Goal: Task Accomplishment & Management: Manage account settings

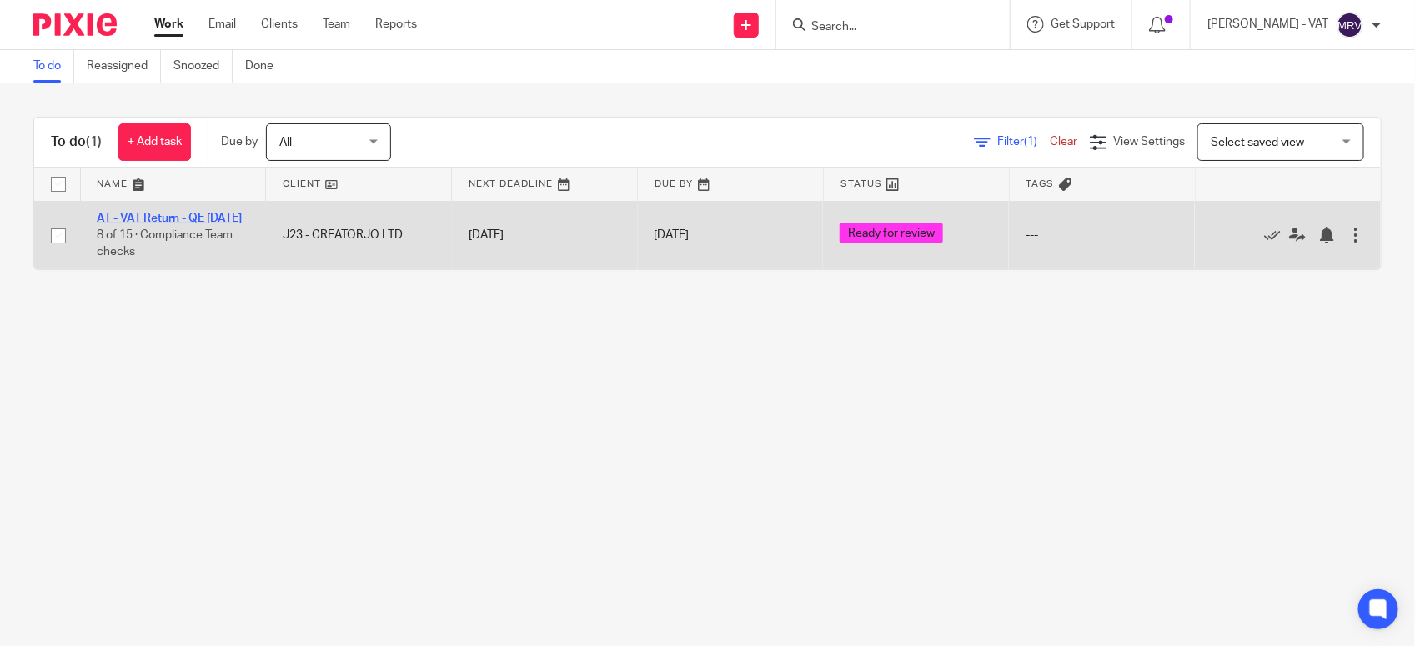
click at [193, 221] on link "AT - VAT Return - QE [DATE]" at bounding box center [169, 219] width 145 height 12
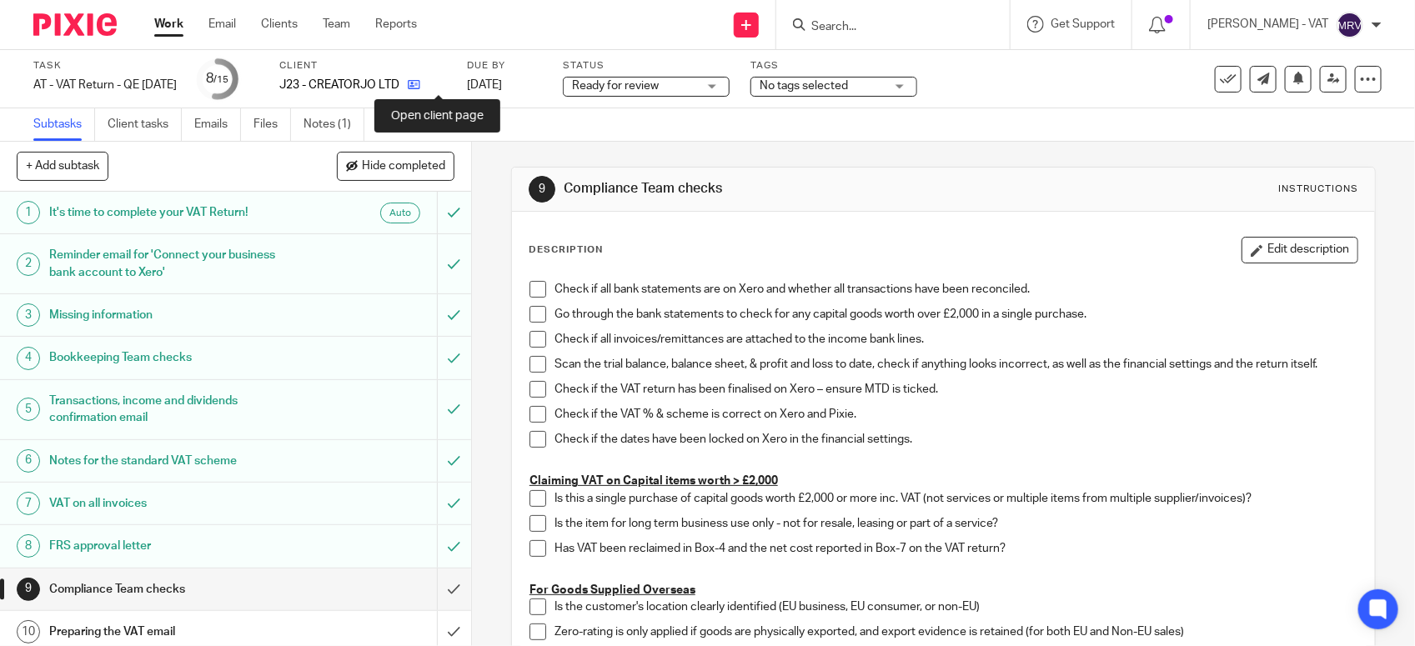
click at [420, 79] on icon at bounding box center [414, 84] width 13 height 13
click at [534, 293] on span at bounding box center [537, 289] width 17 height 17
click at [529, 310] on span at bounding box center [537, 314] width 17 height 17
click at [531, 344] on span at bounding box center [537, 339] width 17 height 17
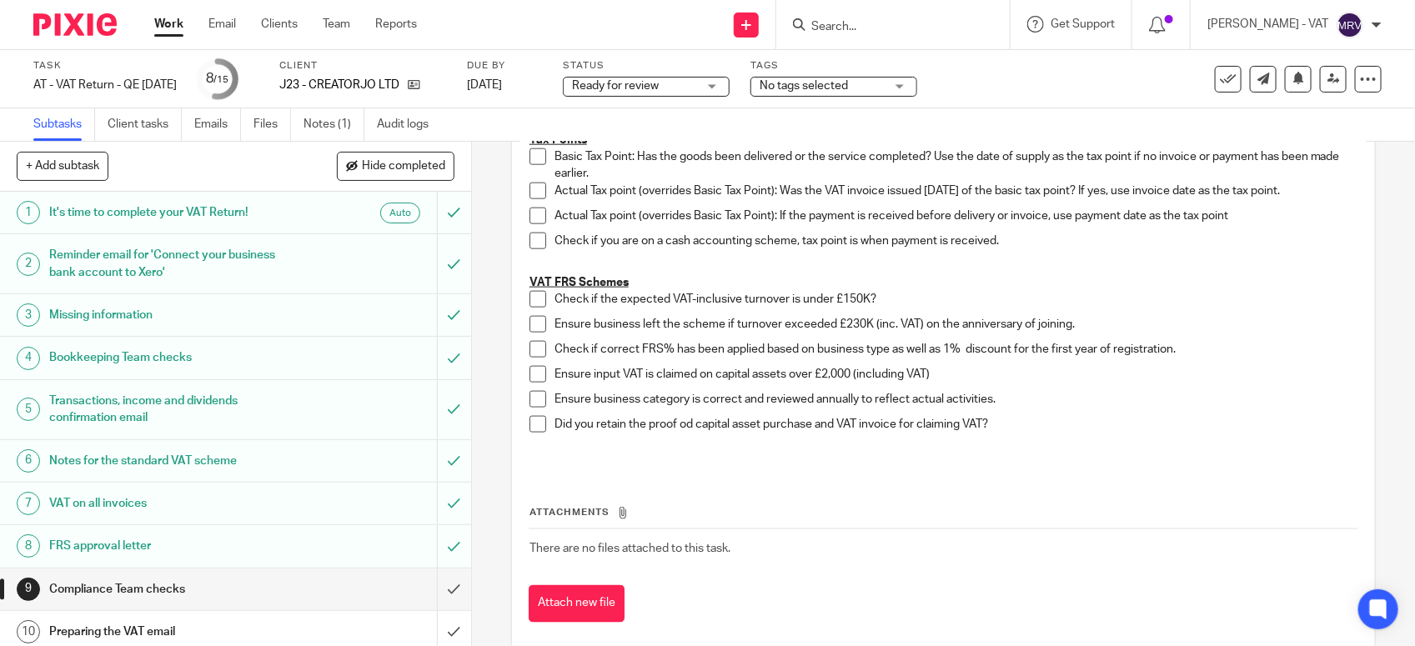
scroll to position [938, 0]
click at [529, 298] on span at bounding box center [537, 297] width 17 height 17
click at [529, 322] on span at bounding box center [537, 322] width 17 height 17
click at [532, 346] on span at bounding box center [537, 347] width 17 height 17
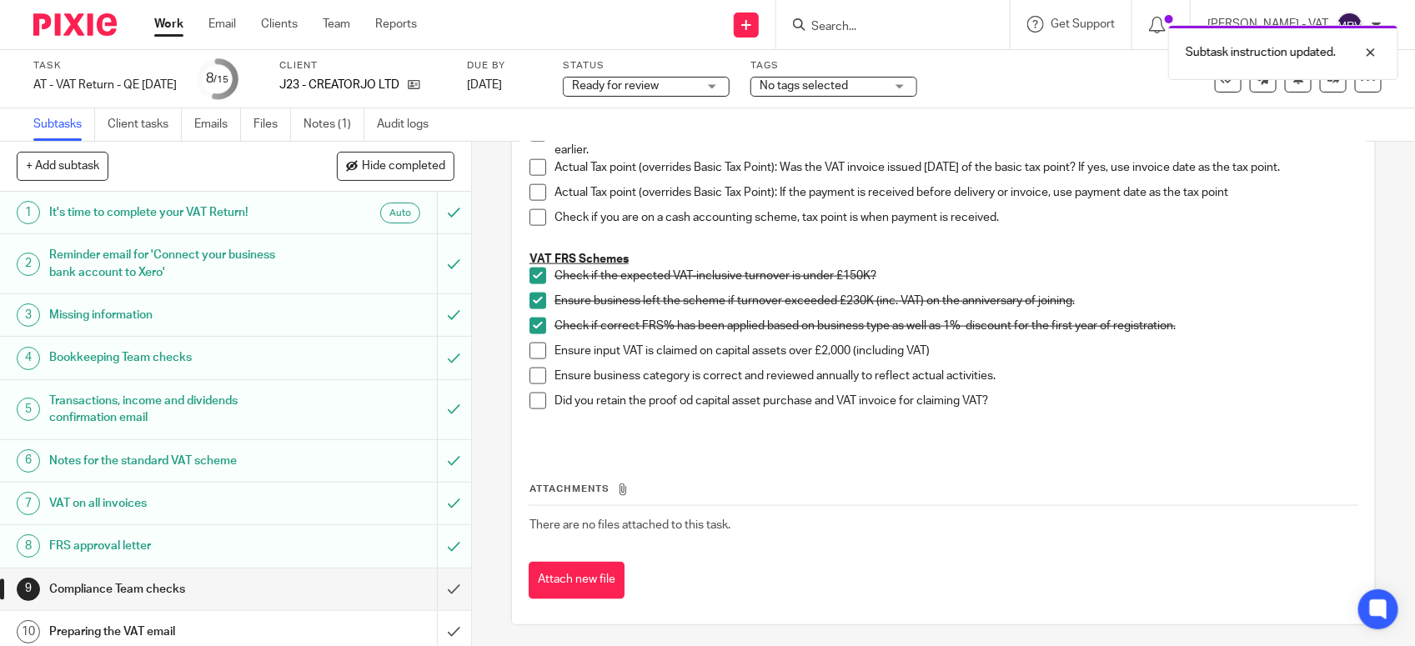
scroll to position [965, 0]
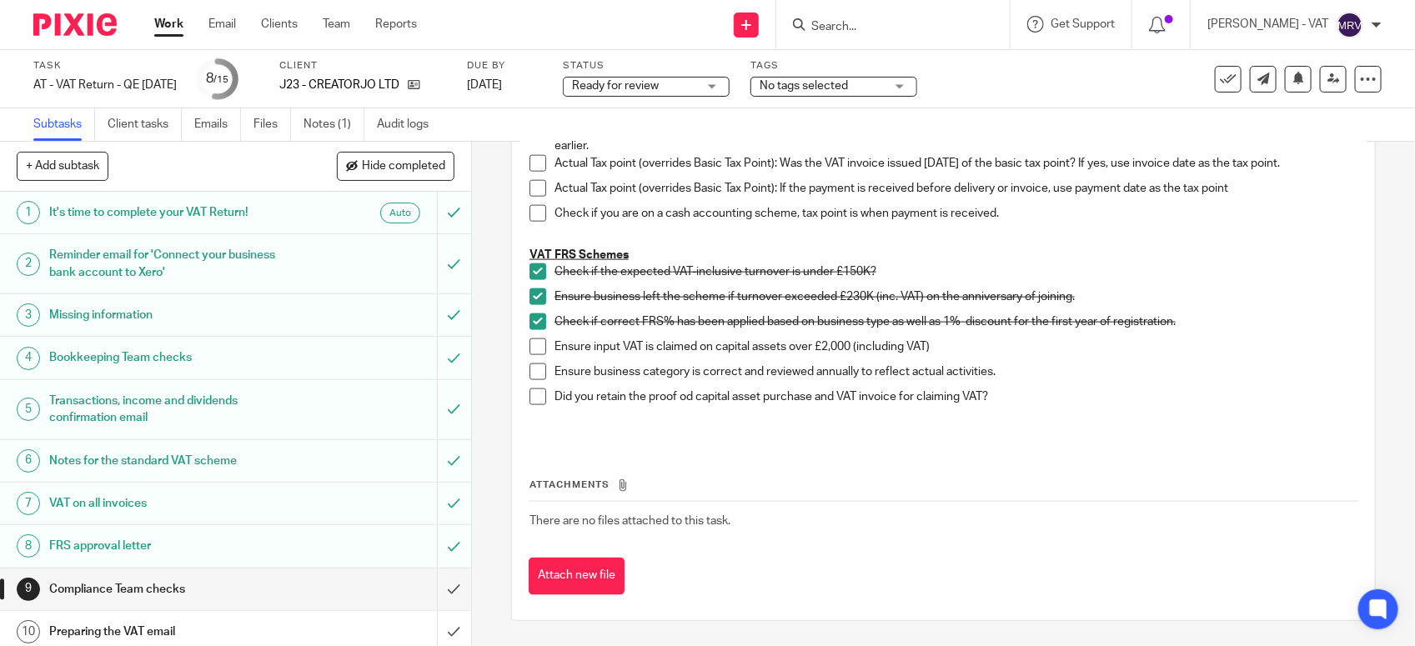
click at [529, 369] on span at bounding box center [537, 372] width 17 height 17
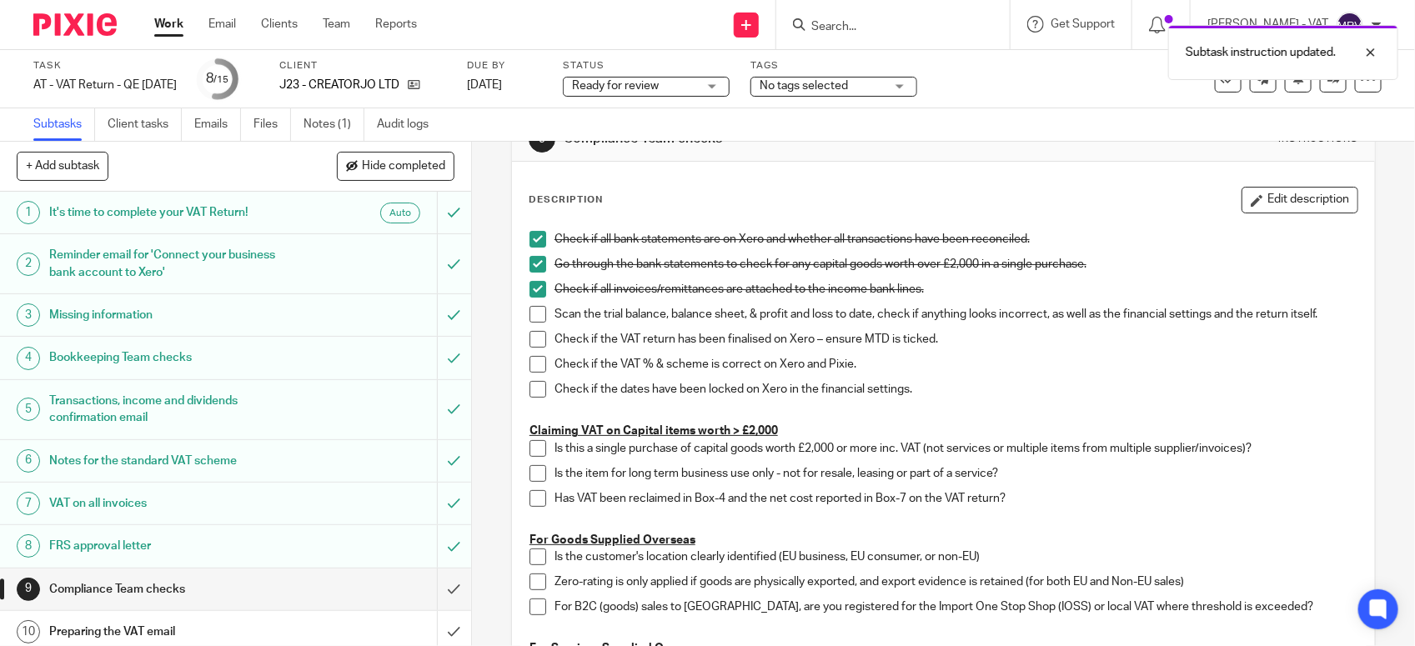
scroll to position [27, 0]
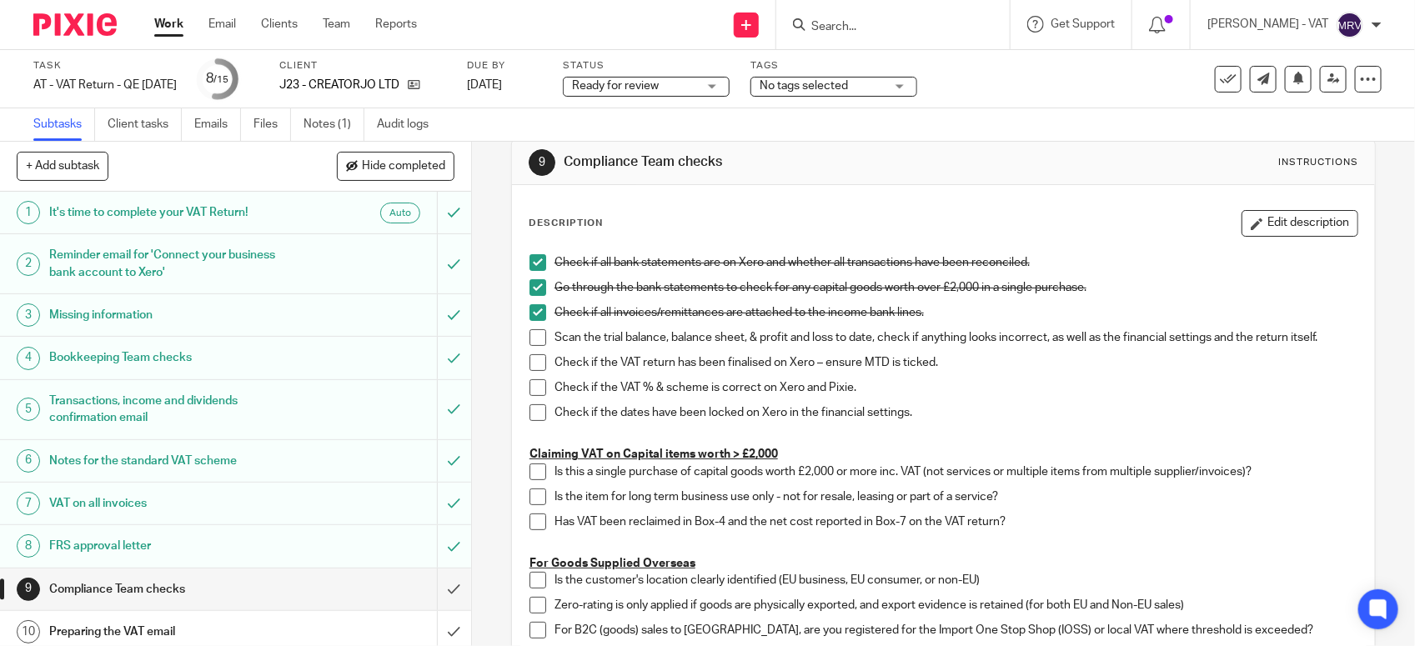
click at [534, 340] on span at bounding box center [537, 337] width 17 height 17
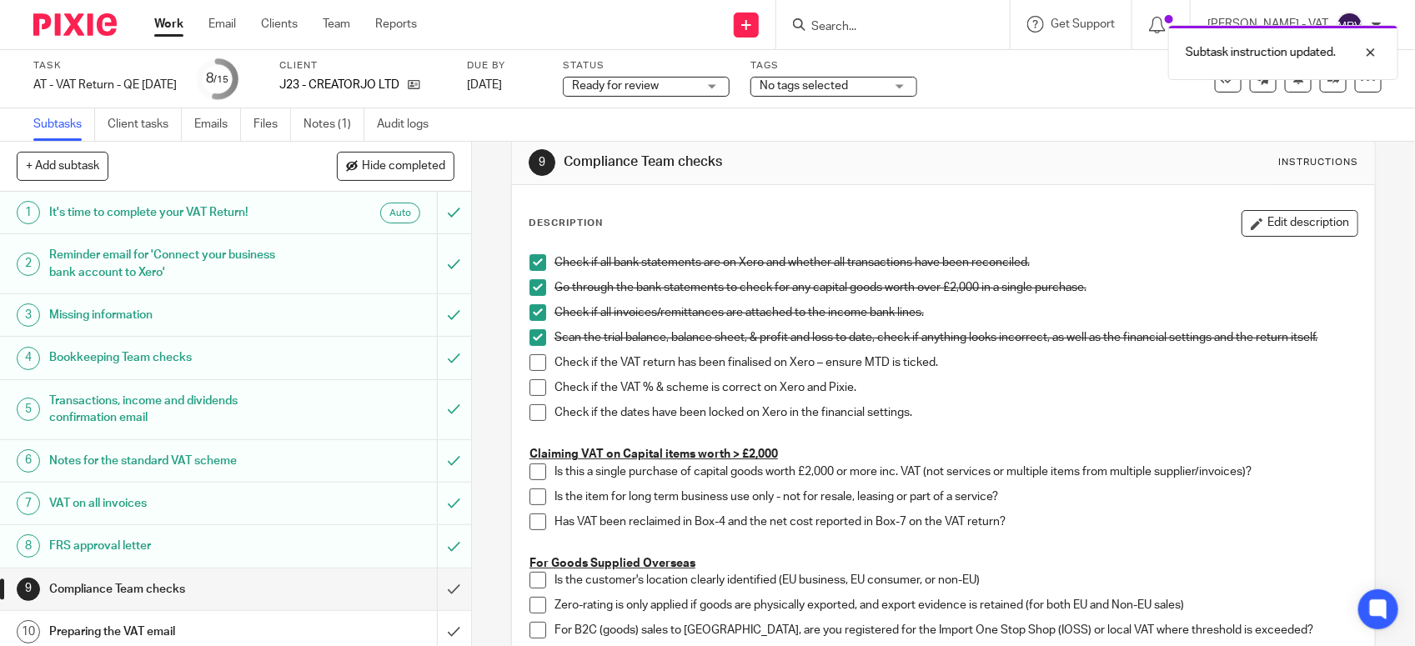
click at [529, 359] on span at bounding box center [537, 362] width 17 height 17
click at [534, 388] on span at bounding box center [537, 387] width 17 height 17
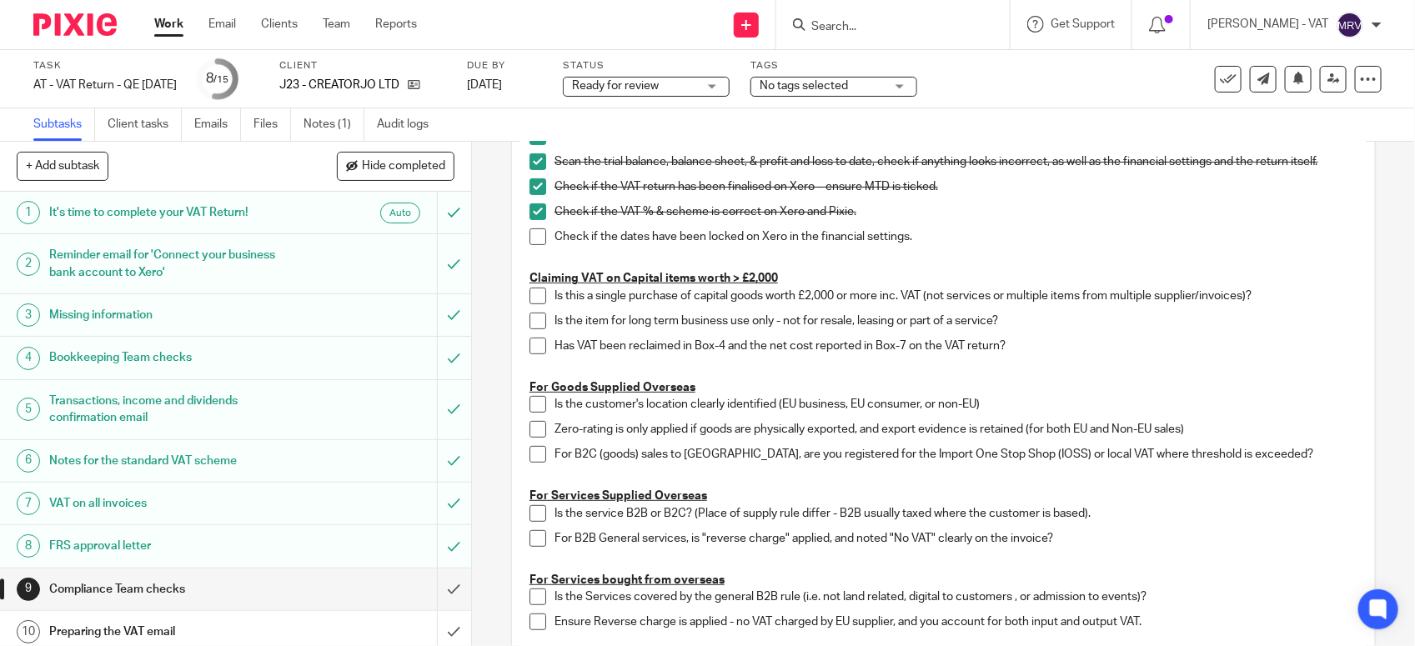
scroll to position [131, 0]
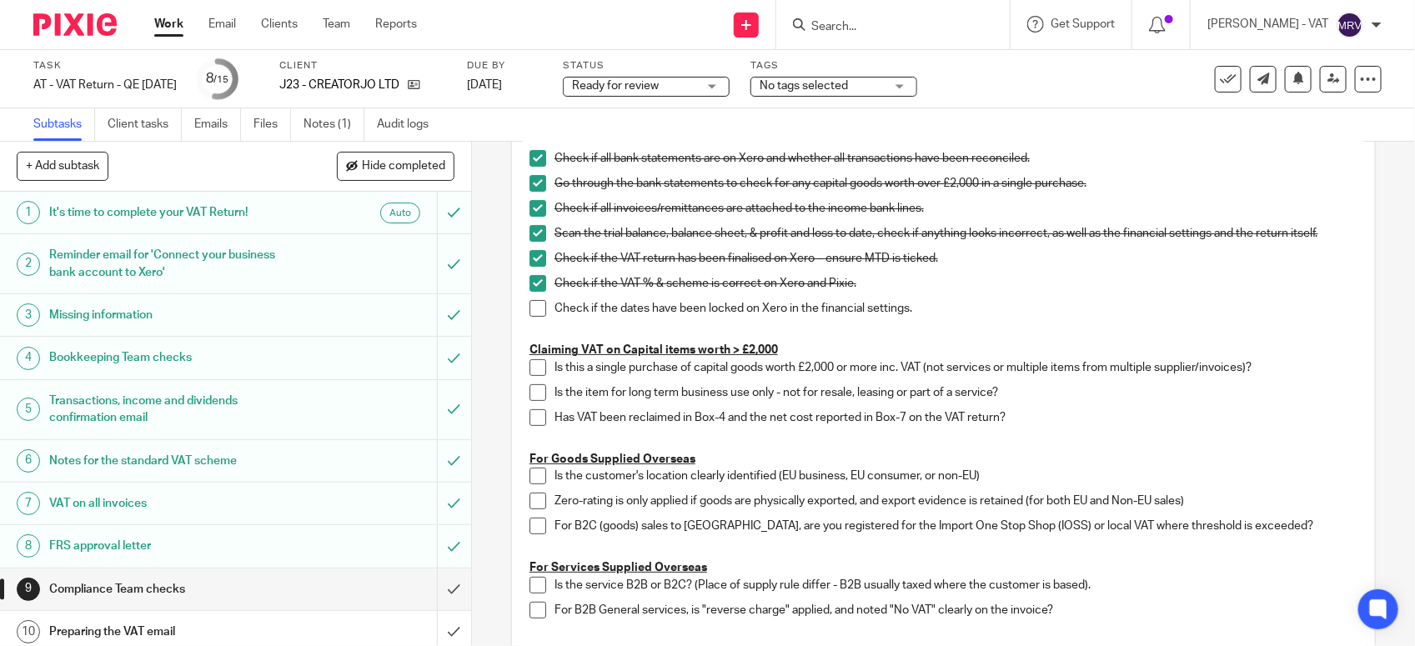
click at [529, 304] on span at bounding box center [537, 308] width 17 height 17
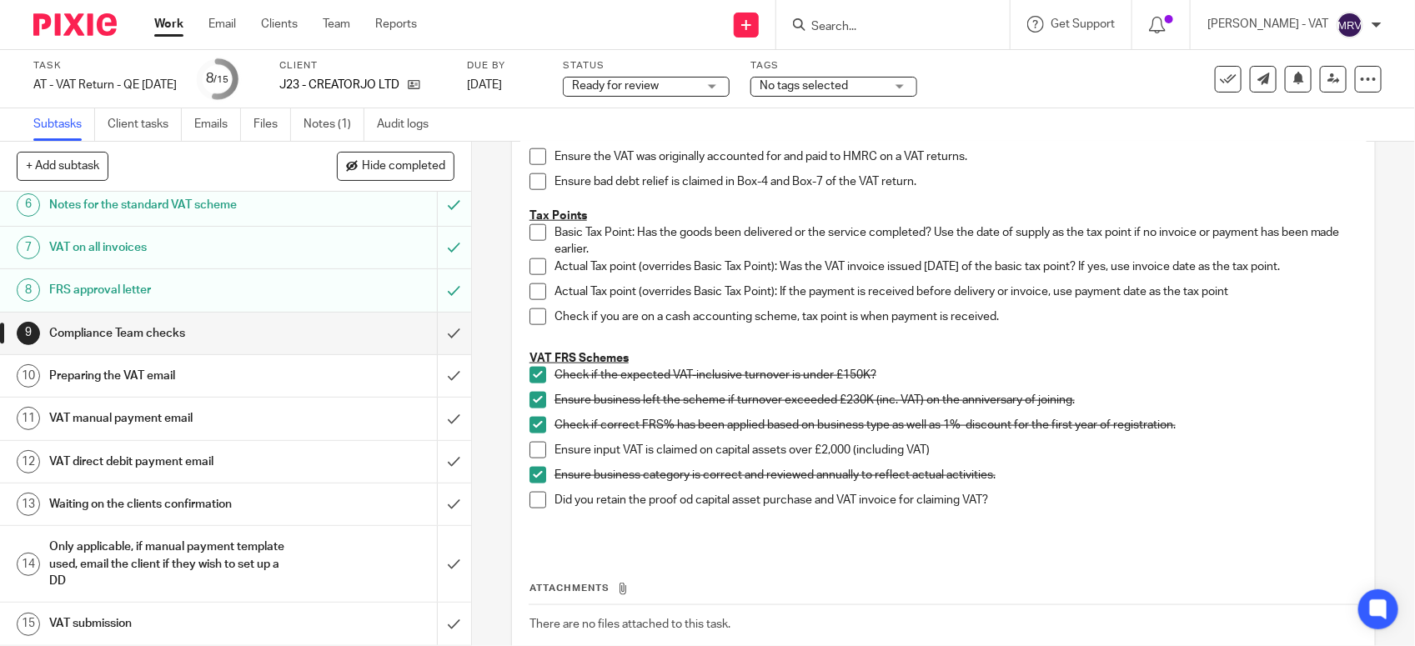
scroll to position [965, 0]
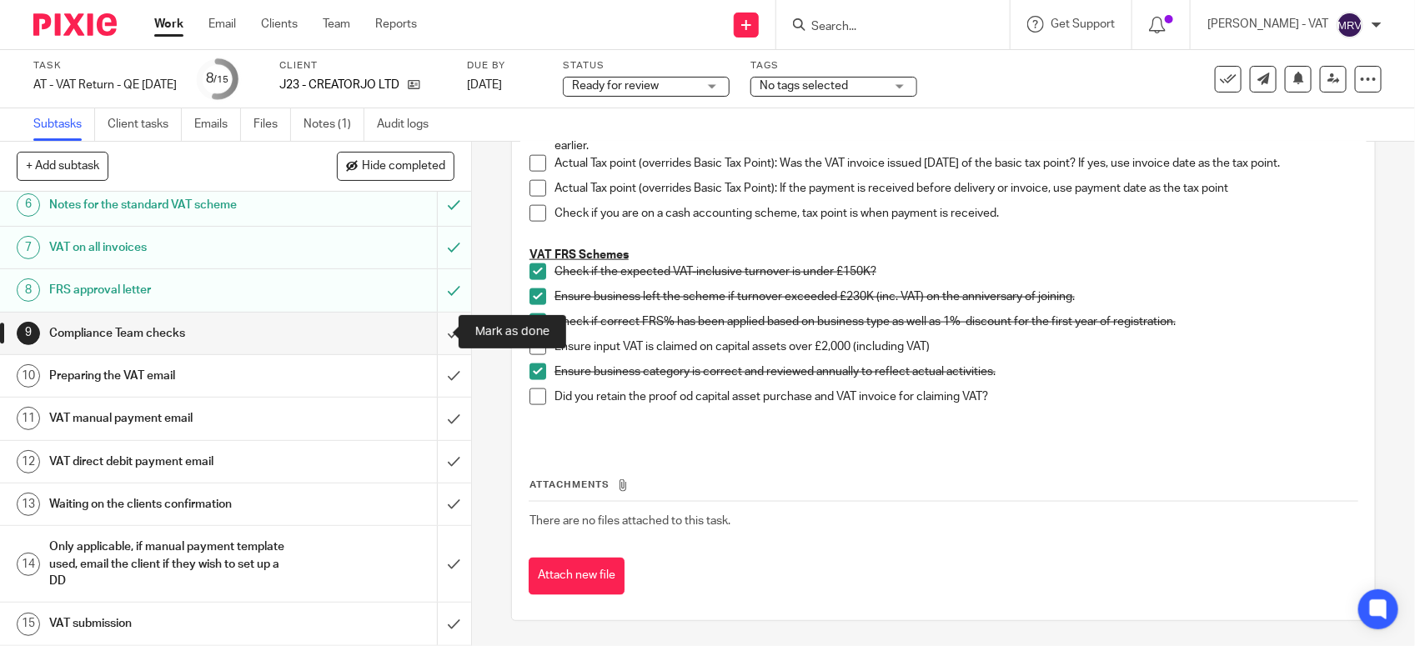
click at [431, 329] on input "submit" at bounding box center [235, 334] width 471 height 42
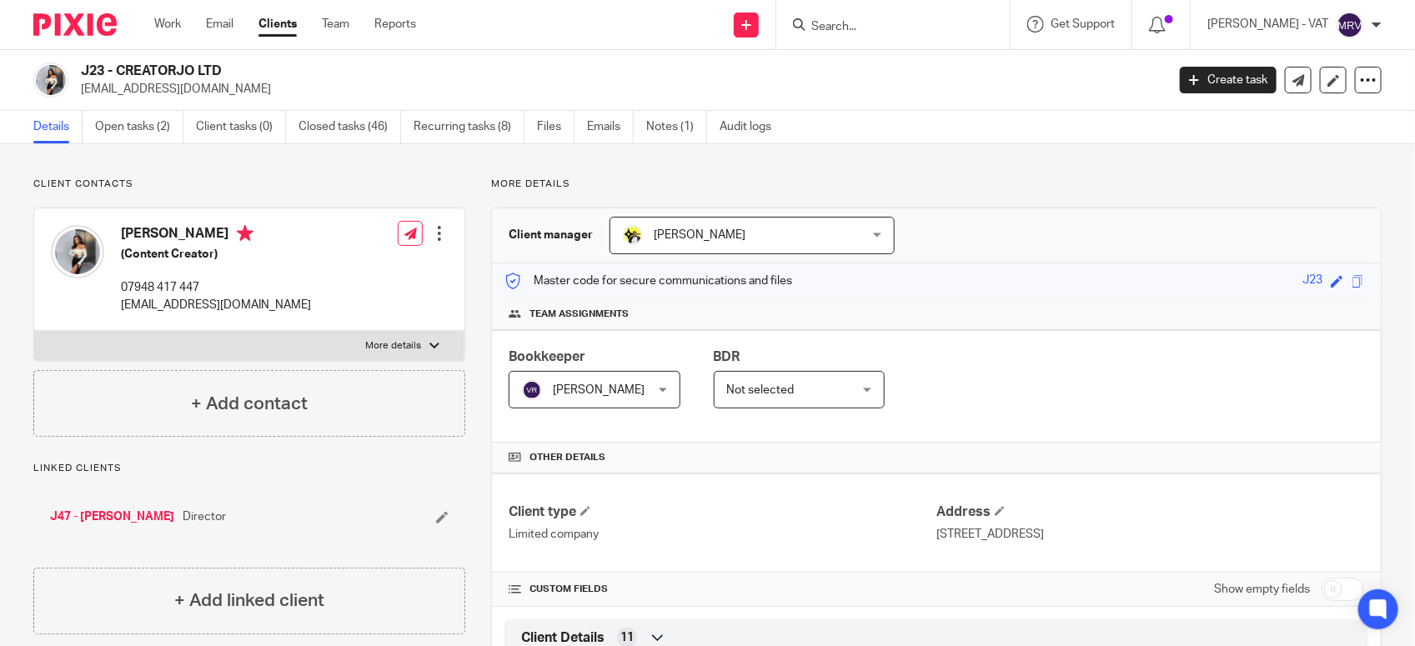
drag, startPoint x: 115, startPoint y: 72, endPoint x: 228, endPoint y: 60, distance: 113.2
click at [228, 60] on div "J23 - CREATORJO LTD thinklikekandie@hotmail.com Create task Update from Compani…" at bounding box center [707, 80] width 1415 height 61
copy h2 "CREATORJO LTD"
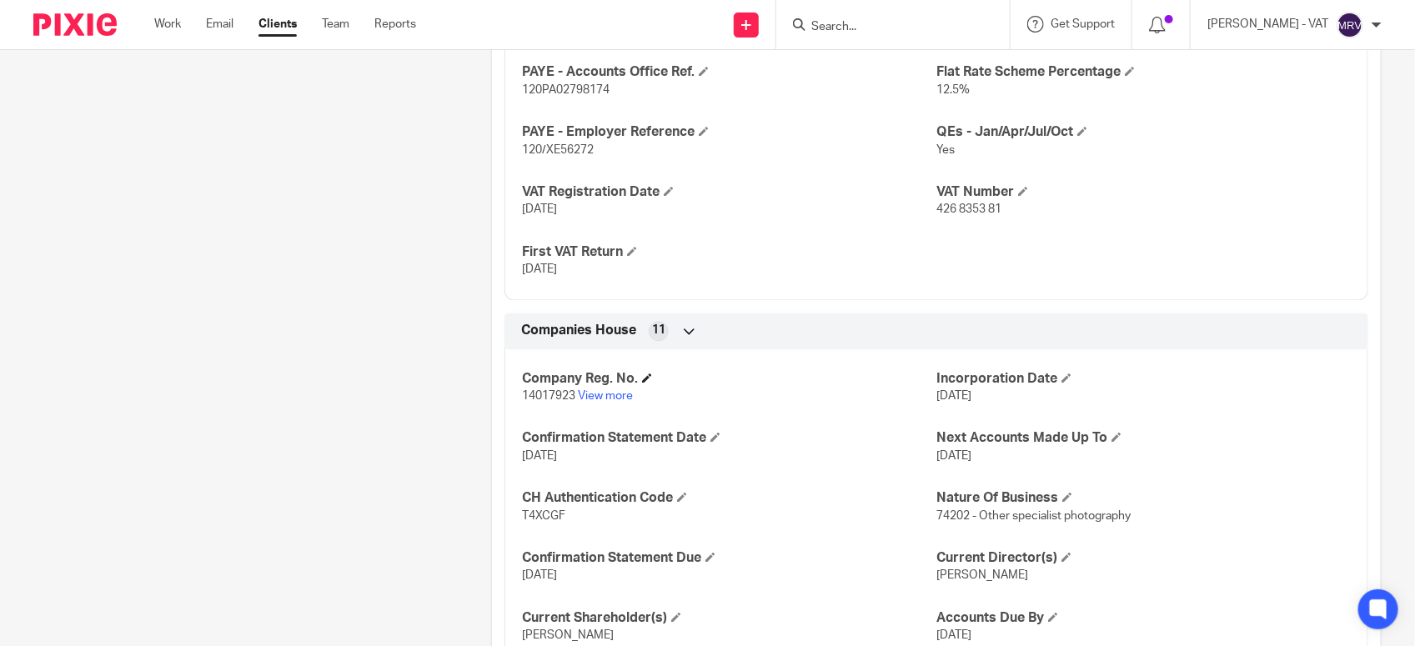
scroll to position [1310, 0]
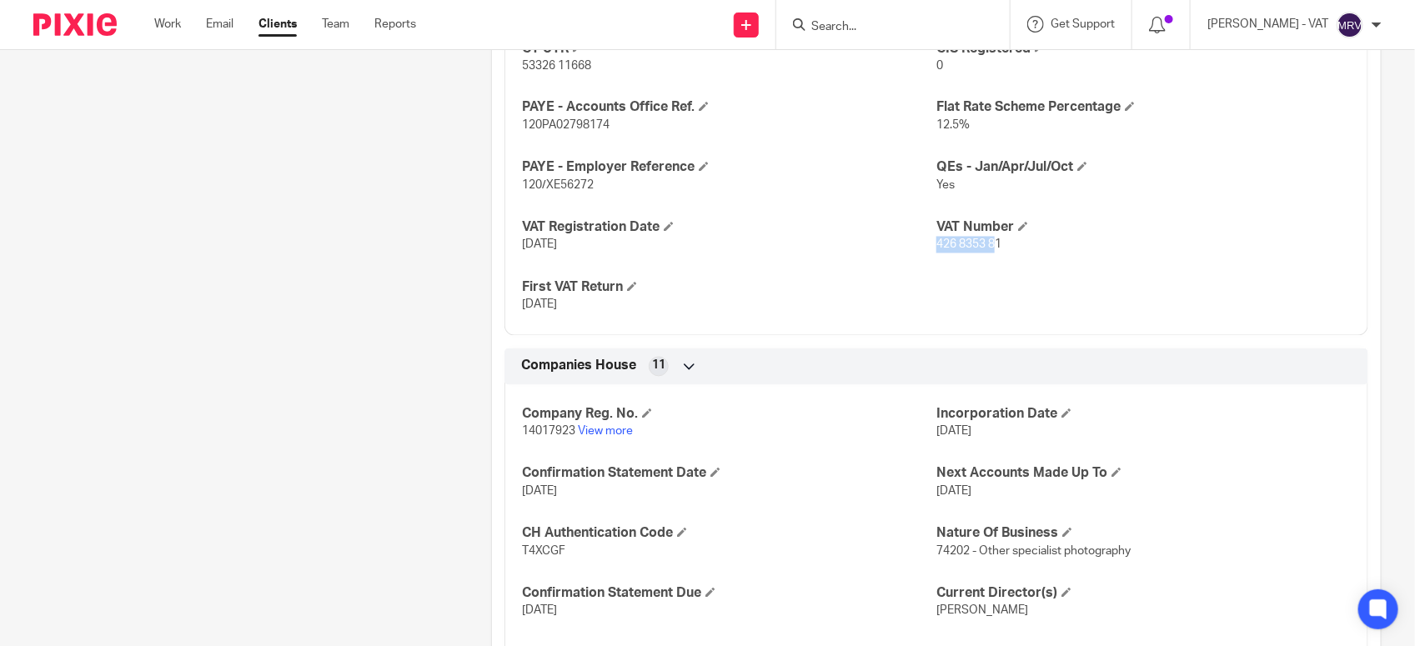
drag, startPoint x: 926, startPoint y: 248, endPoint x: 988, endPoint y: 251, distance: 61.7
click at [988, 251] on span "426 8353 81" at bounding box center [968, 245] width 65 height 12
click at [989, 251] on span "426 8353 81" at bounding box center [968, 245] width 65 height 12
click at [992, 248] on span "426 8353 81" at bounding box center [968, 245] width 65 height 12
copy span "426 8353 81"
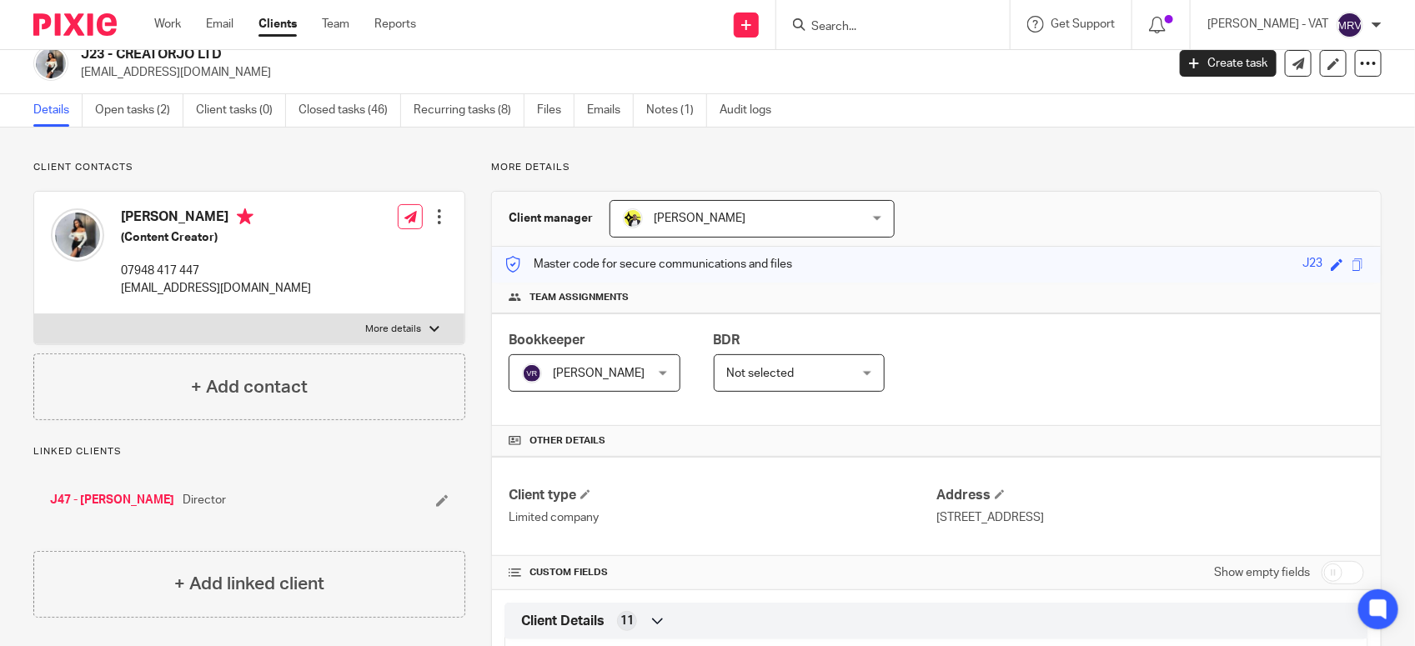
scroll to position [0, 0]
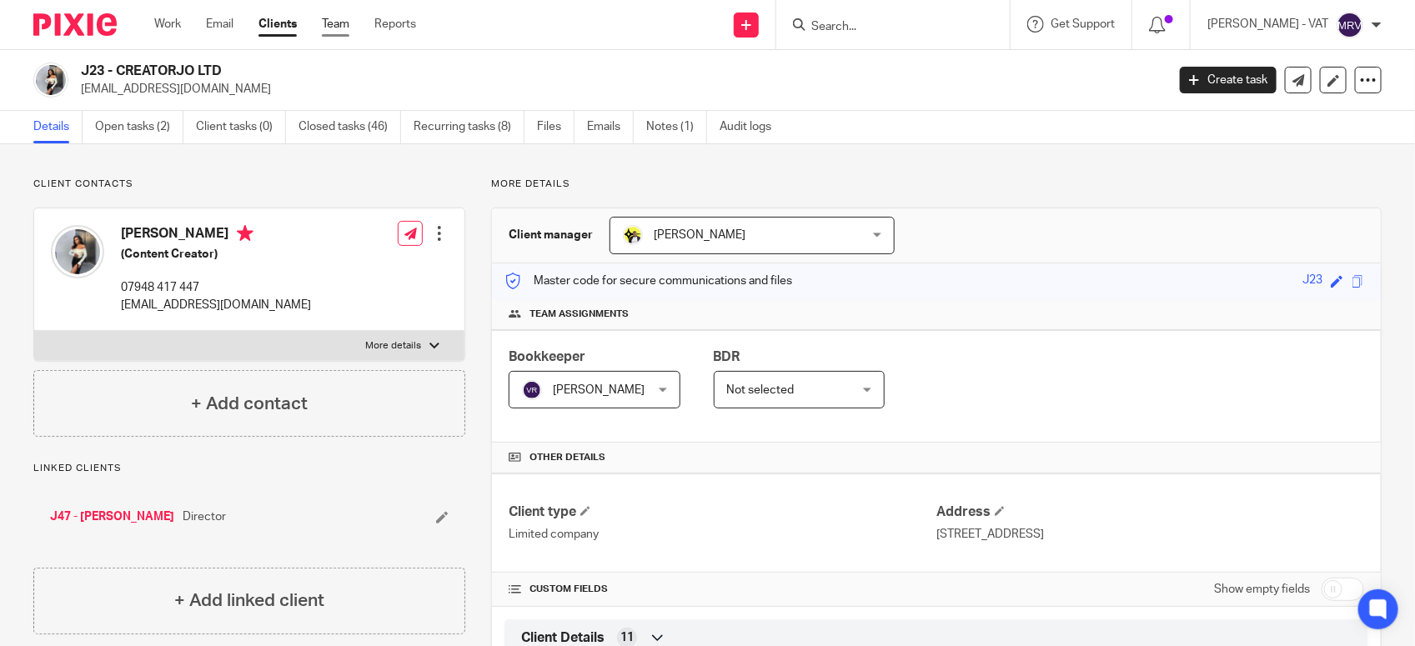
click at [336, 26] on link "Team" at bounding box center [336, 24] width 28 height 17
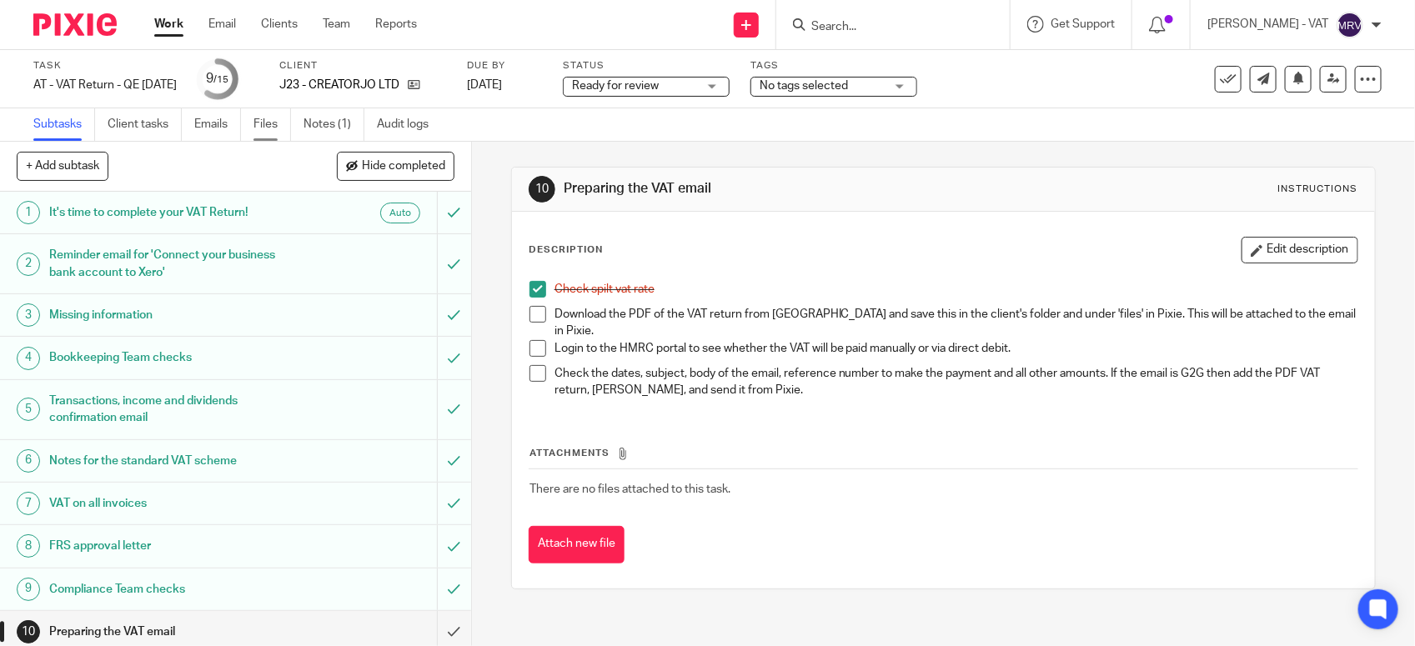
click at [257, 115] on link "Files" at bounding box center [272, 124] width 38 height 33
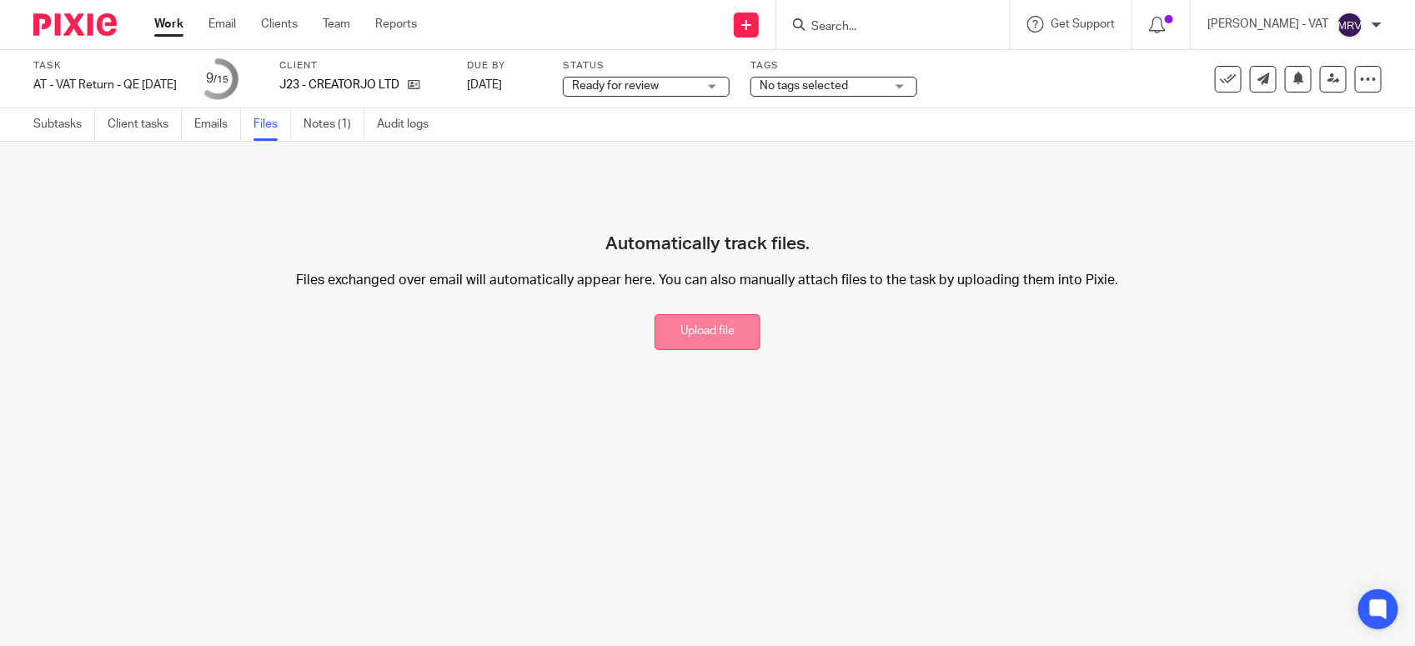
click at [692, 339] on button "Upload file" at bounding box center [708, 332] width 106 height 36
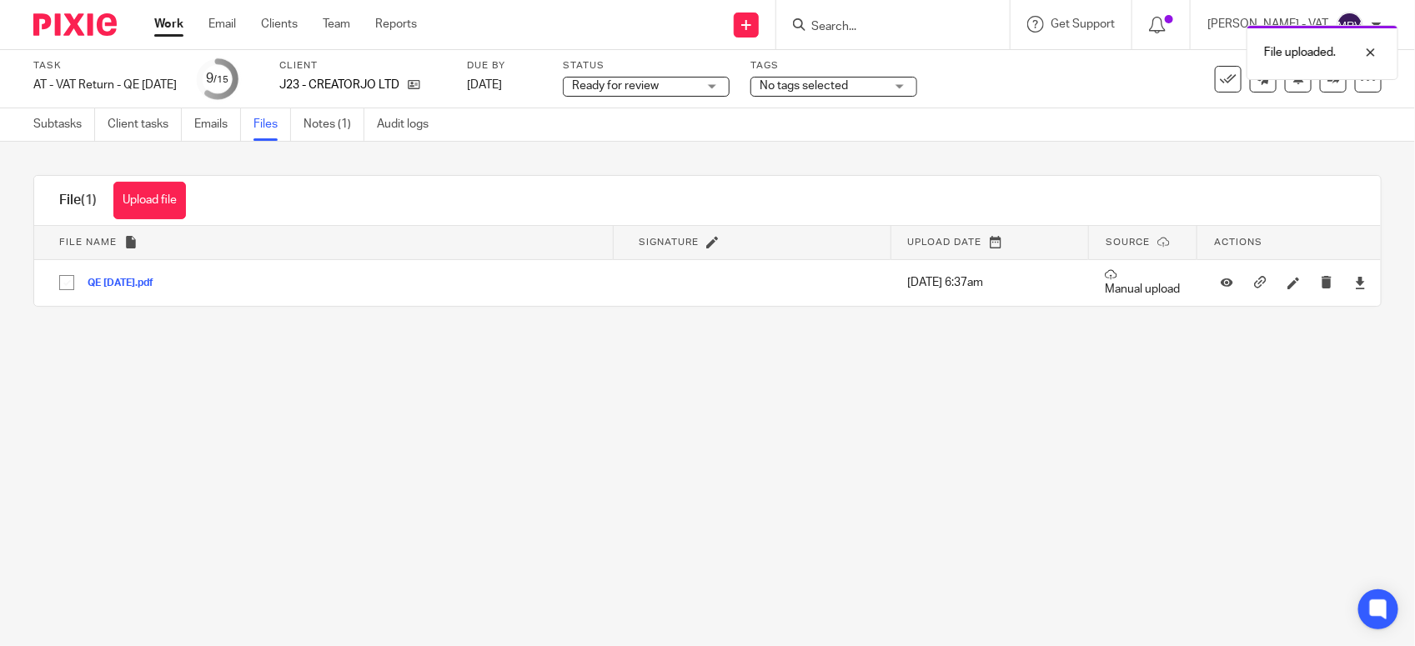
click at [574, 489] on main "Task AT - VAT Return - QE [DATE] Save AT - VAT Return - QE [DATE] 9 /15 Client …" at bounding box center [707, 323] width 1415 height 646
click at [54, 126] on link "Subtasks" at bounding box center [64, 124] width 62 height 33
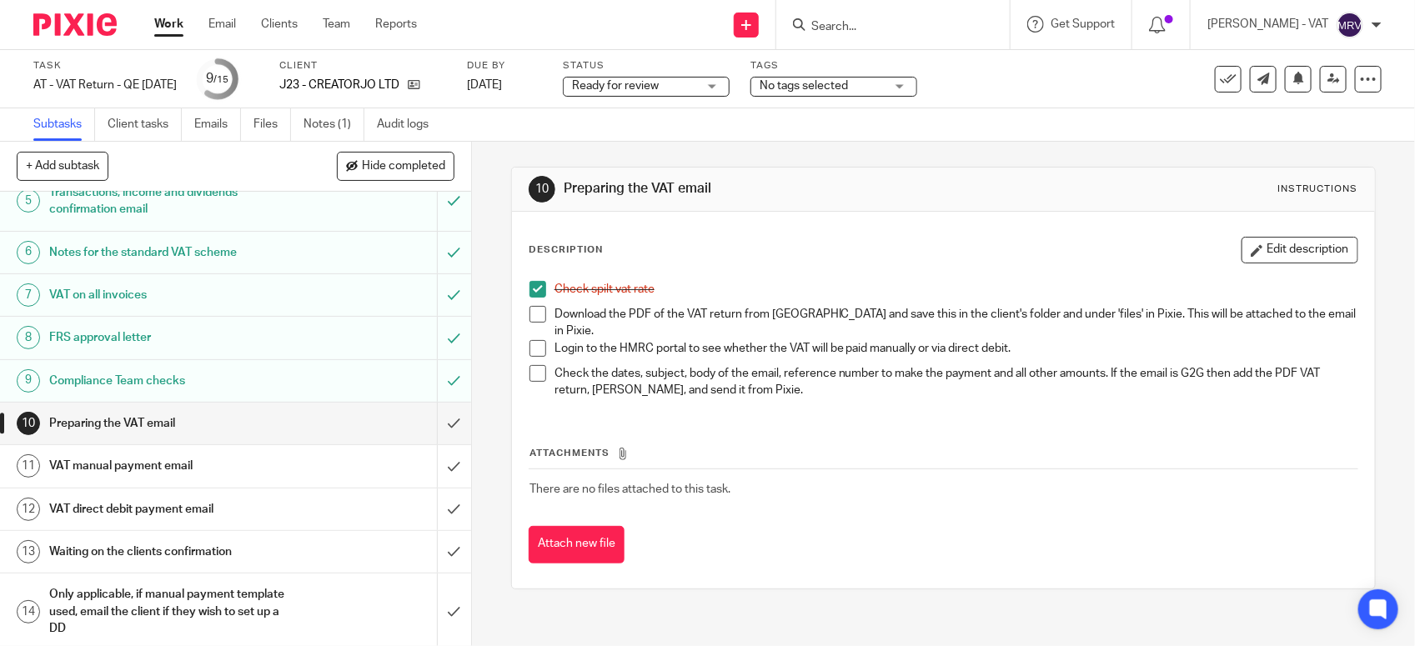
scroll to position [259, 0]
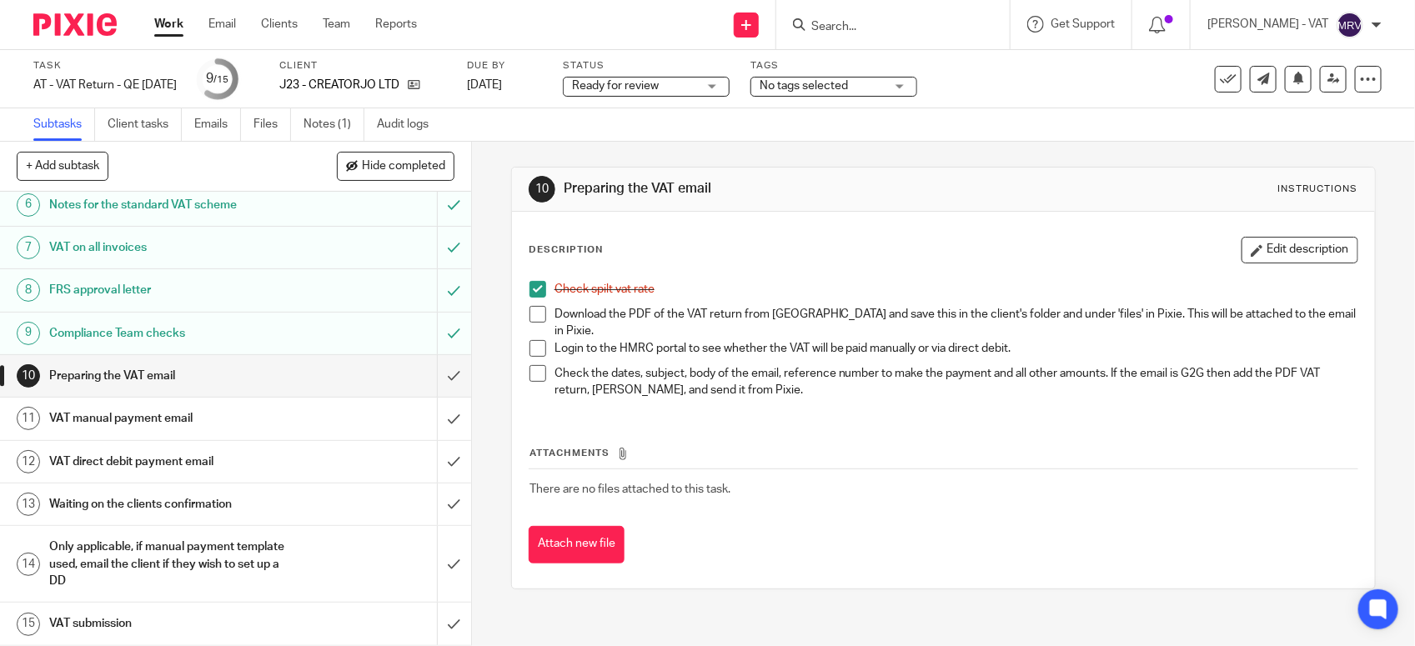
click at [532, 311] on span at bounding box center [537, 314] width 17 height 17
click at [1246, 256] on button "Edit description" at bounding box center [1299, 250] width 117 height 27
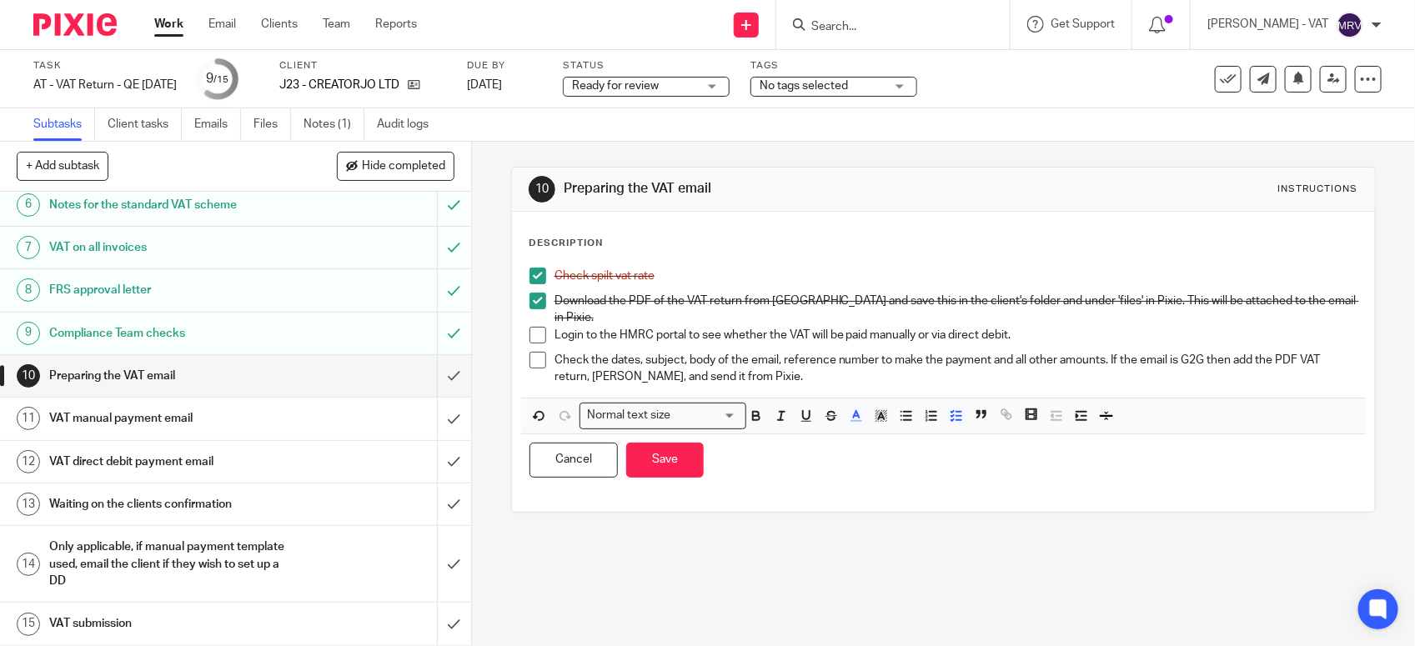
click at [910, 327] on p "Login to the HMRC portal to see whether the VAT will be paid manually or via di…" at bounding box center [955, 335] width 803 height 17
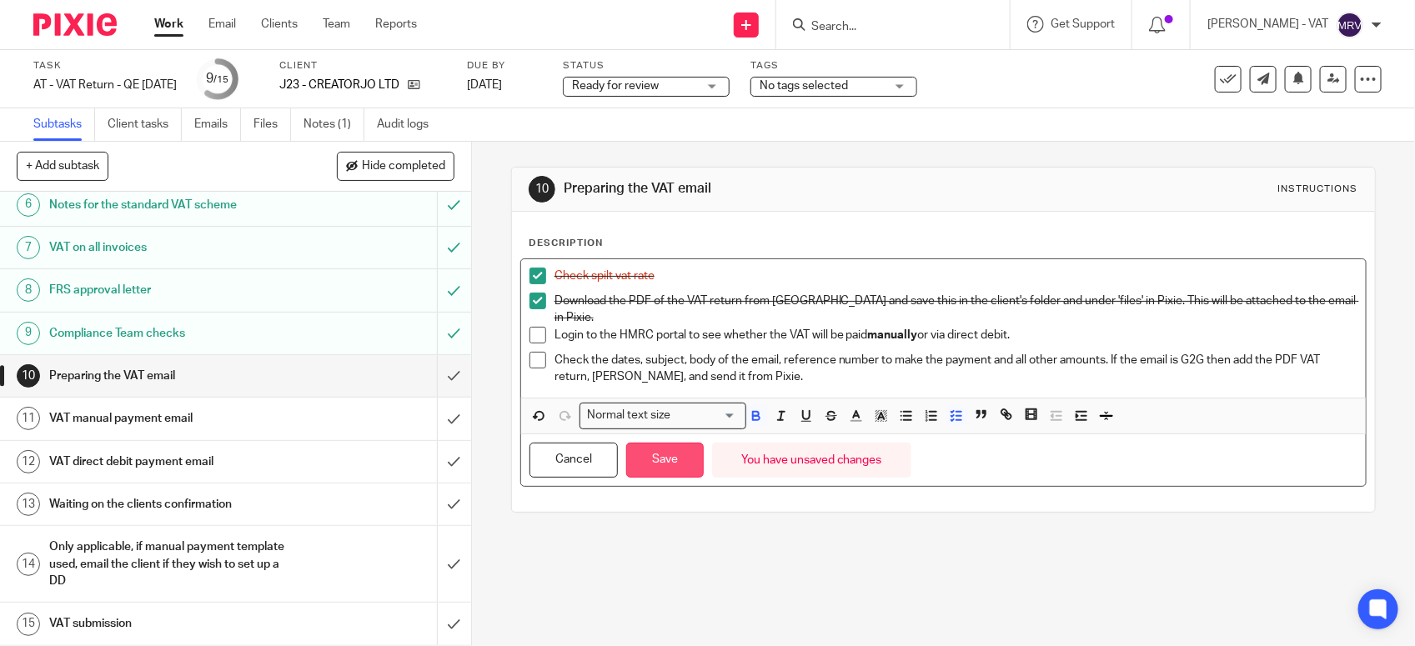
click at [647, 456] on button "Save" at bounding box center [665, 461] width 78 height 36
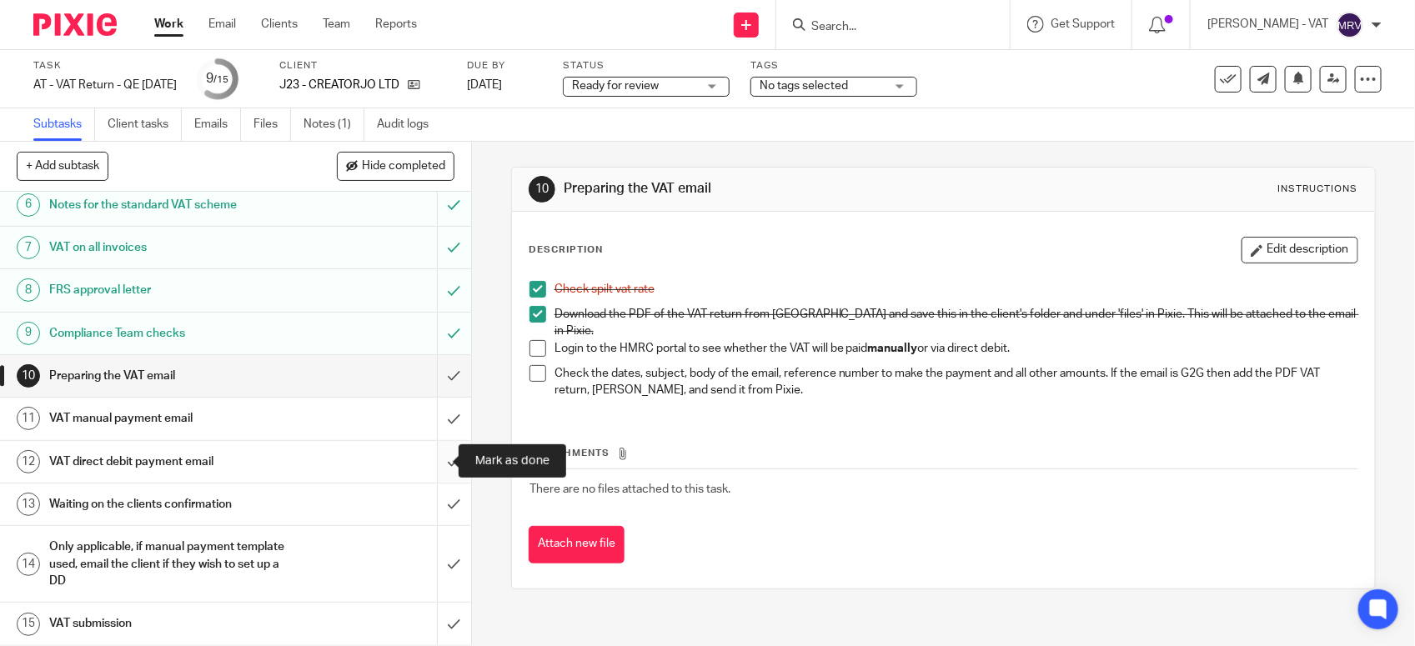
click at [434, 459] on input "submit" at bounding box center [235, 462] width 471 height 42
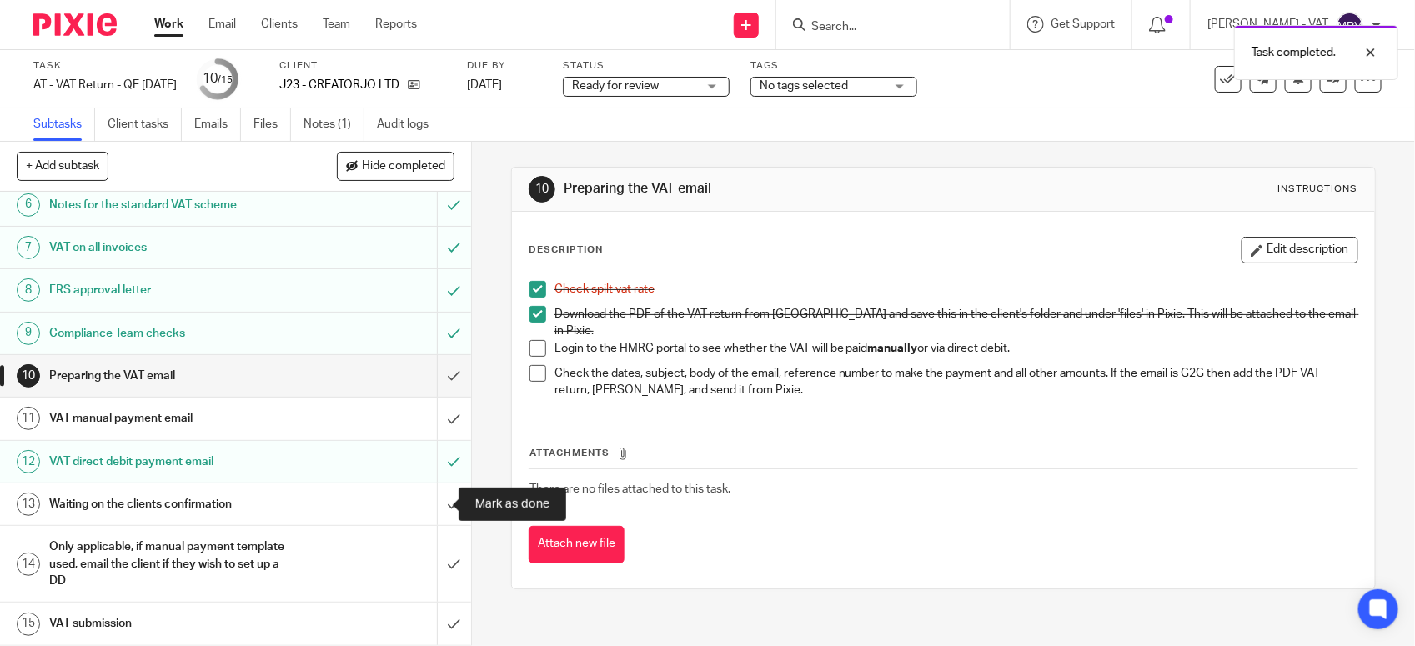
scroll to position [259, 0]
click at [198, 414] on h1 "VAT manual payment email" at bounding box center [173, 418] width 248 height 25
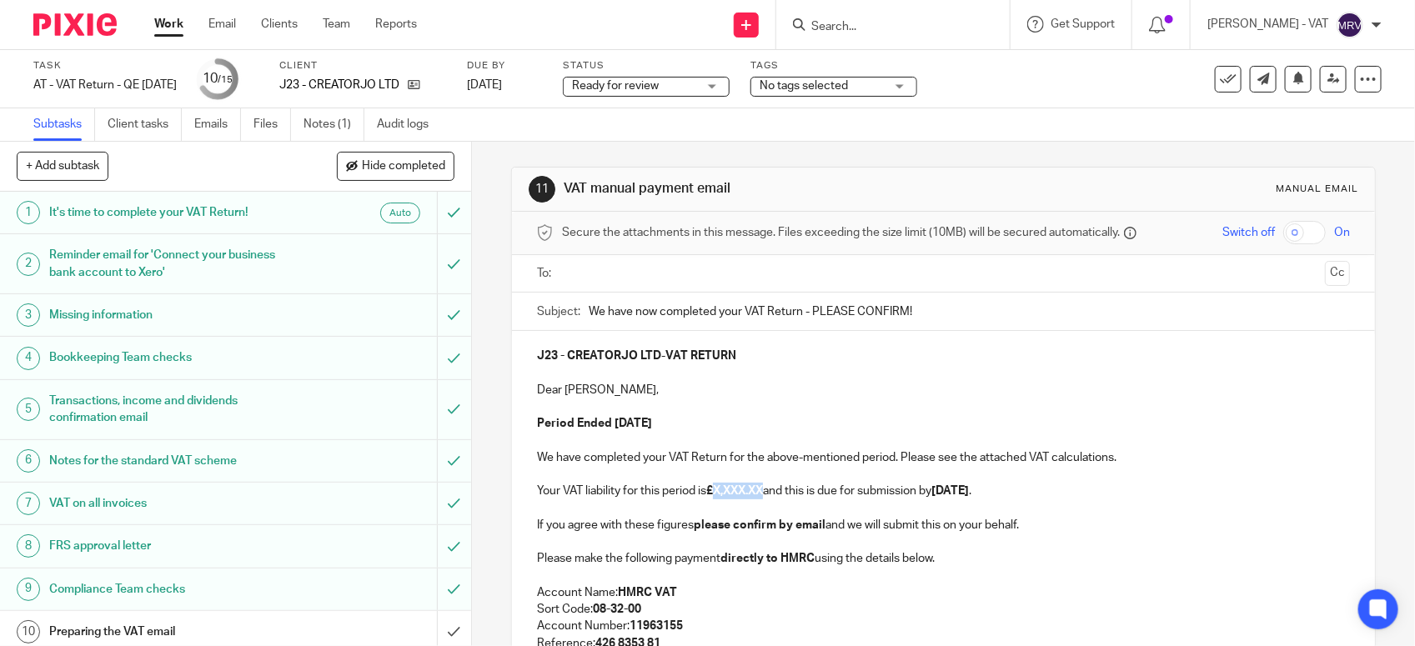
paste div
copy p "750.00"
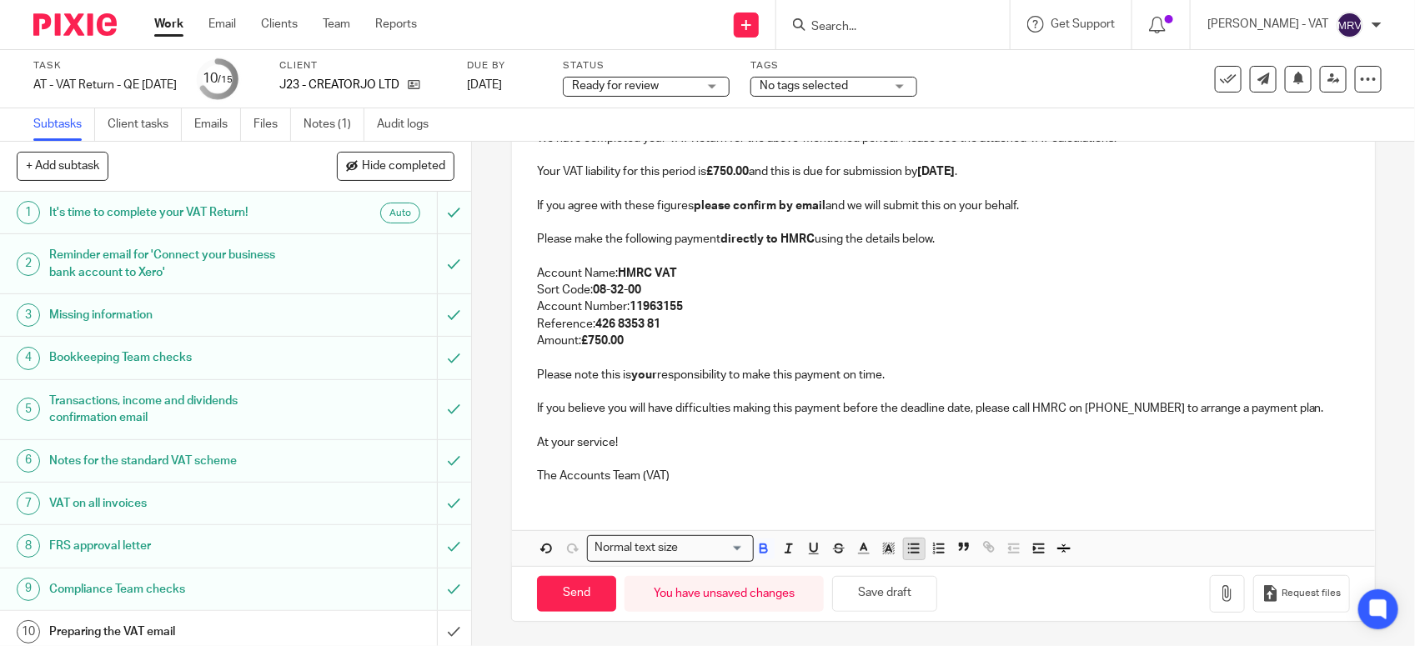
scroll to position [322, 0]
click at [882, 584] on button "Save draft" at bounding box center [884, 593] width 105 height 36
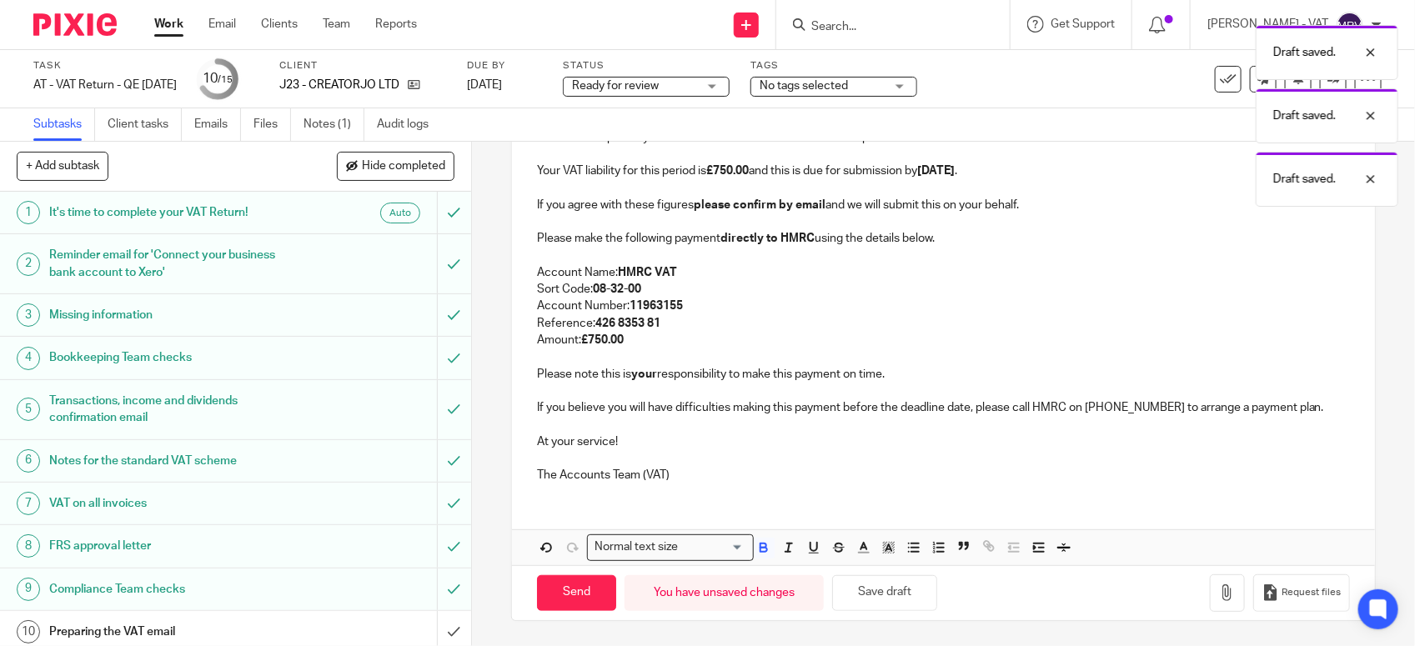
click at [843, 472] on p "The Accounts Team (VAT)" at bounding box center [943, 475] width 813 height 17
click at [821, 468] on p "The Accounts Team (VAT)" at bounding box center [943, 475] width 813 height 17
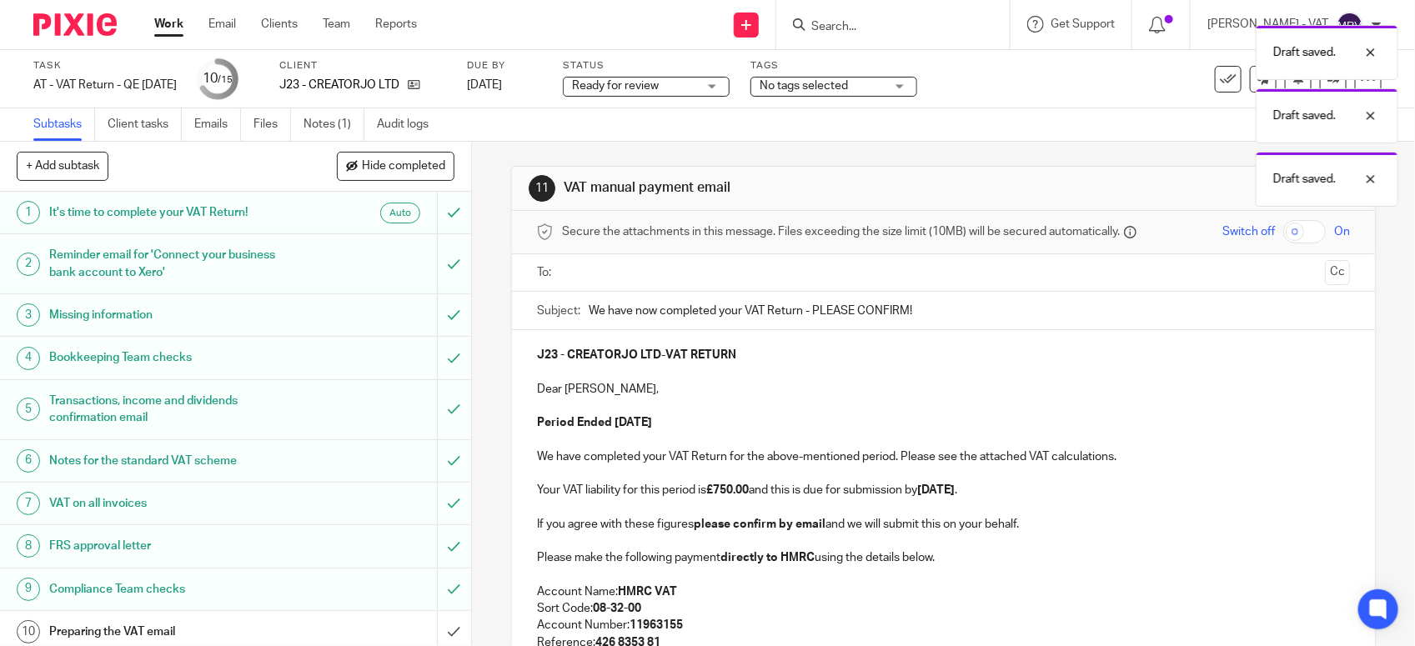
scroll to position [0, 0]
click at [819, 414] on p at bounding box center [943, 407] width 813 height 17
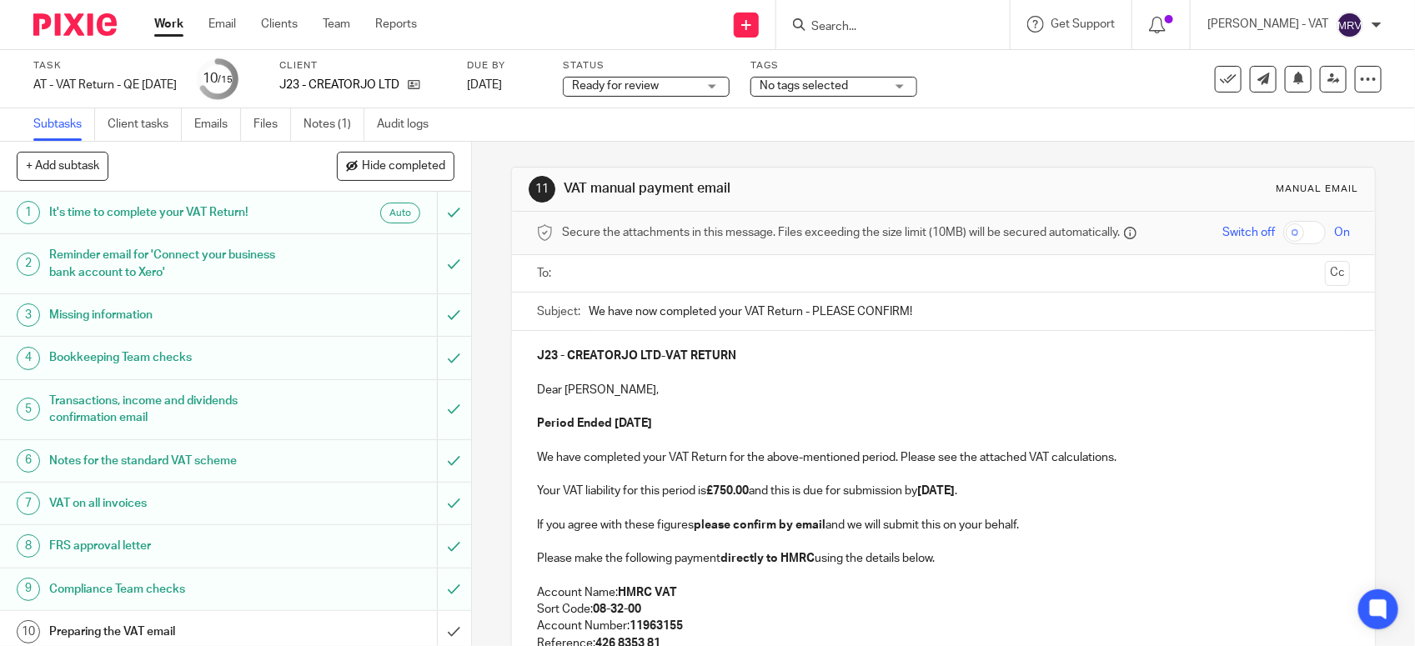
click at [682, 410] on p at bounding box center [943, 407] width 813 height 17
click at [694, 401] on p at bounding box center [943, 407] width 813 height 17
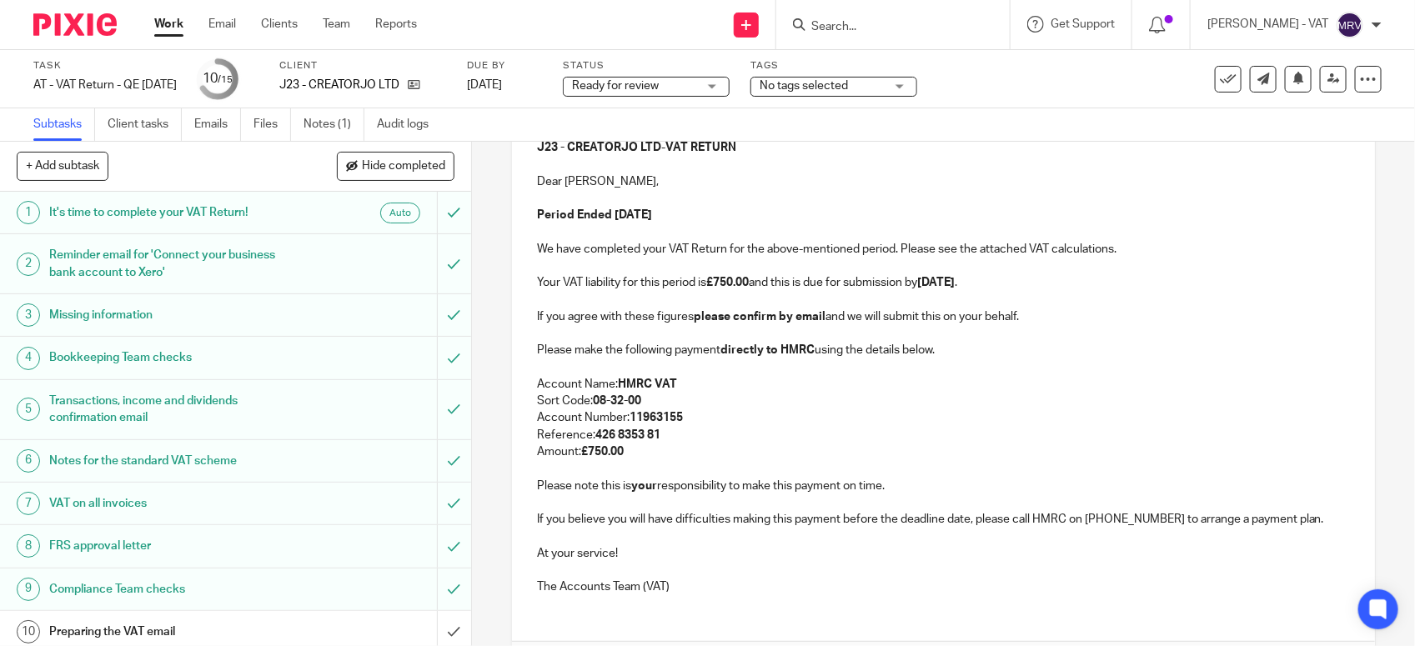
scroll to position [322, 0]
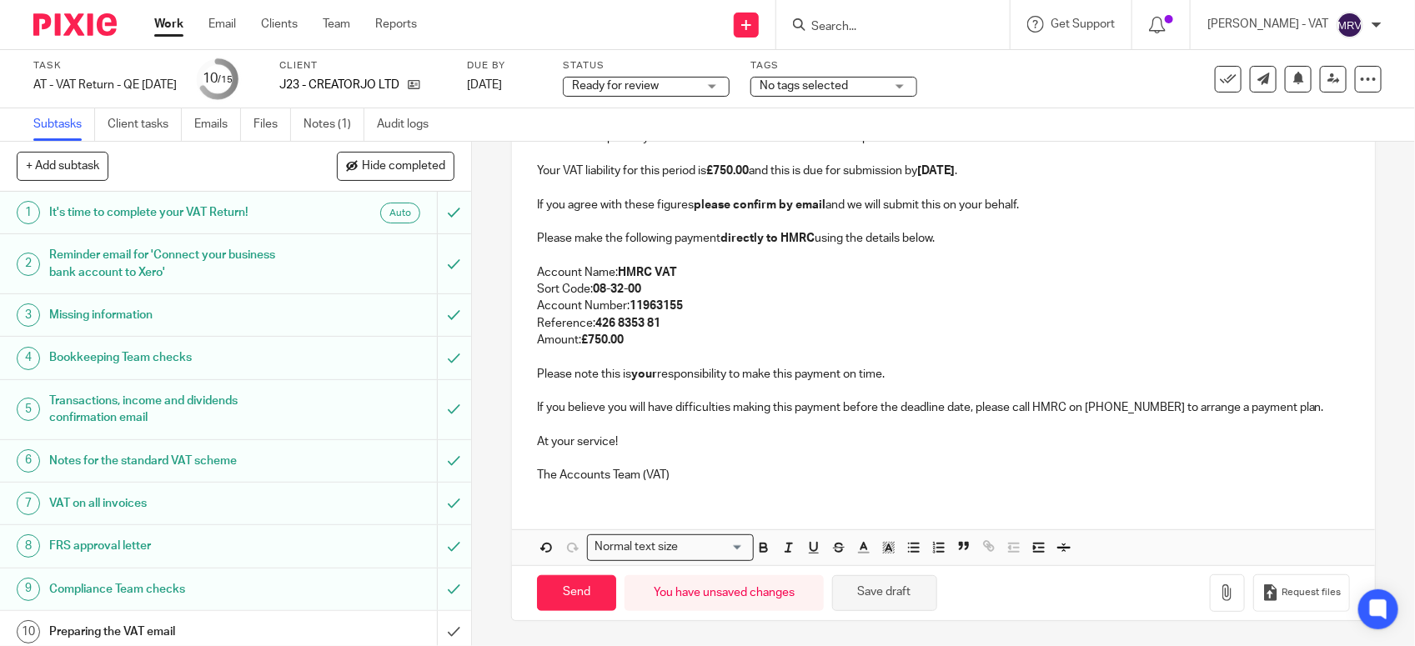
click at [914, 594] on button "Save draft" at bounding box center [884, 593] width 105 height 36
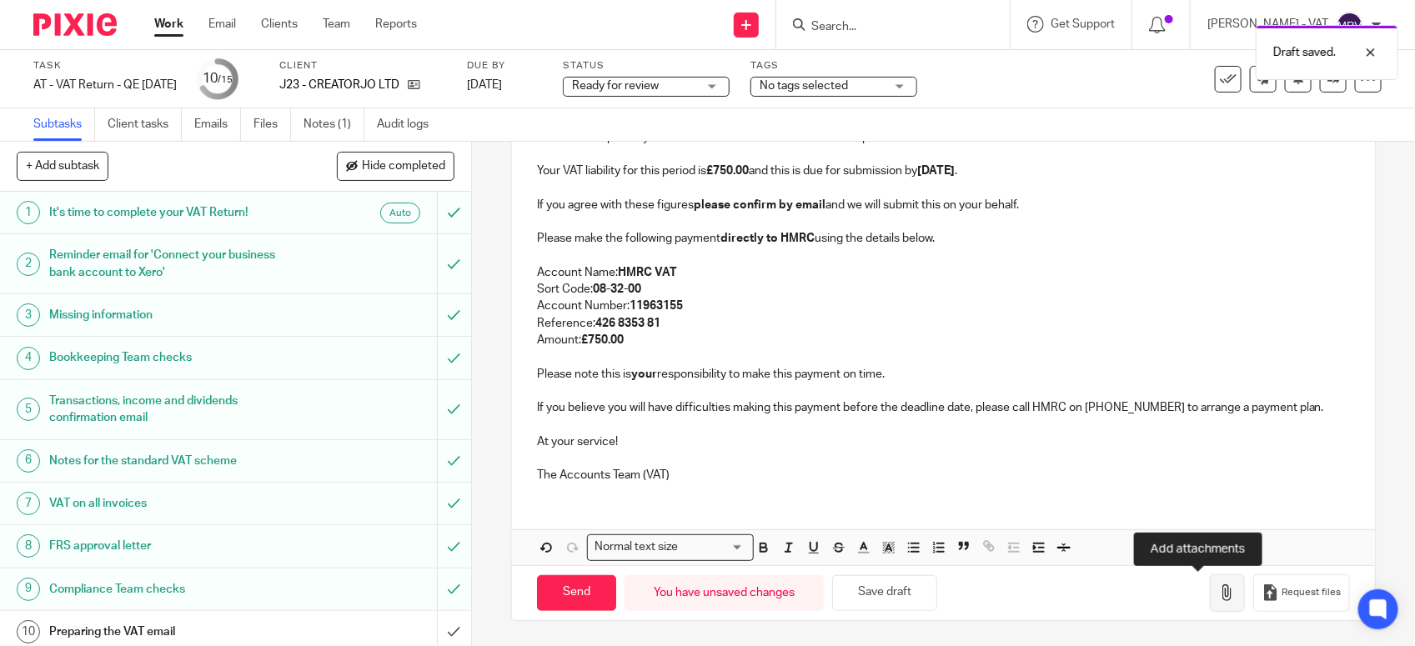
click at [1210, 607] on button "button" at bounding box center [1227, 593] width 35 height 38
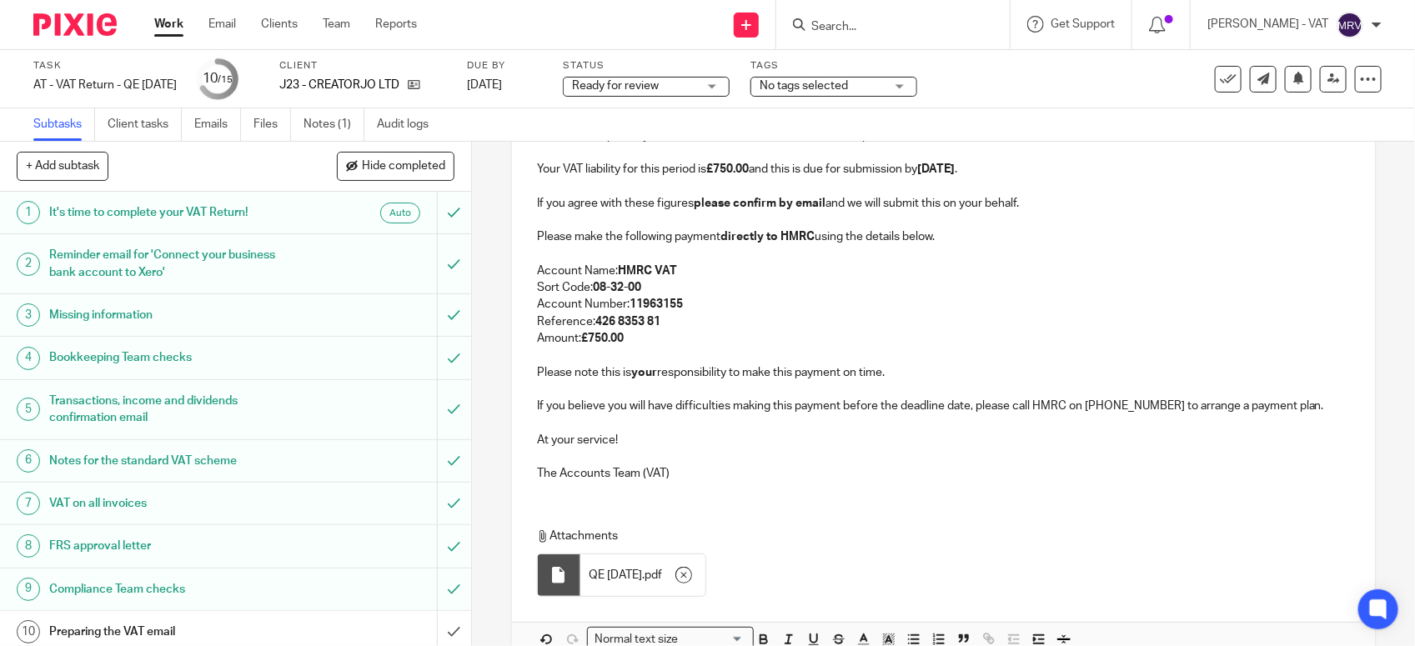
click at [672, 336] on p "Amount: £750.00" at bounding box center [943, 338] width 813 height 17
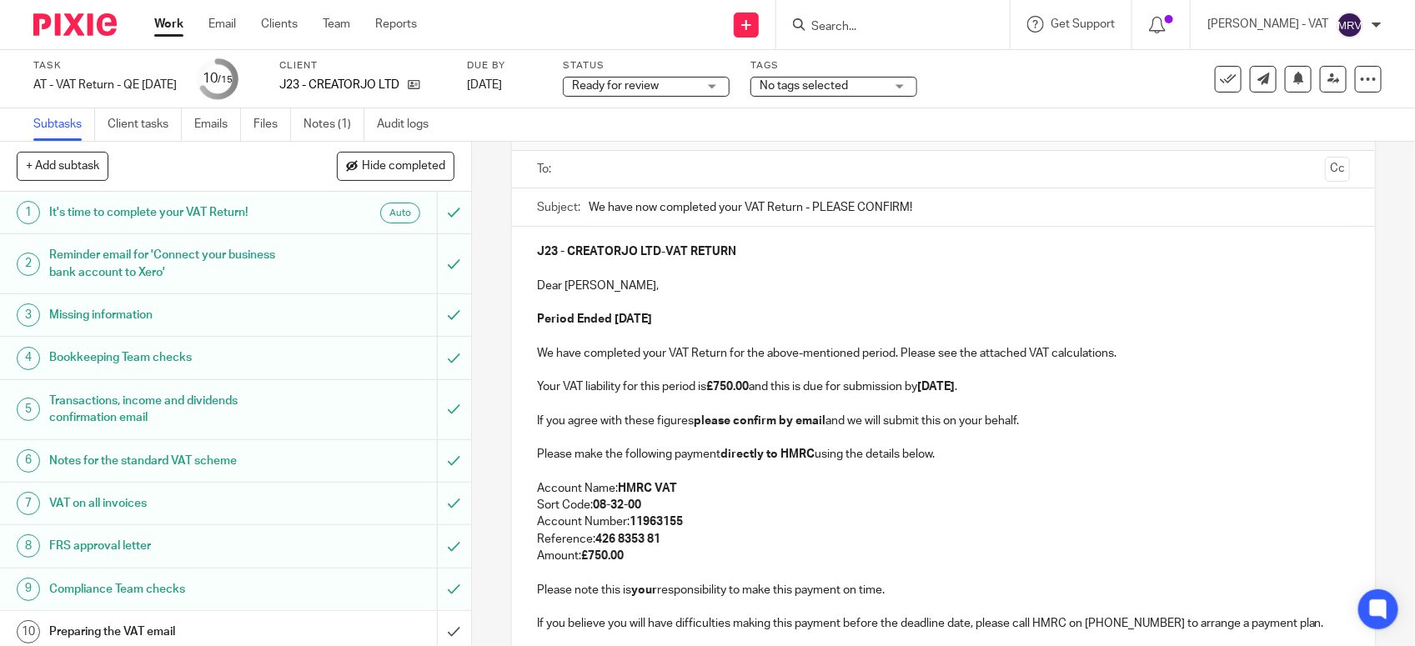
scroll to position [0, 0]
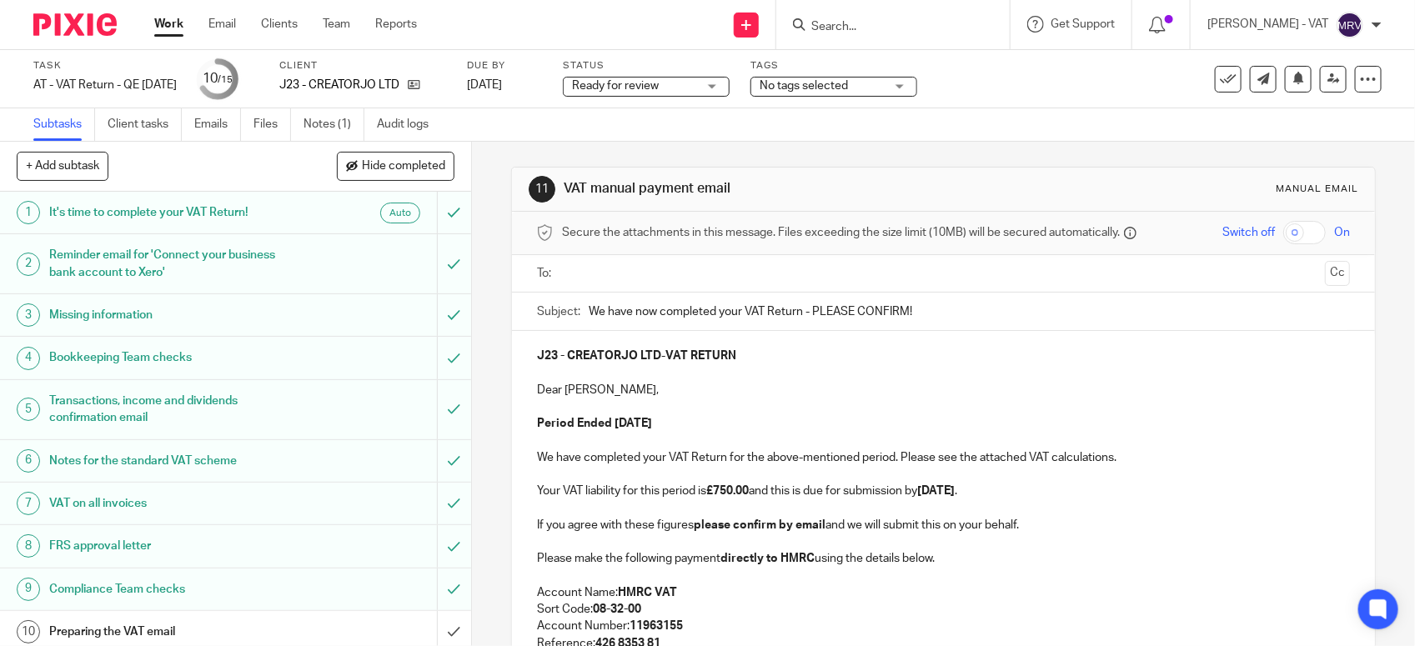
click at [701, 265] on input "text" at bounding box center [943, 273] width 750 height 19
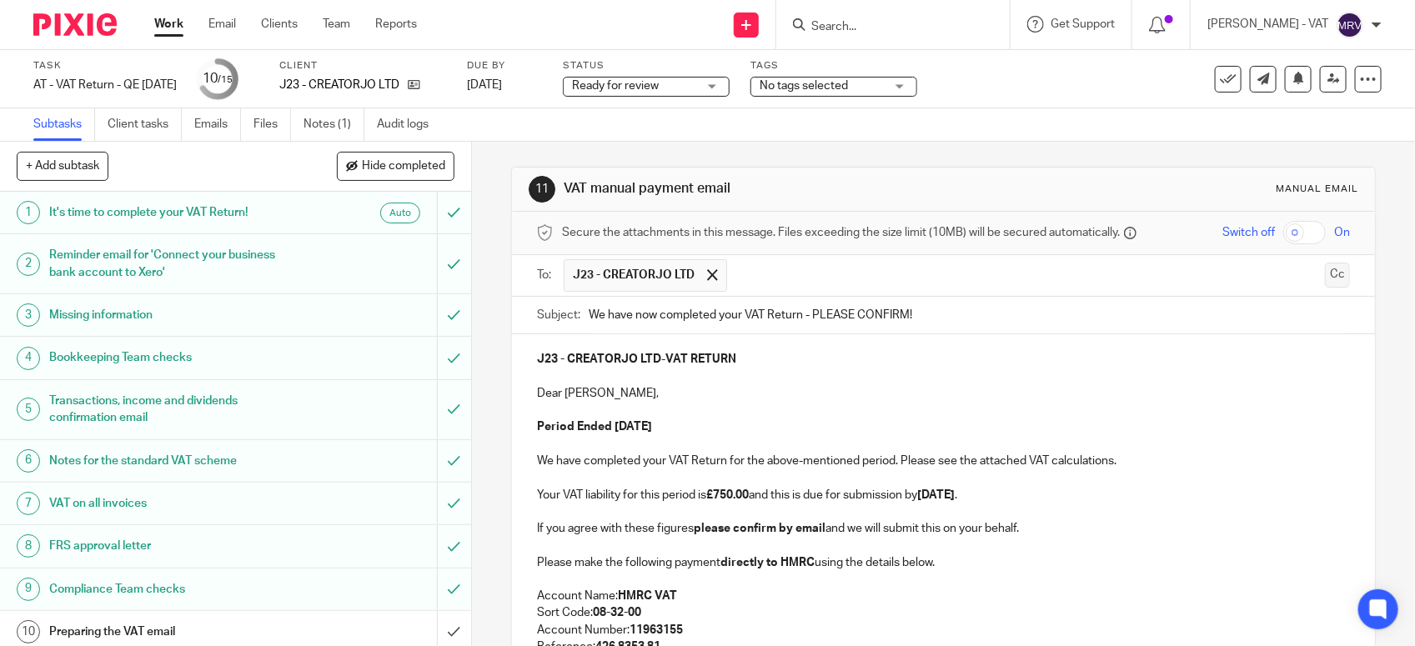
click at [1325, 280] on button "Cc" at bounding box center [1337, 275] width 25 height 25
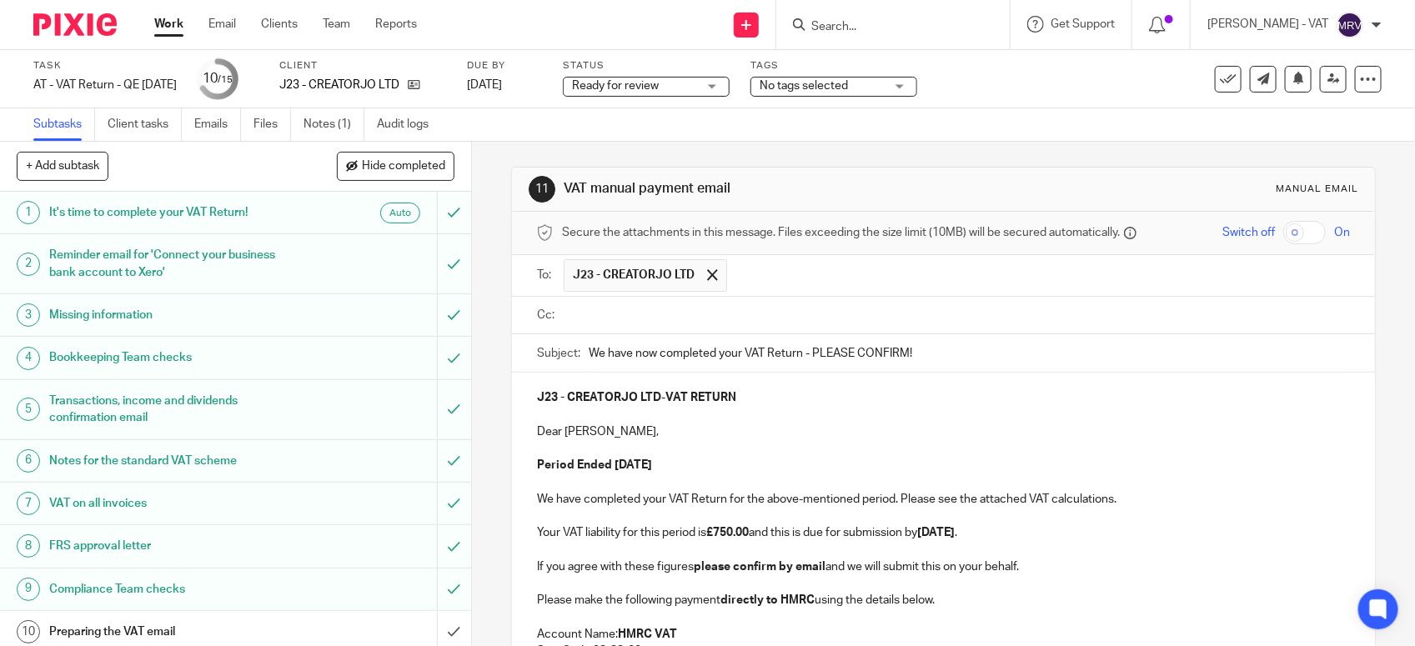
click at [598, 323] on input "text" at bounding box center [955, 315] width 775 height 19
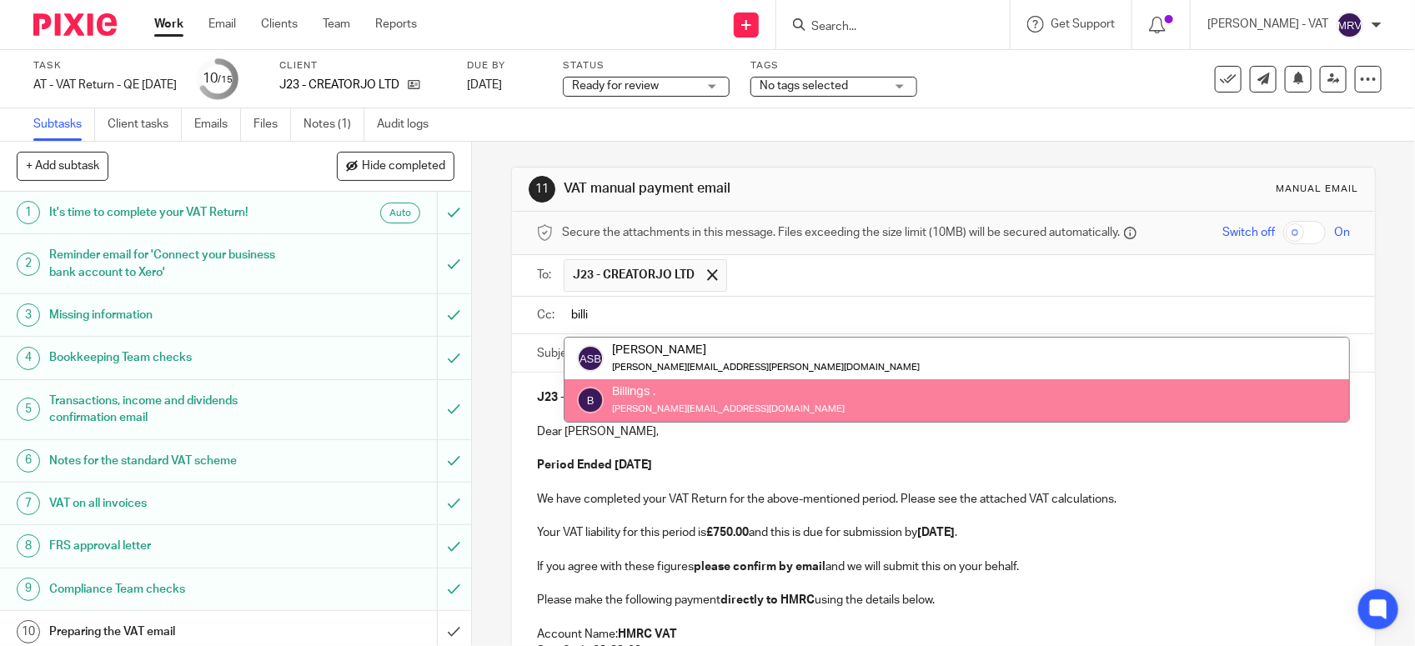
type input "billi"
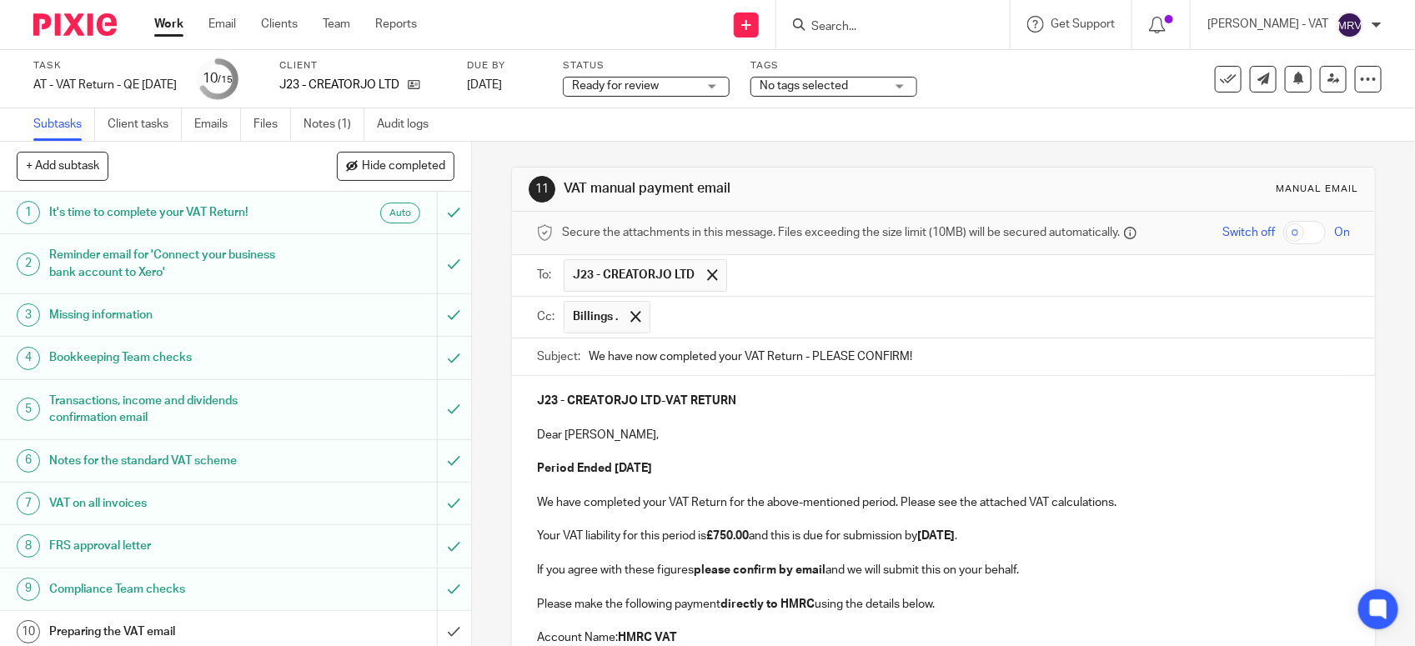
click at [850, 453] on p at bounding box center [943, 452] width 813 height 17
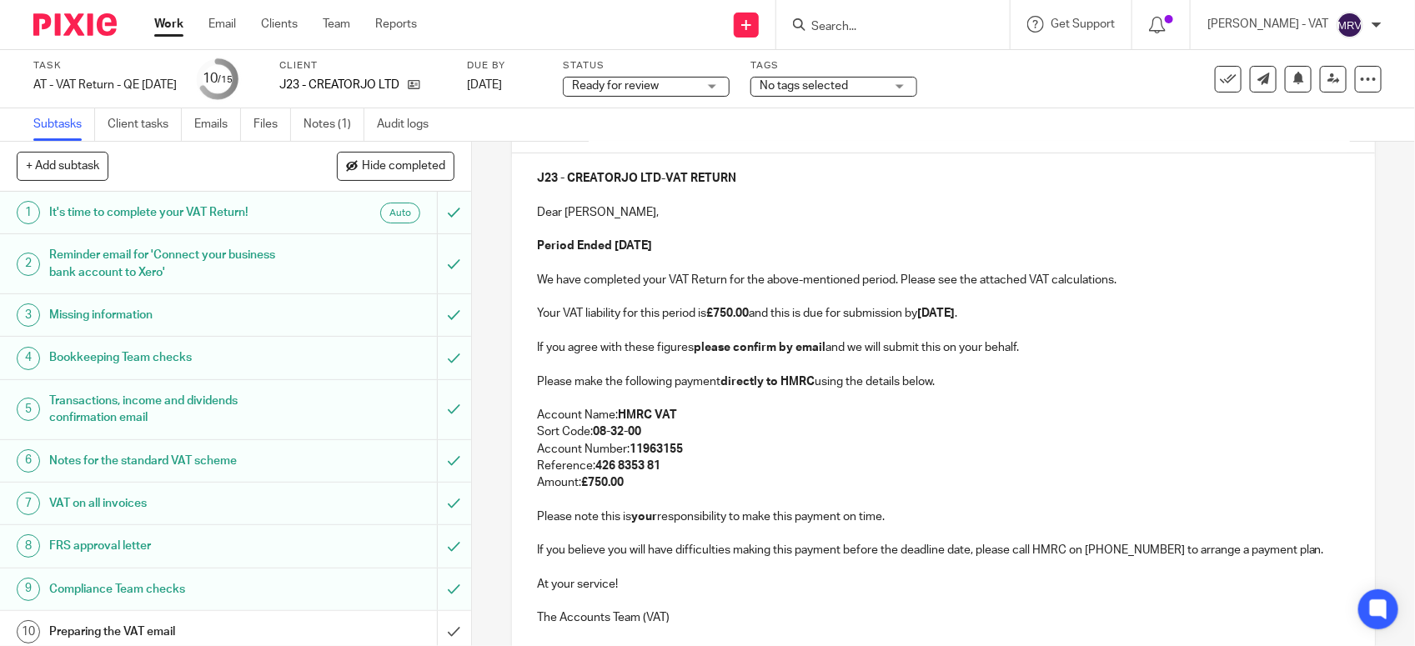
scroll to position [464, 0]
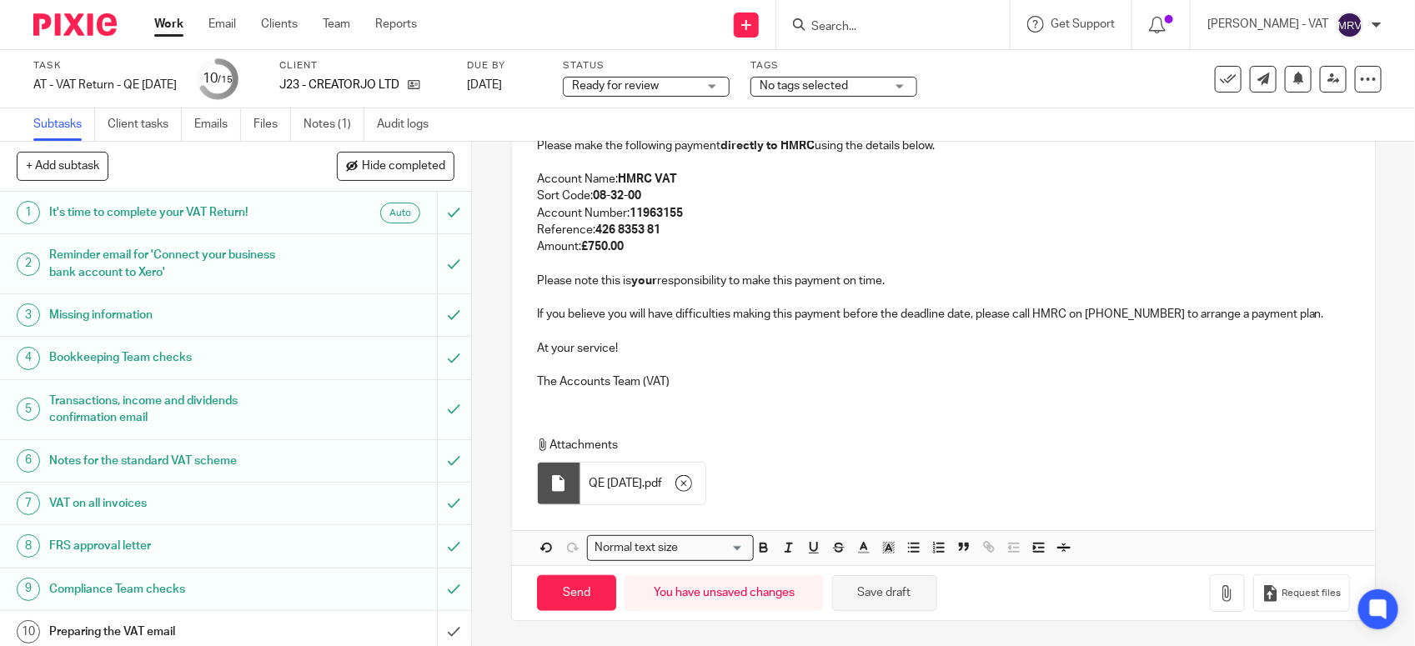
click at [905, 596] on button "Save draft" at bounding box center [884, 593] width 105 height 36
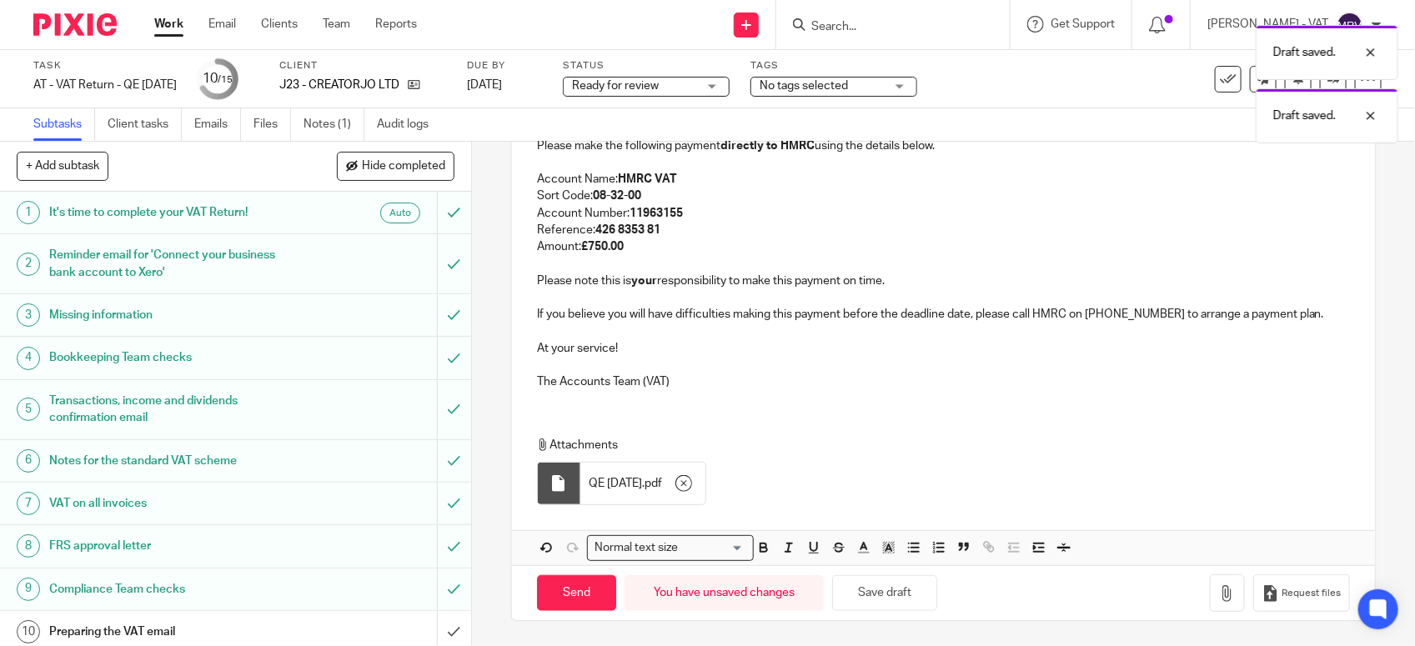
click at [913, 385] on p "The Accounts Team (VAT)" at bounding box center [943, 382] width 813 height 17
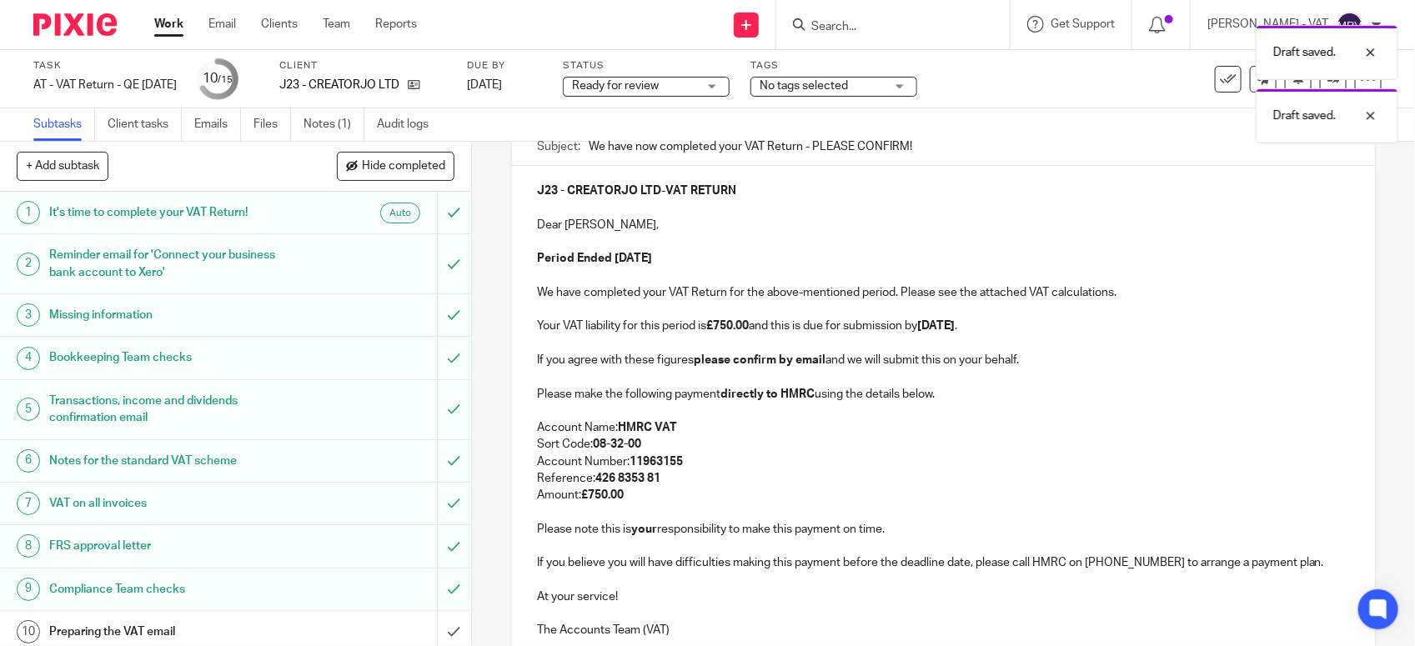
scroll to position [151, 0]
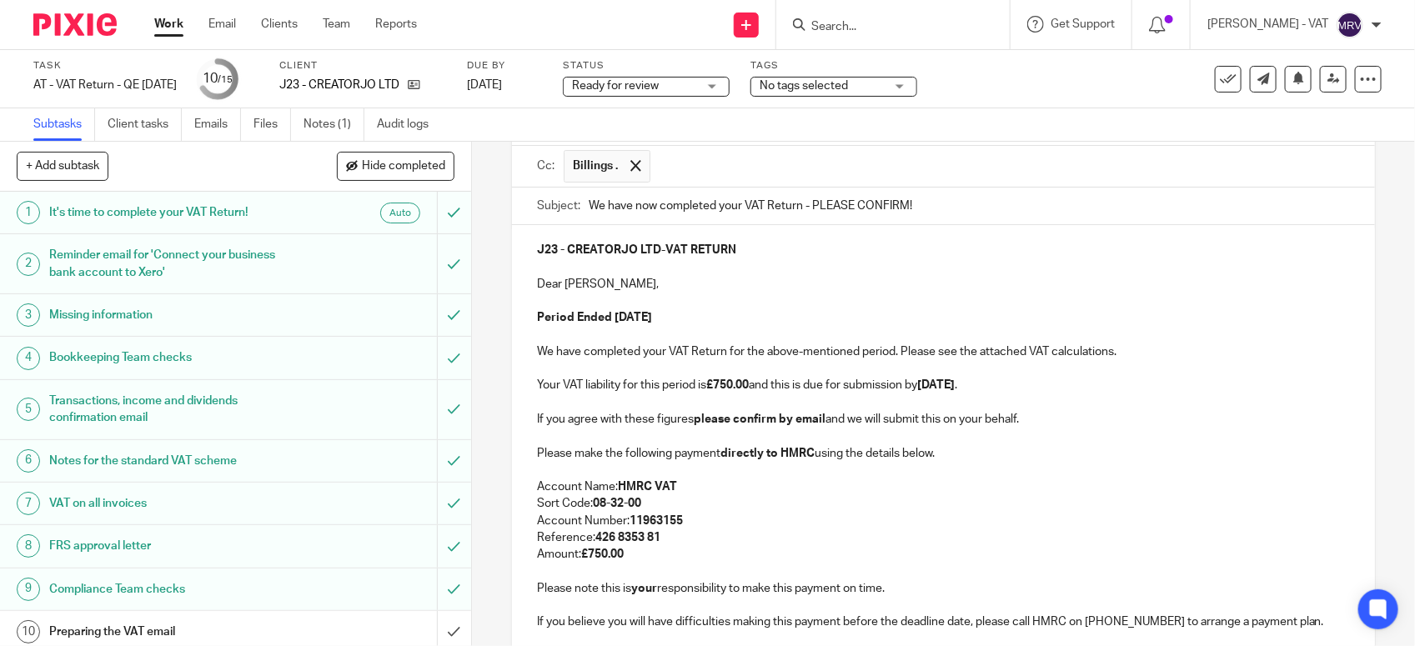
click at [718, 298] on p at bounding box center [943, 301] width 813 height 17
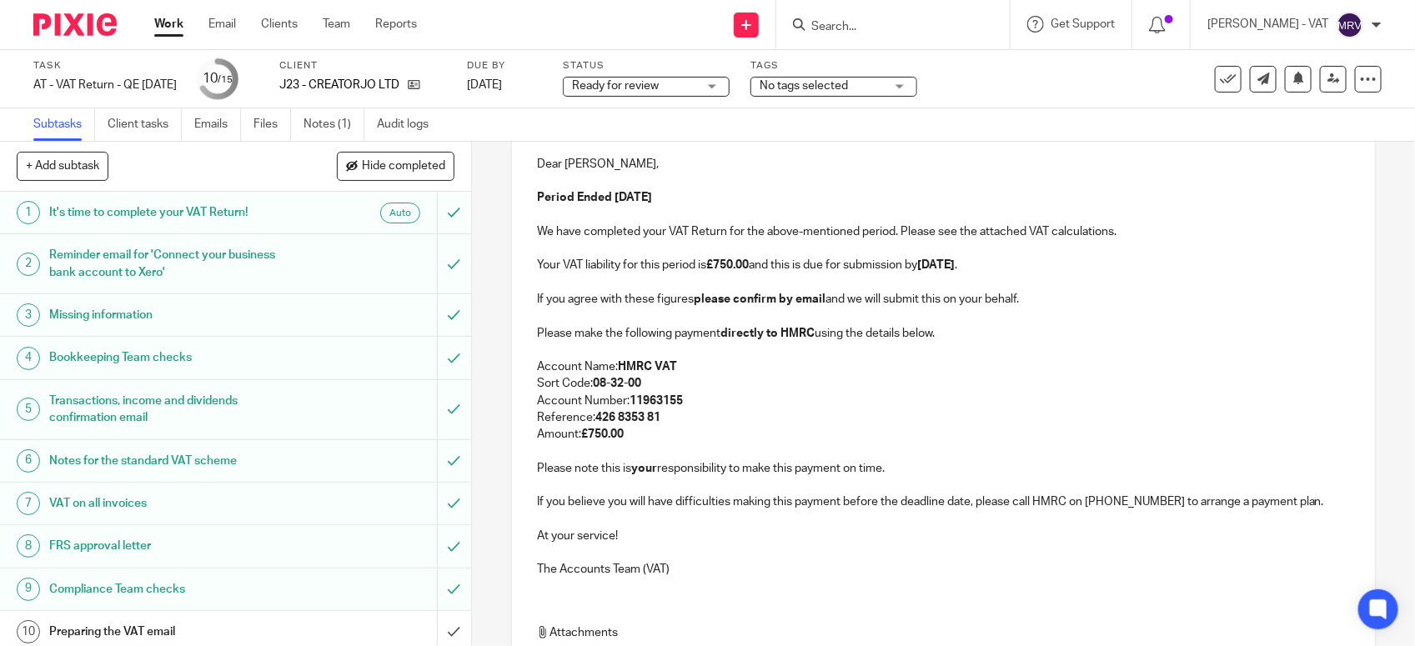
scroll to position [464, 0]
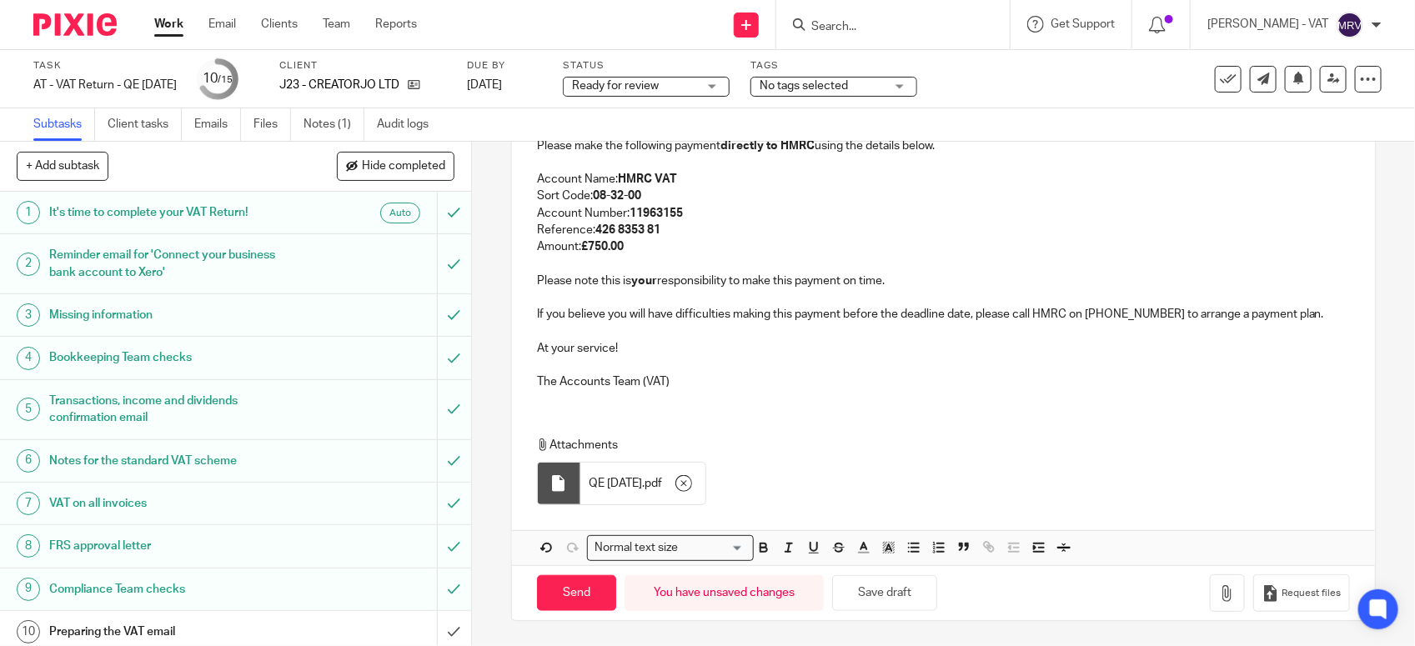
click at [860, 401] on div "J23 - CREATORJO LTD - VAT RETURN Dear Kandie, Period Ended 31st July 2025 We ha…" at bounding box center [943, 159] width 863 height 485
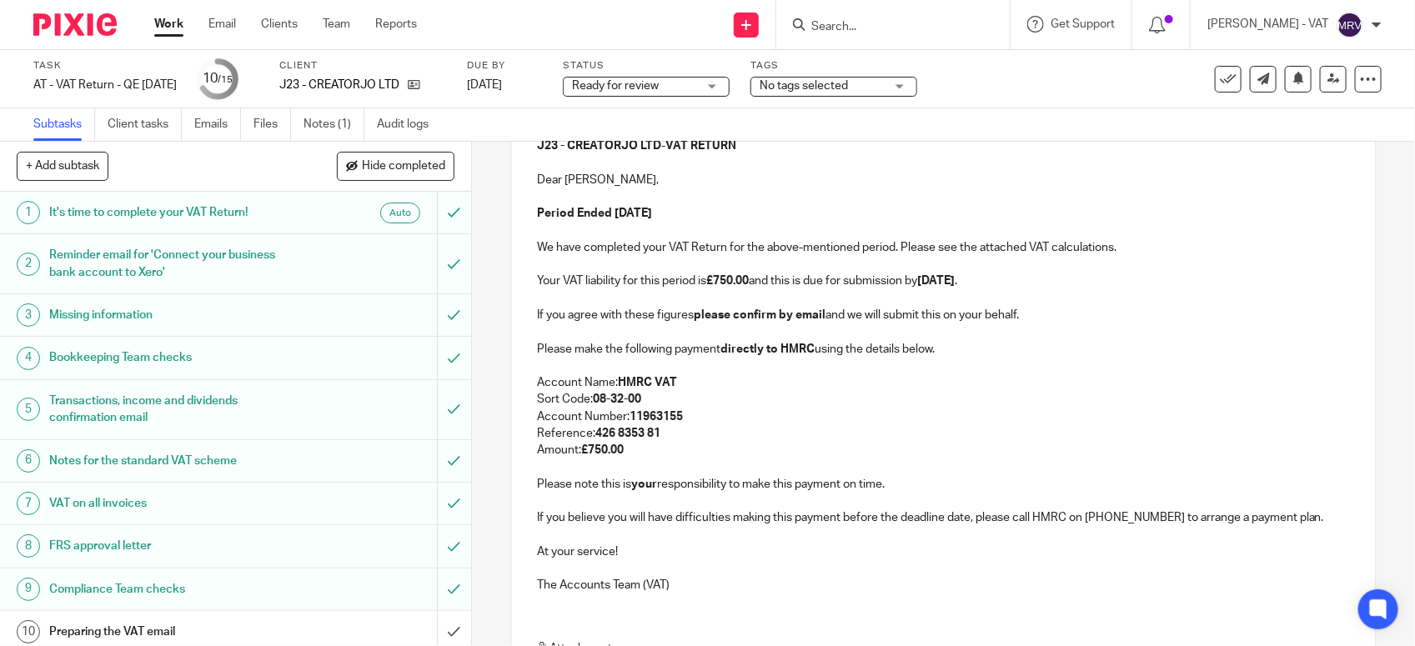
scroll to position [151, 0]
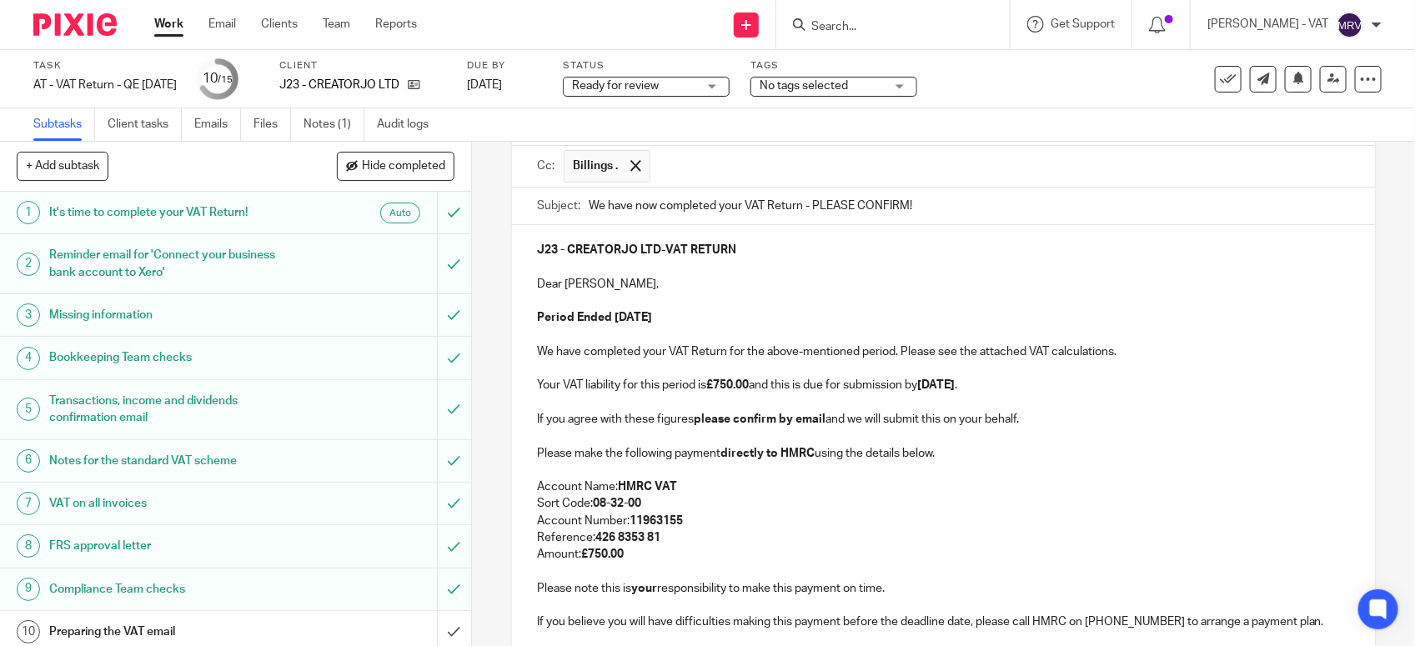
click at [818, 309] on p at bounding box center [943, 301] width 813 height 17
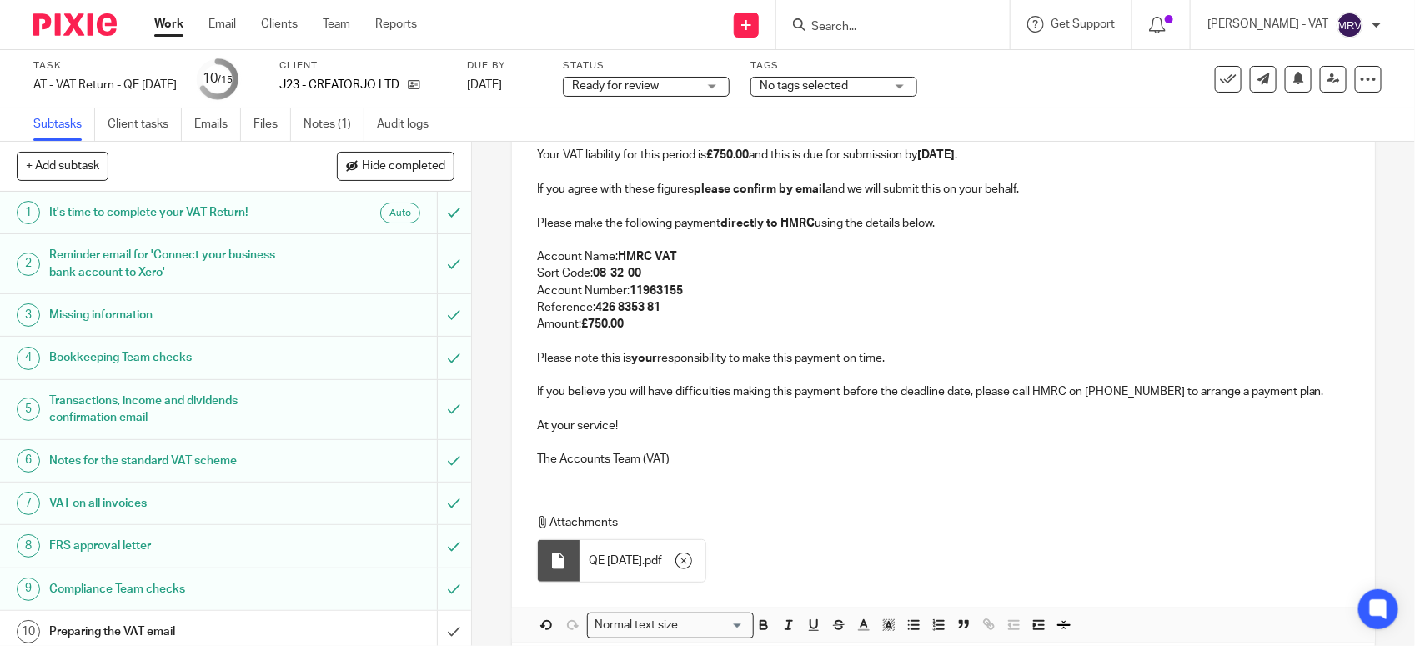
scroll to position [464, 0]
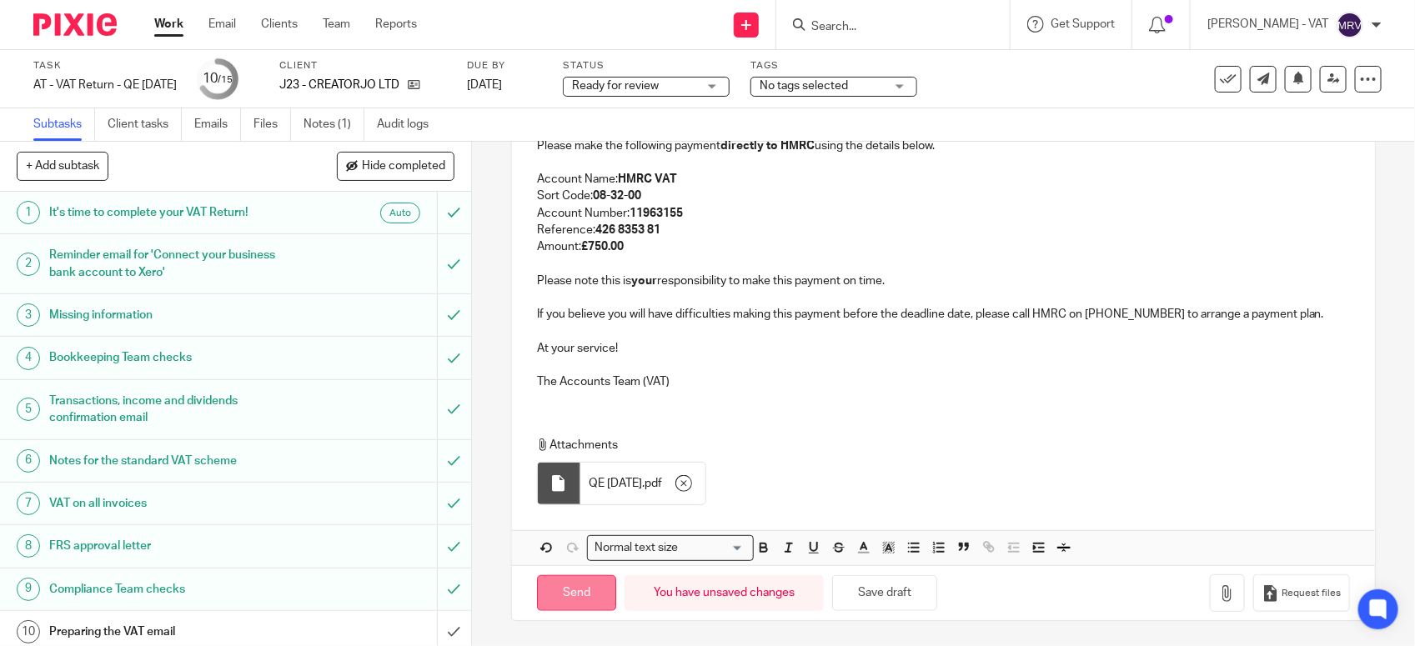
click at [581, 586] on input "Send" at bounding box center [576, 593] width 79 height 36
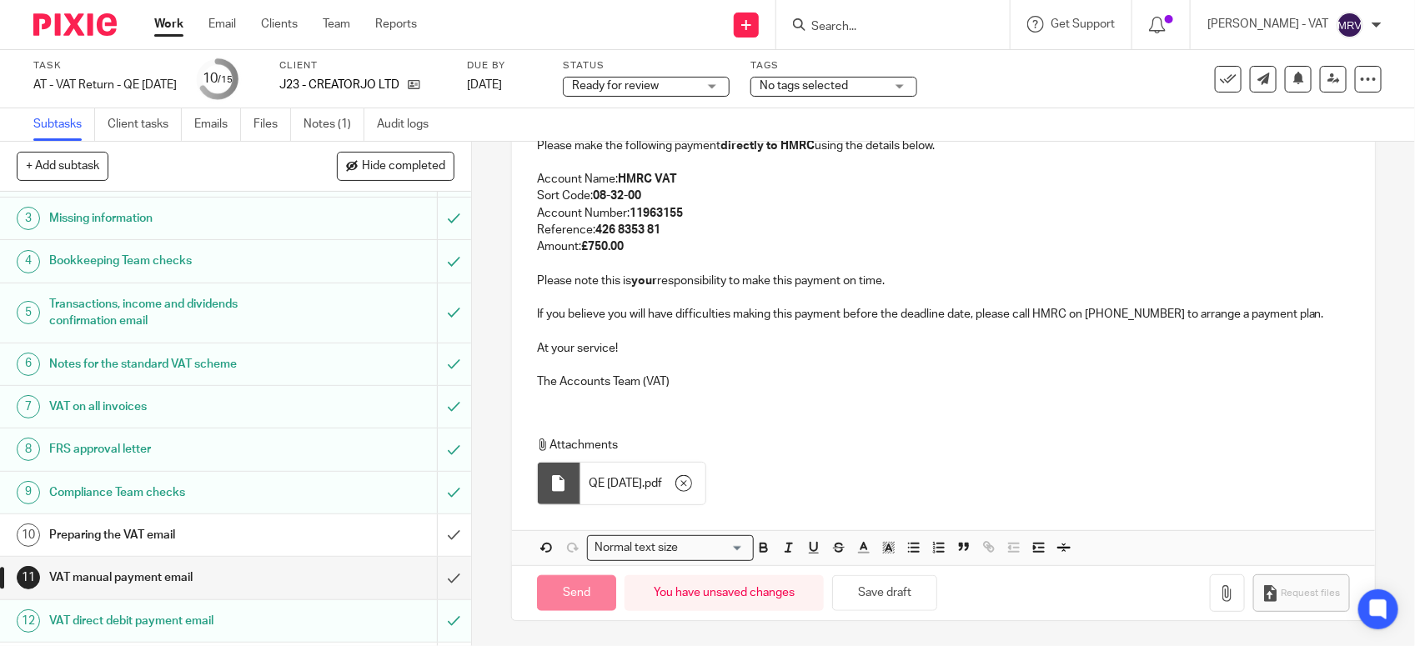
type input "Sent"
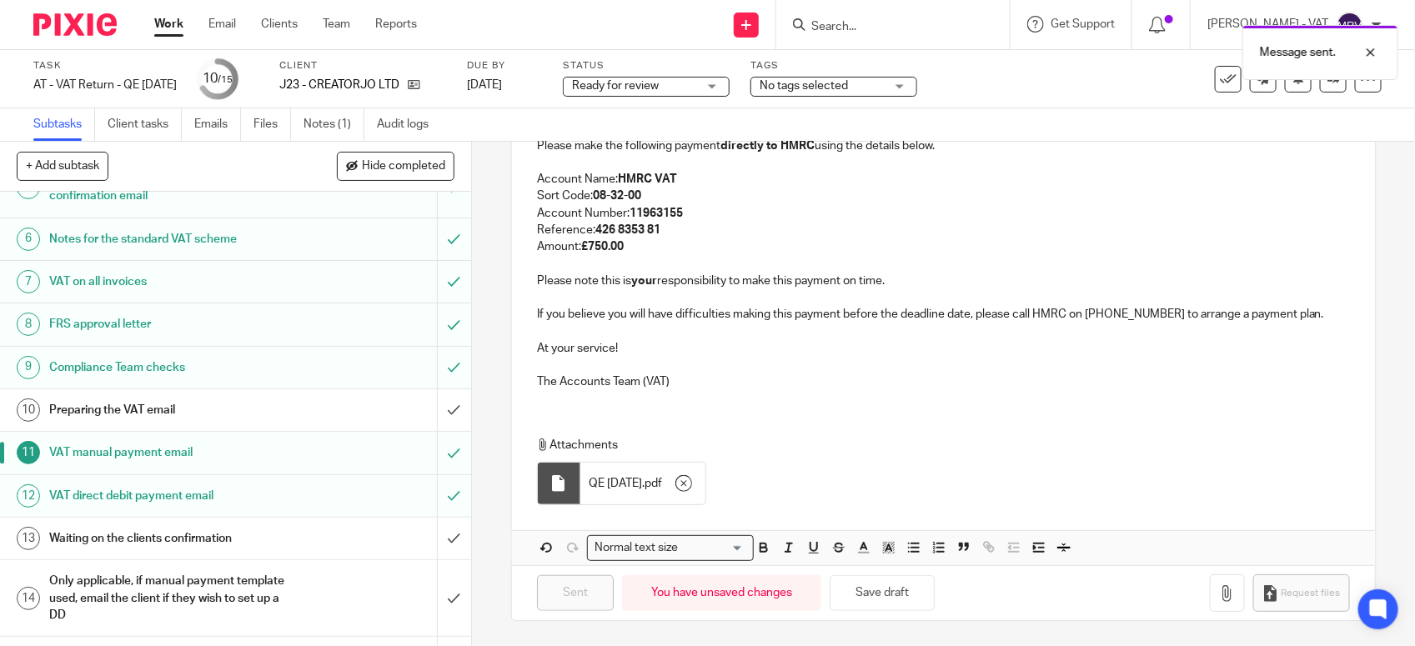
scroll to position [259, 0]
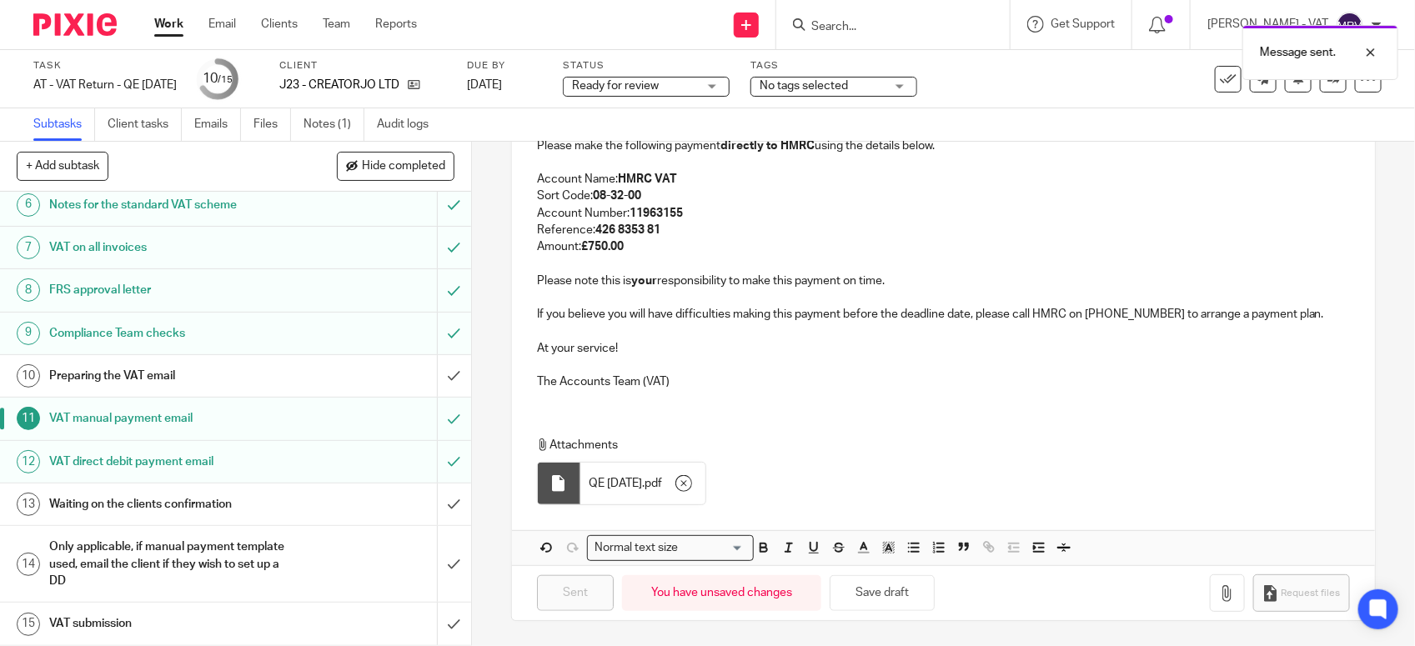
click at [200, 381] on h1 "Preparing the VAT email" at bounding box center [173, 376] width 248 height 25
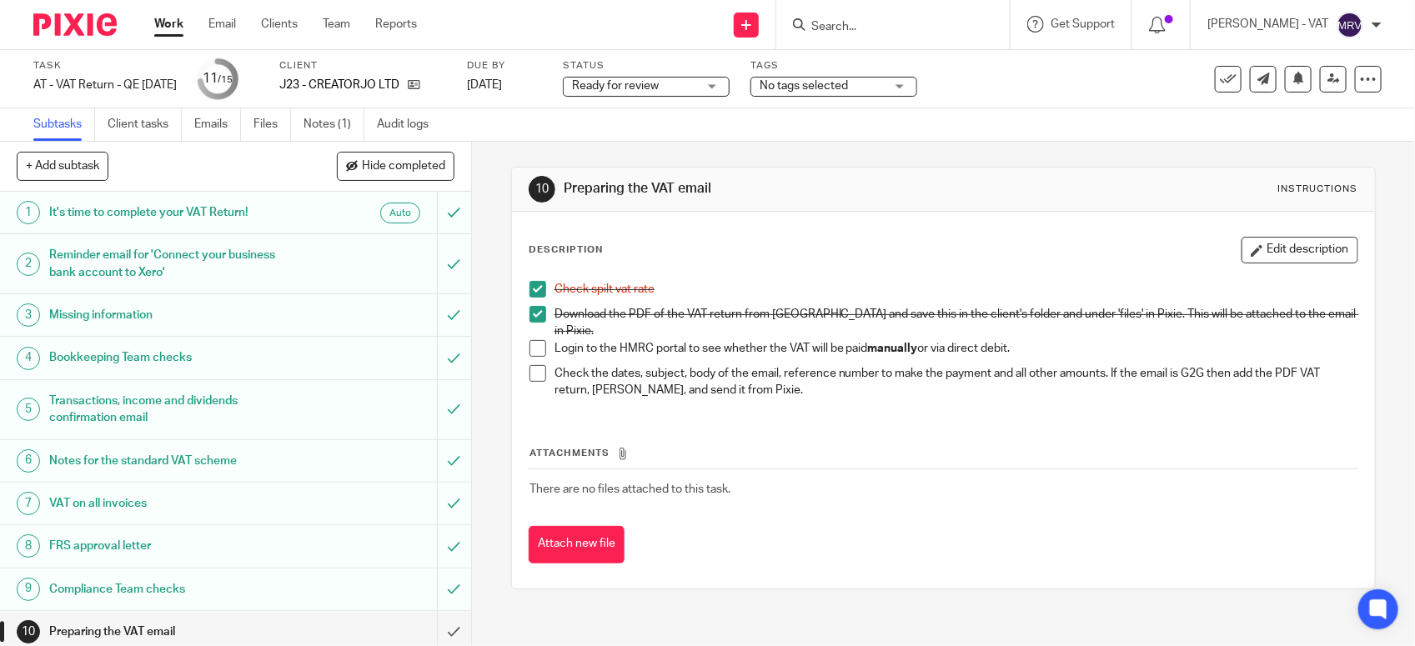
click at [529, 344] on span at bounding box center [537, 348] width 17 height 17
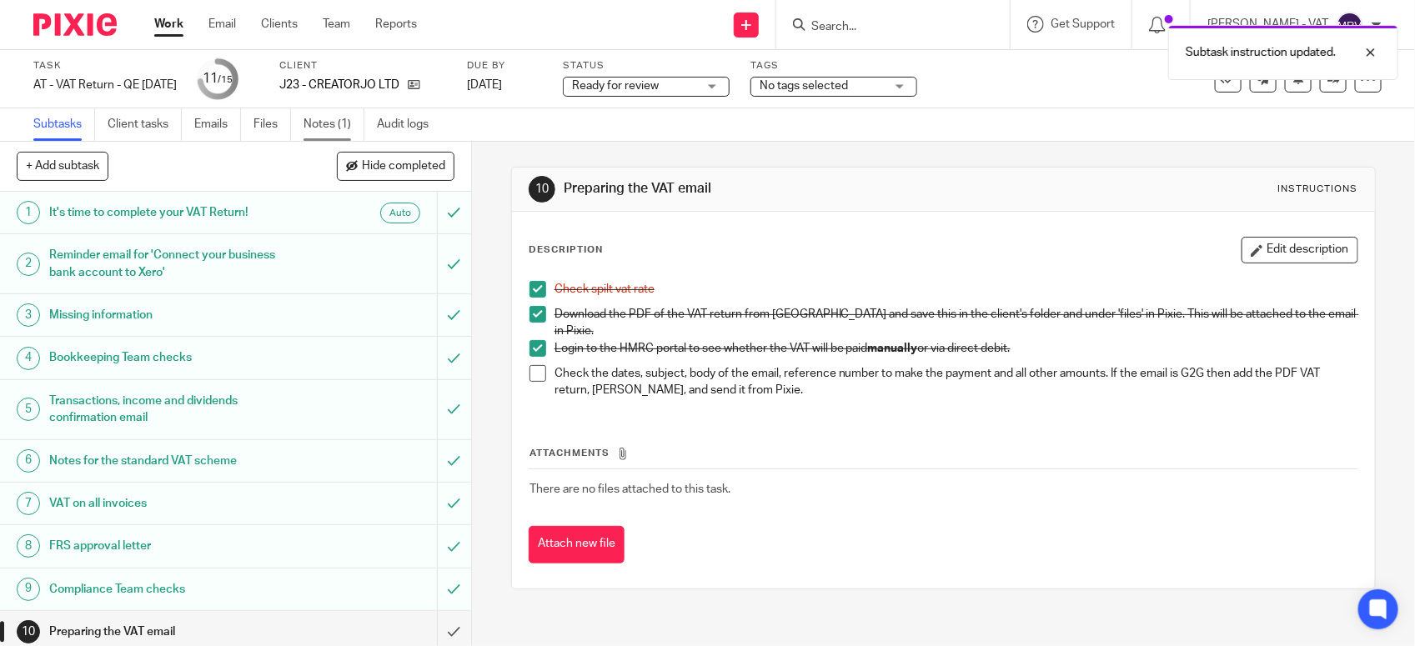
click at [308, 118] on link "Notes (1)" at bounding box center [333, 124] width 61 height 33
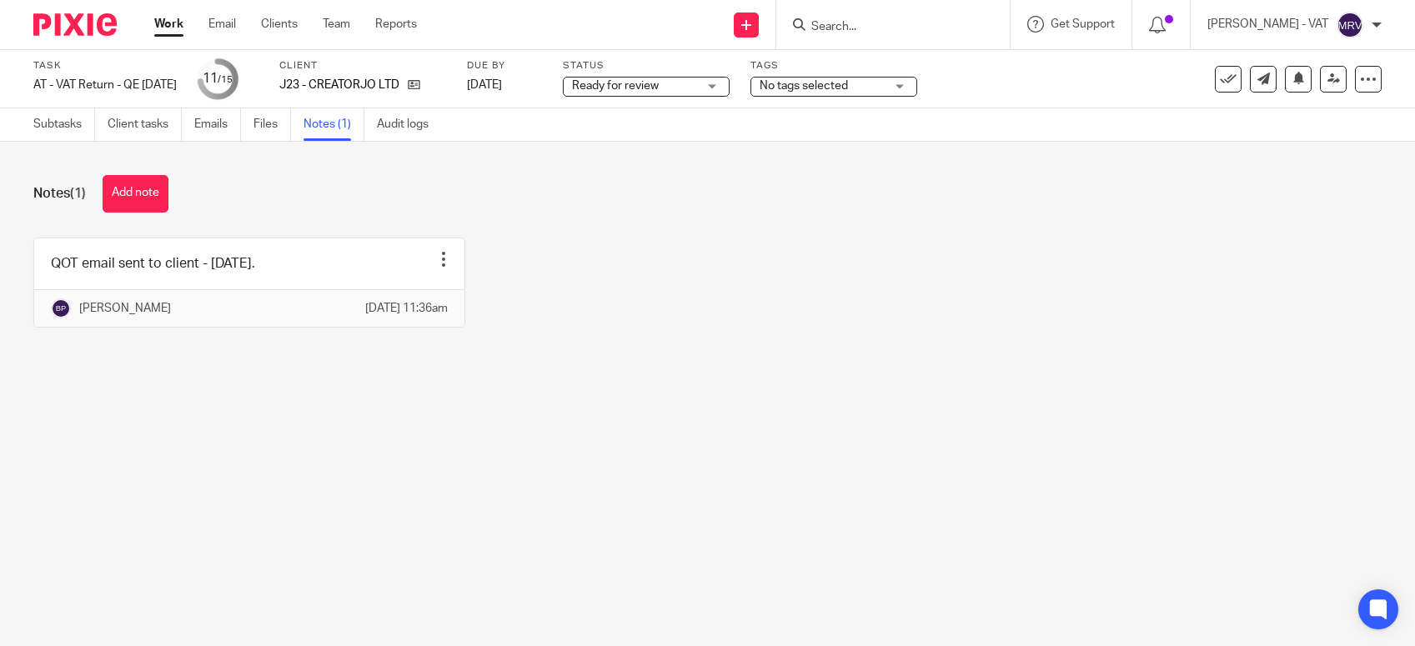
click at [118, 193] on button "Add note" at bounding box center [136, 194] width 66 height 38
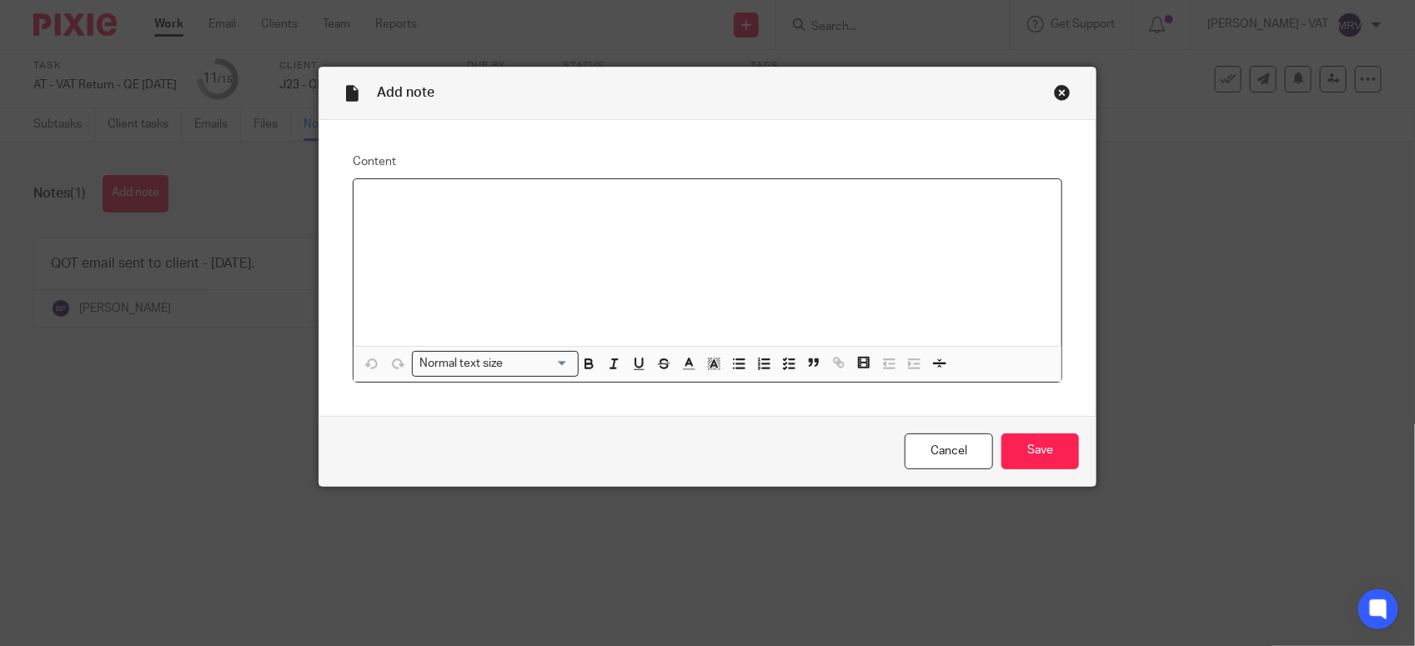
click at [417, 229] on div at bounding box center [708, 262] width 708 height 167
click at [1019, 454] on input "Save" at bounding box center [1040, 452] width 78 height 36
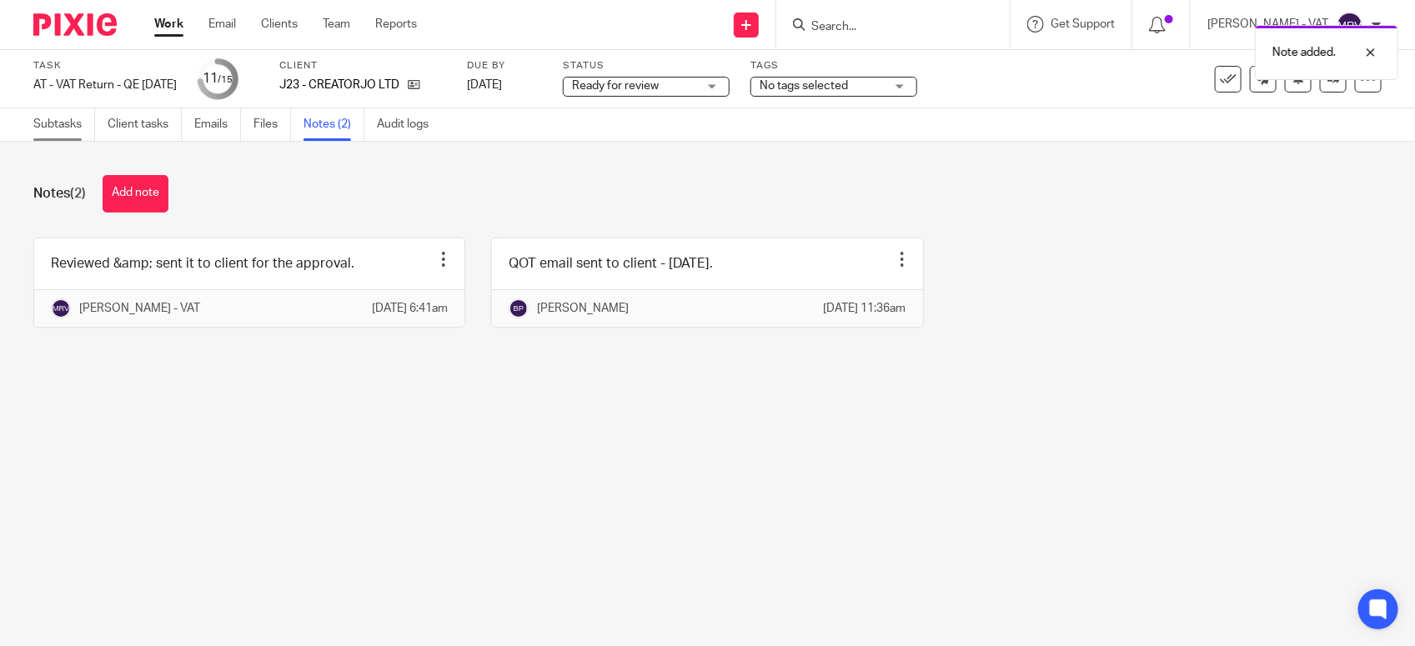
click at [50, 127] on link "Subtasks" at bounding box center [64, 124] width 62 height 33
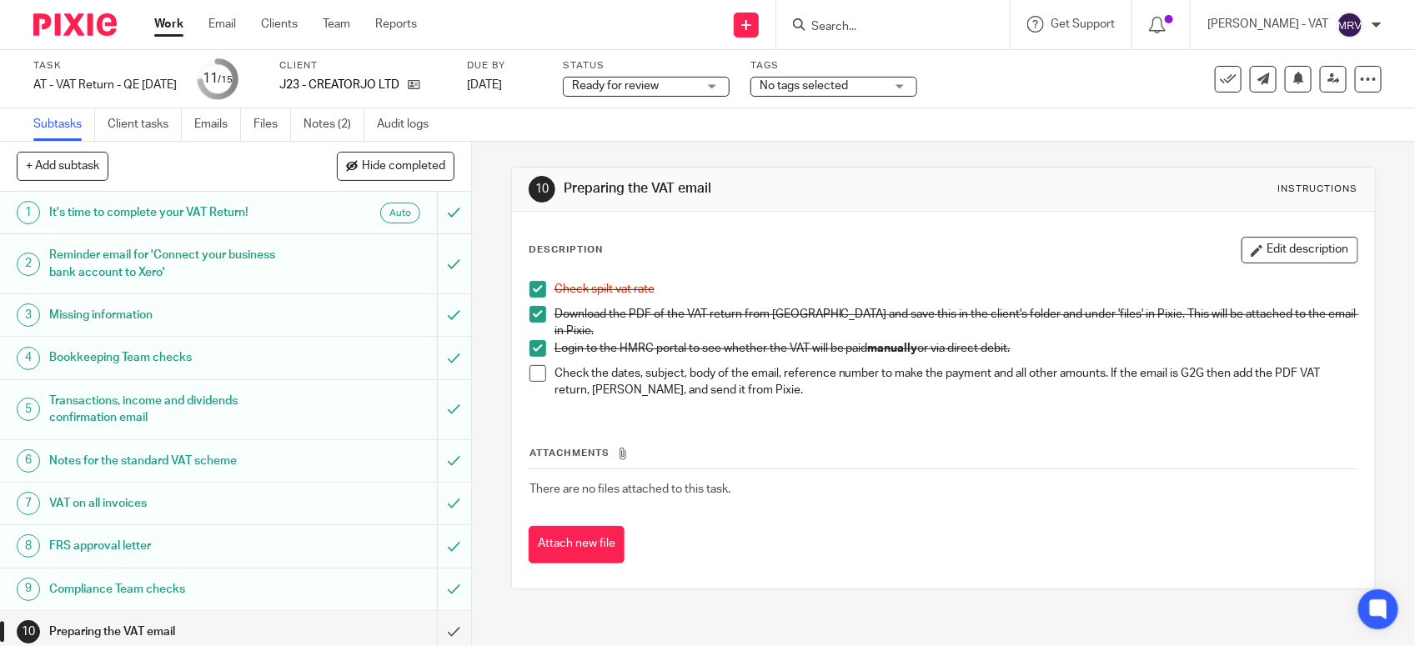
click at [529, 368] on span at bounding box center [537, 373] width 17 height 17
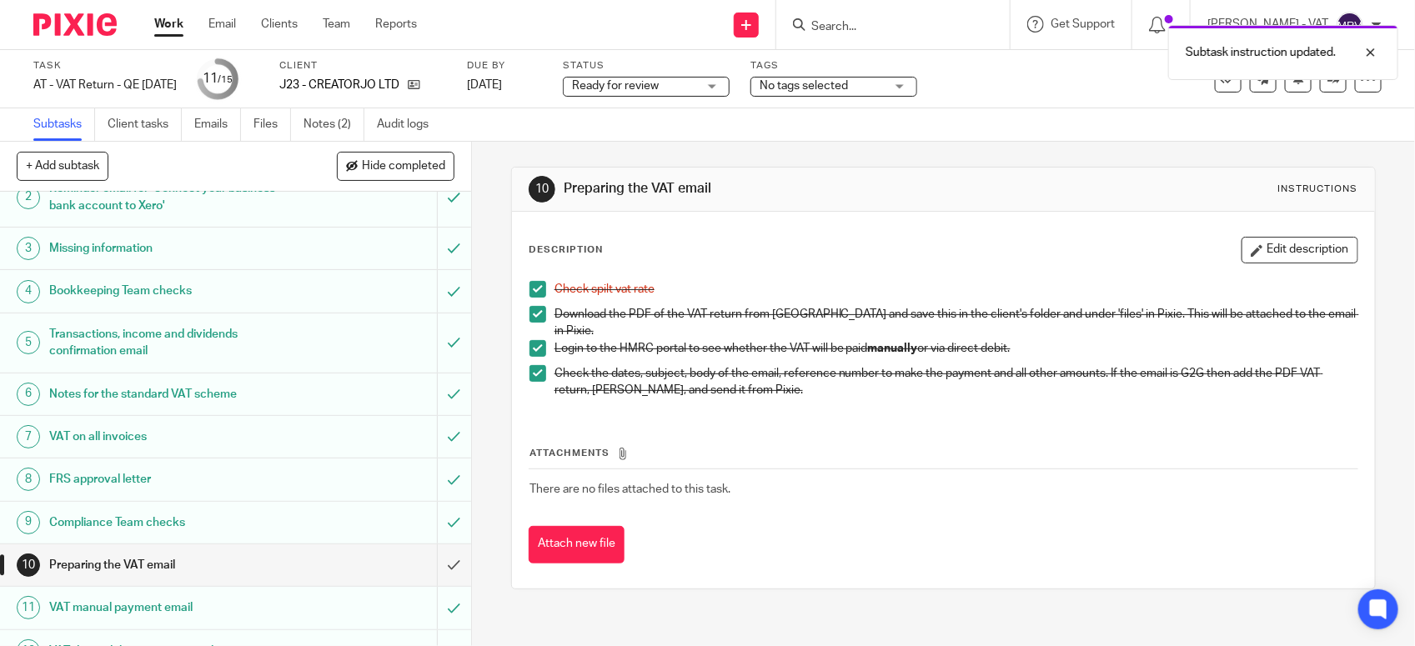
scroll to position [259, 0]
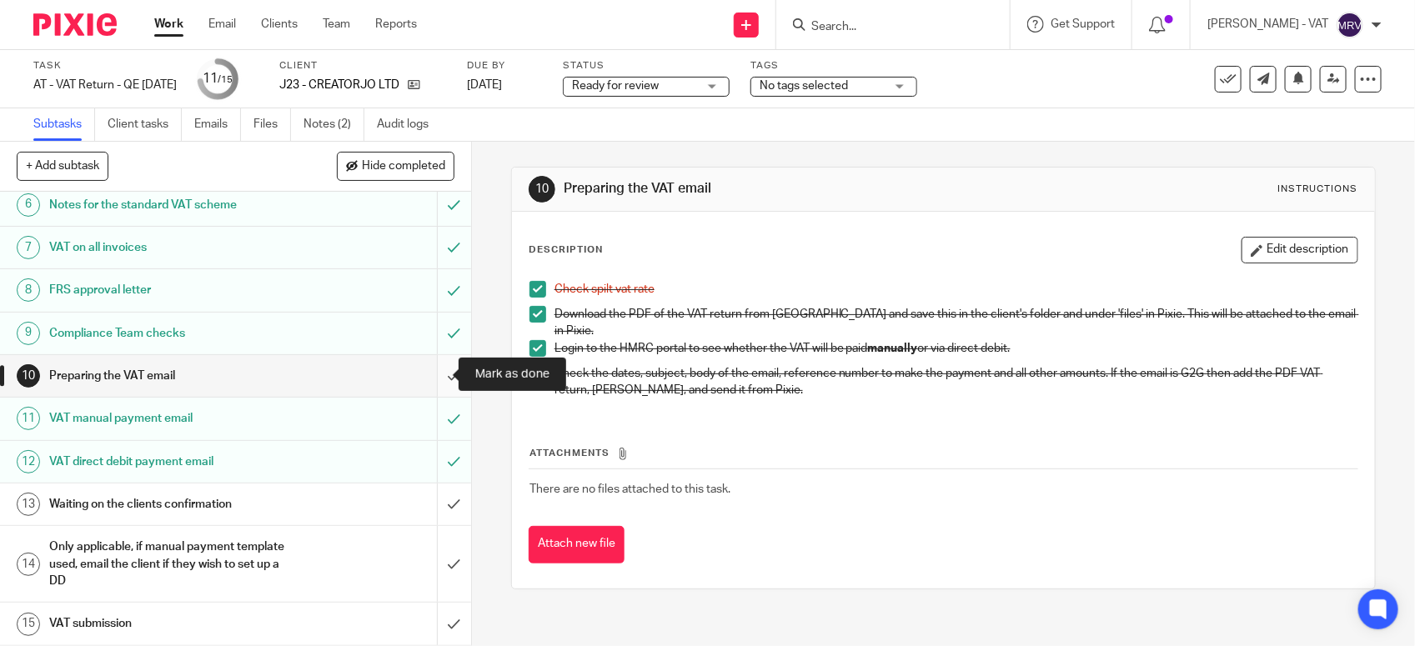
click at [428, 377] on input "submit" at bounding box center [235, 376] width 471 height 42
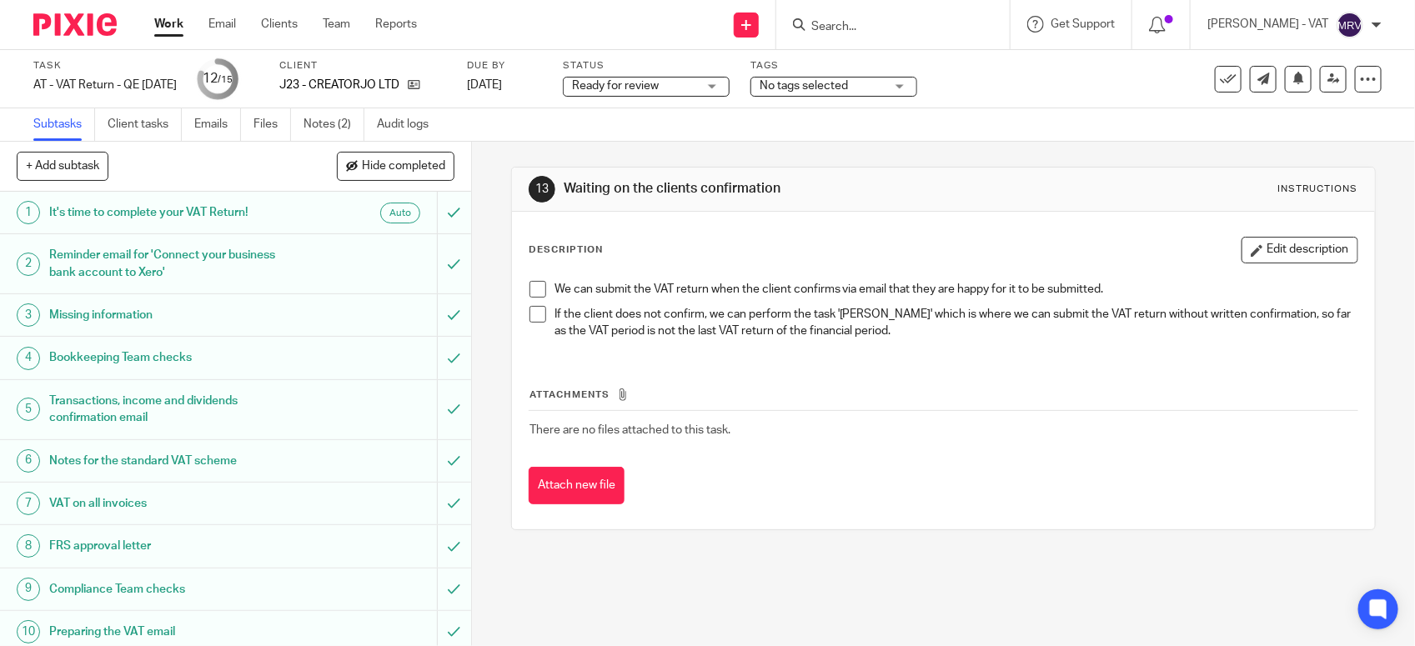
click at [675, 97] on div "Status Ready for review Ready for review Not started You can start work In prog…" at bounding box center [646, 79] width 167 height 40
click at [669, 81] on span "Ready for review" at bounding box center [634, 87] width 125 height 18
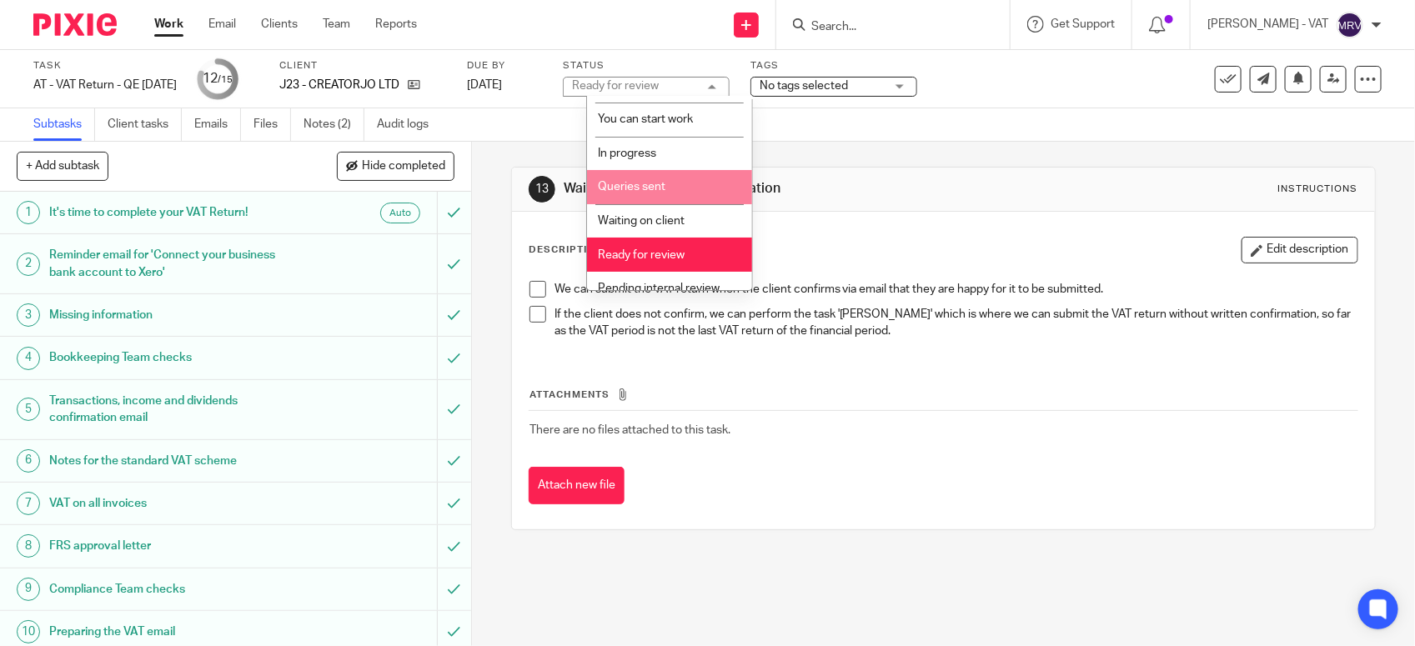
scroll to position [75, 0]
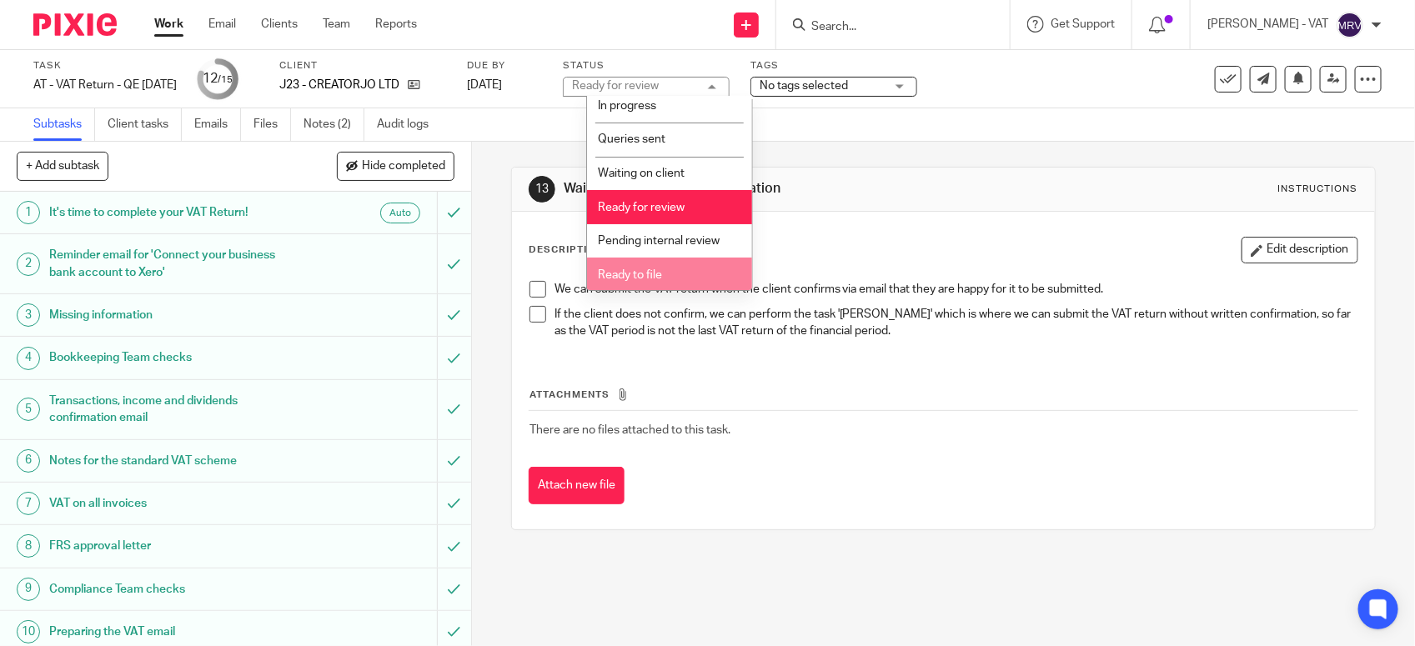
click at [644, 269] on span "Ready to file" at bounding box center [630, 275] width 64 height 12
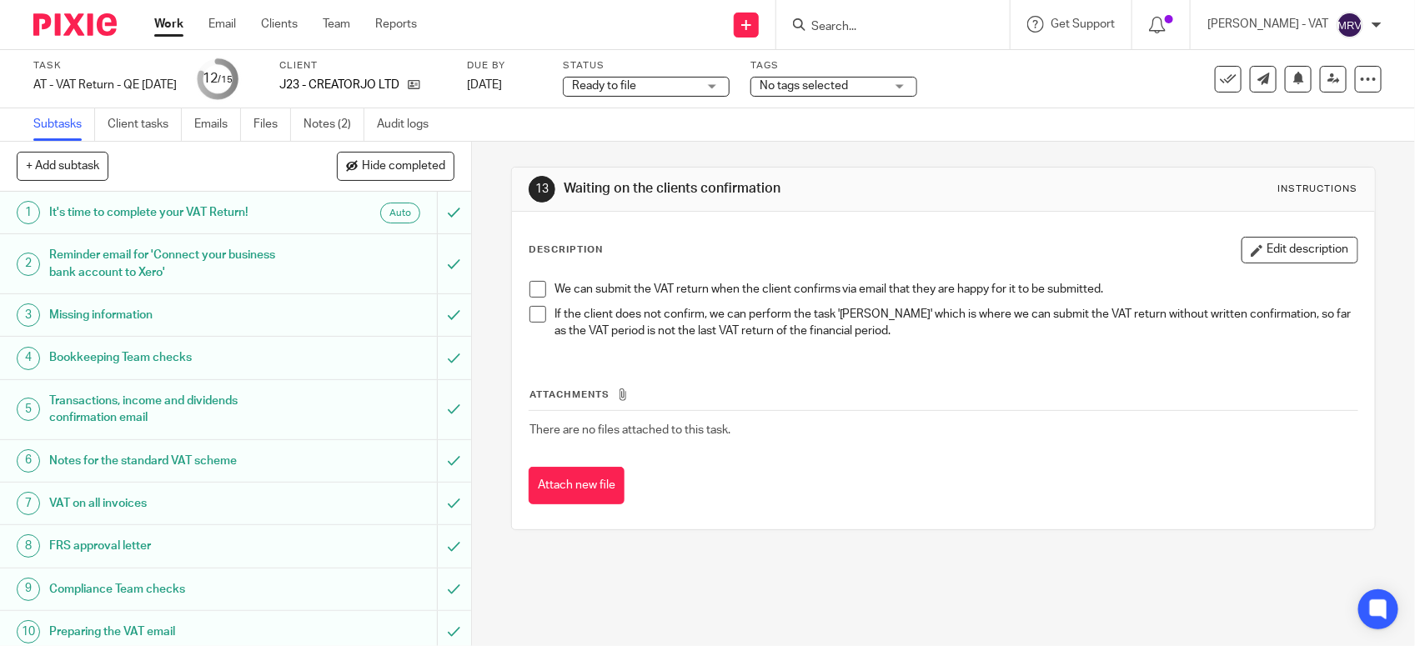
click at [900, 252] on div "Description Edit description" at bounding box center [944, 250] width 830 height 27
click at [731, 369] on div "Attachments There are no files attached to this task. Attach new file" at bounding box center [944, 430] width 830 height 152
click at [845, 221] on div "Description Edit description We can submit the VAT return when the client confi…" at bounding box center [943, 371] width 863 height 318
click at [1327, 76] on icon at bounding box center [1333, 79] width 13 height 13
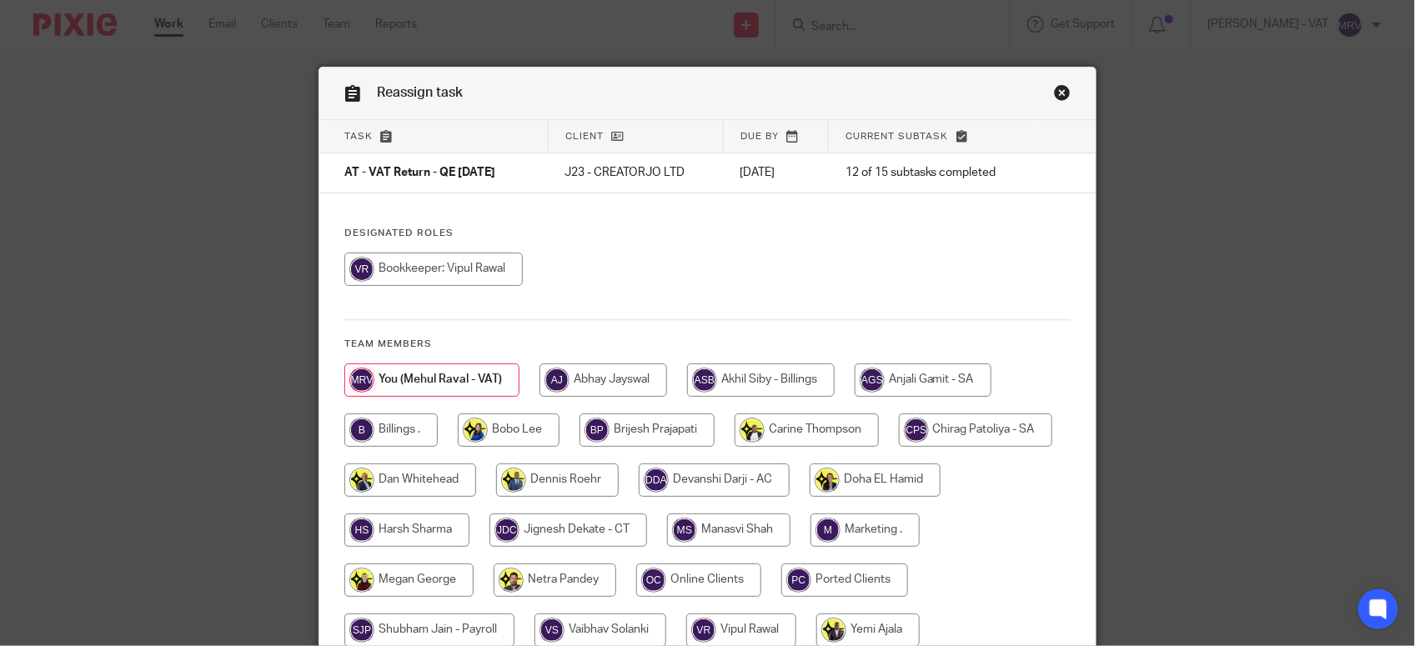
click at [730, 244] on div "Designated Roles Team members" at bounding box center [707, 445] width 776 height 437
click at [409, 440] on input "radio" at bounding box center [390, 430] width 93 height 33
radio input "true"
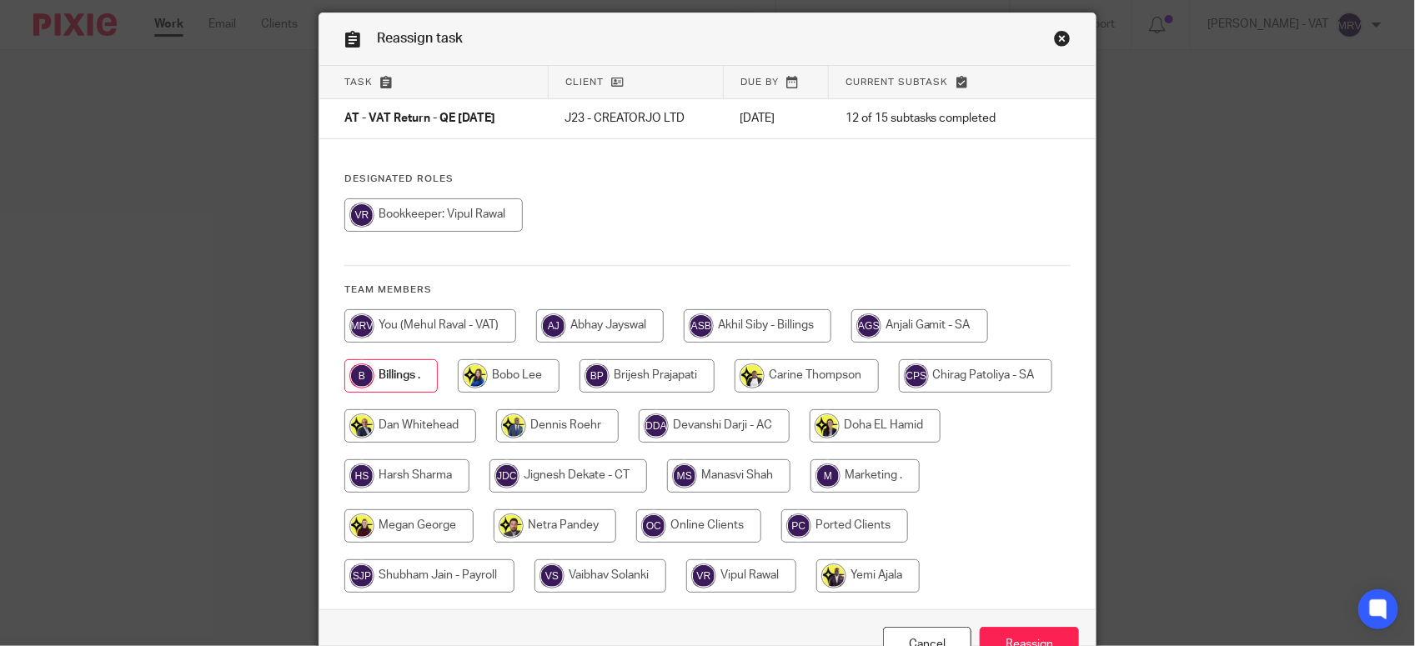
scroll to position [104, 0]
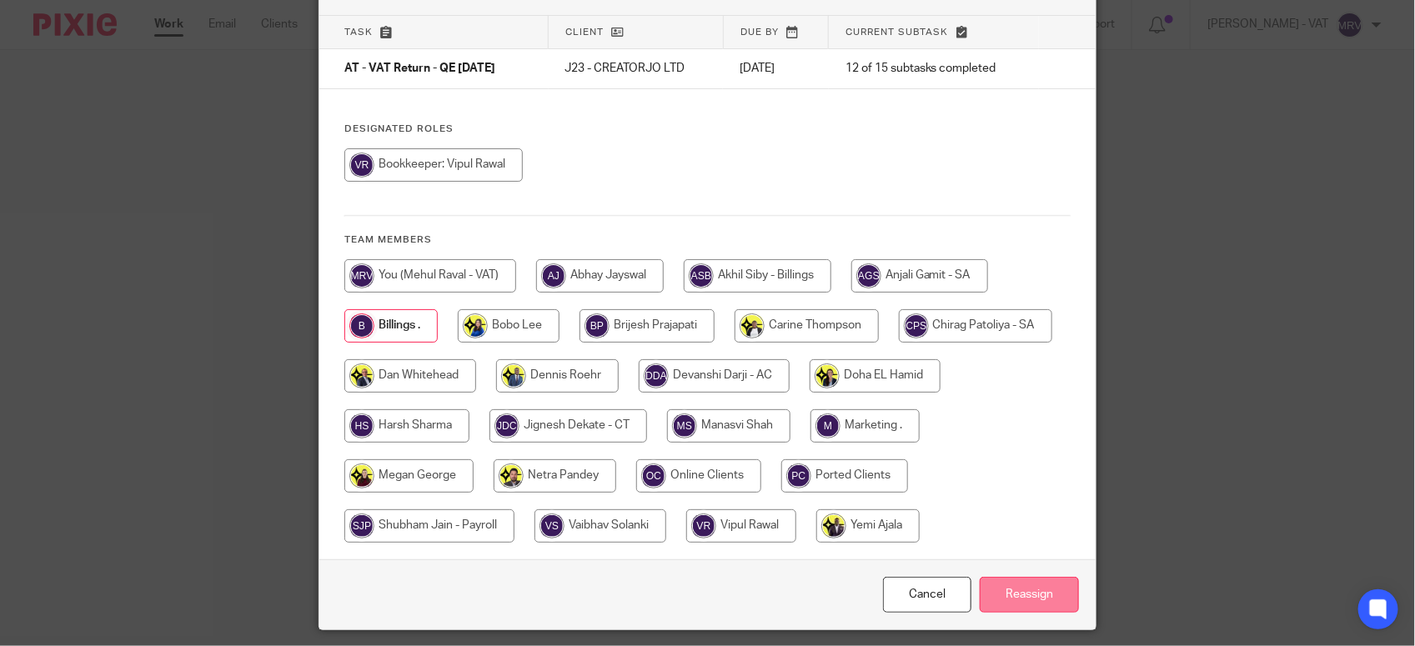
click at [1027, 596] on input "Reassign" at bounding box center [1029, 595] width 99 height 36
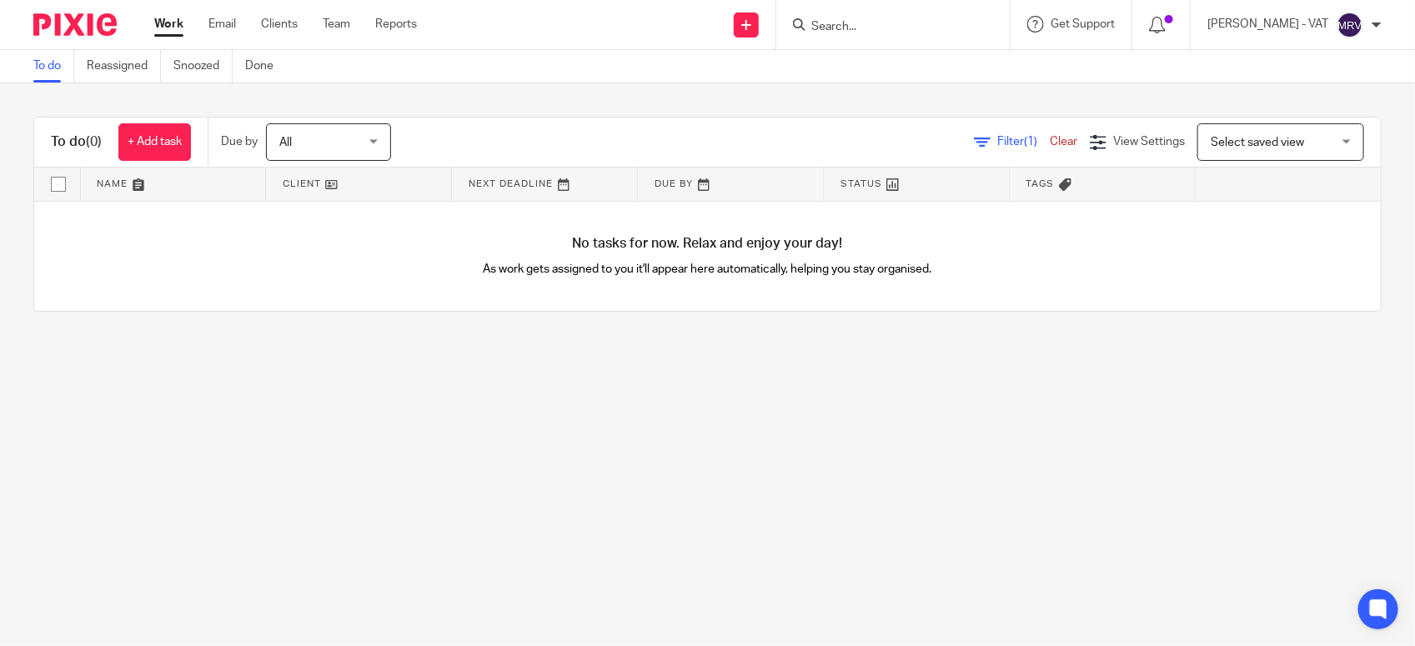
click at [232, 435] on main "To do Reassigned Snoozed Done To do (0) + Add task Due by All All [DATE] [DATE]…" at bounding box center [707, 323] width 1415 height 646
click at [684, 513] on main "To do Reassigned Snoozed Done To do (0) + Add task Due by All All [DATE] [DATE]…" at bounding box center [707, 323] width 1415 height 646
click at [402, 442] on main "To do Reassigned Snoozed Done To do (0) + Add task Due by All All [DATE] [DATE]…" at bounding box center [707, 323] width 1415 height 646
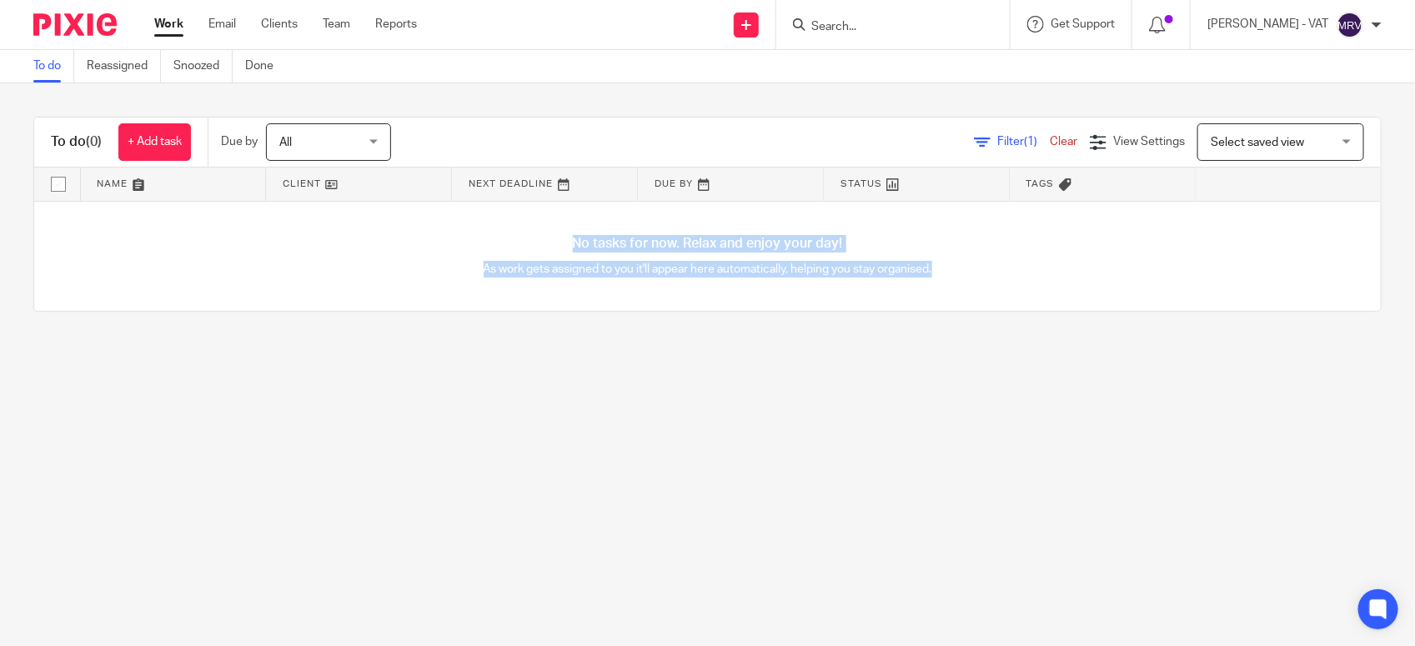
drag, startPoint x: 548, startPoint y: 238, endPoint x: 976, endPoint y: 298, distance: 431.9
click at [976, 298] on div "No tasks for now. Relax and enjoy your day! As work gets assigned to you it'll …" at bounding box center [707, 257] width 1347 height 110
drag, startPoint x: 976, startPoint y: 298, endPoint x: 897, endPoint y: 427, distance: 151.1
click at [897, 427] on main "To do Reassigned Snoozed Done To do (0) + Add task Due by All All Today Tomorro…" at bounding box center [707, 323] width 1415 height 646
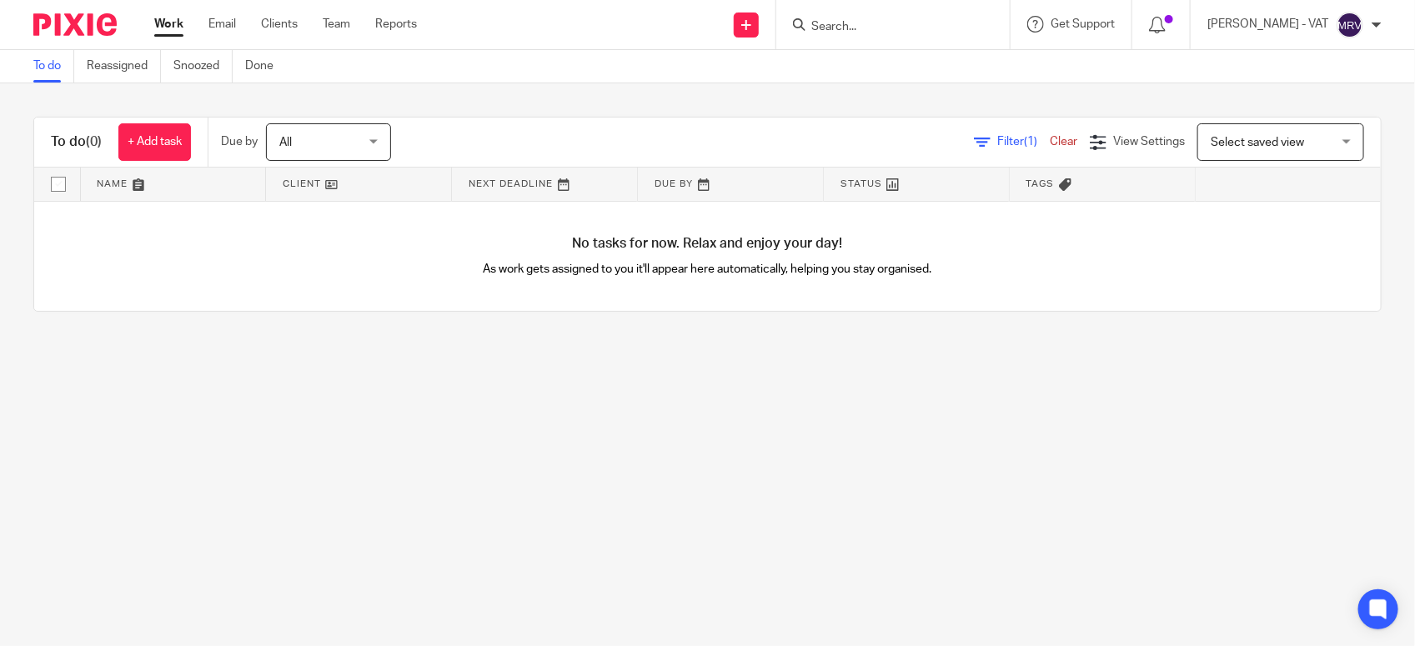
click at [480, 555] on main "To do Reassigned Snoozed Done To do (0) + Add task Due by All All Today Tomorro…" at bounding box center [707, 323] width 1415 height 646
click at [463, 480] on main "To do Reassigned Snoozed Done To do (0) + Add task Due by All All Today Tomorro…" at bounding box center [707, 323] width 1415 height 646
click at [945, 20] on input "Search" at bounding box center [885, 27] width 150 height 15
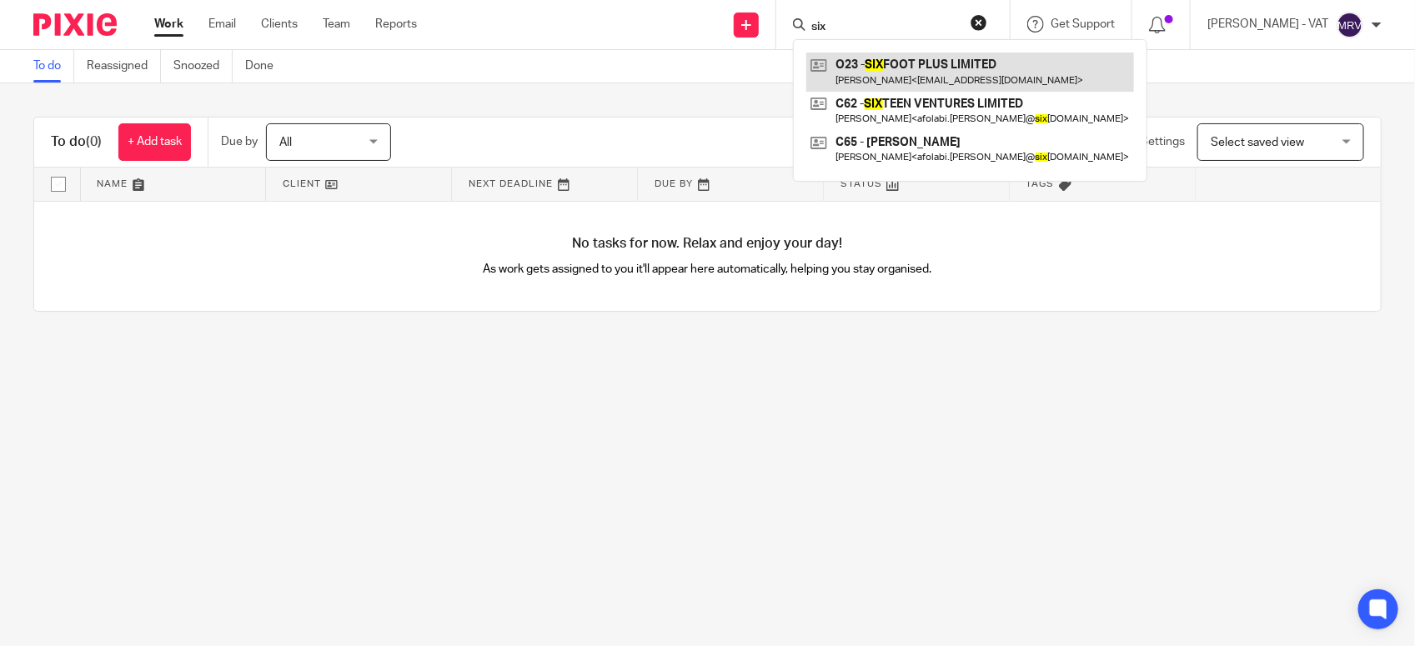
type input "six"
click at [943, 56] on link at bounding box center [970, 72] width 328 height 38
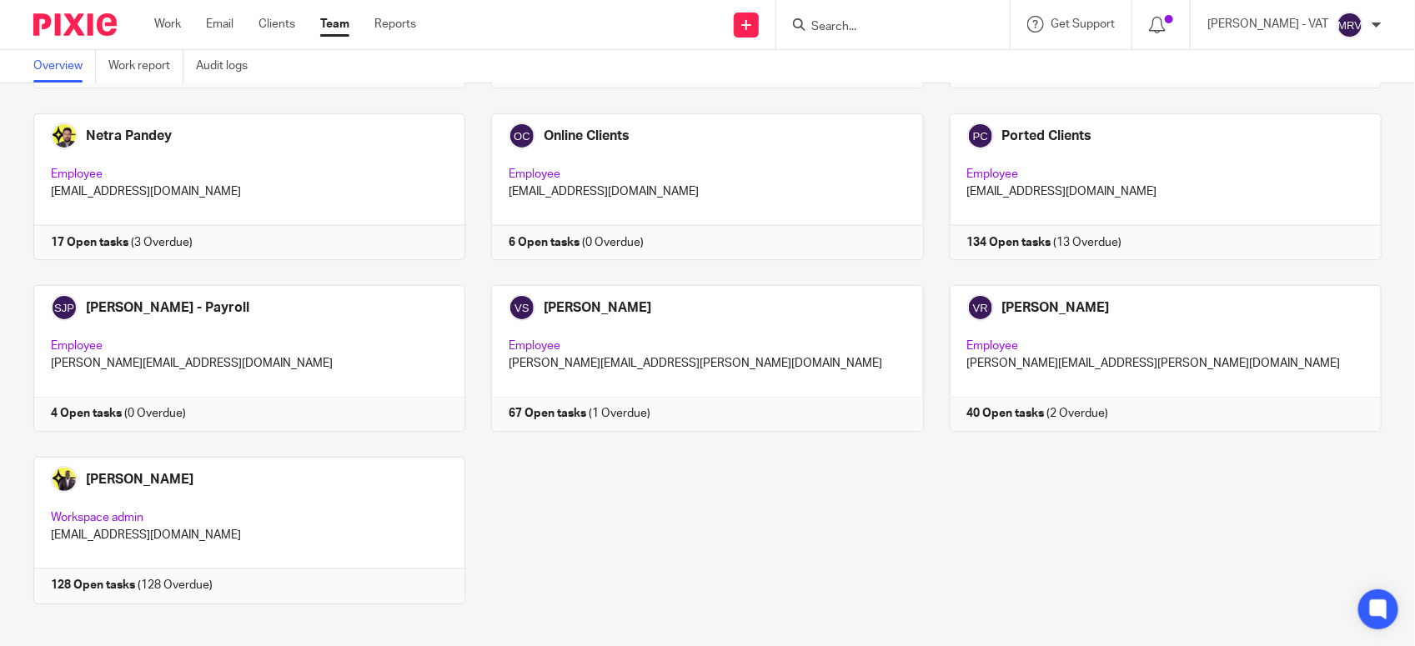
scroll to position [1118, 0]
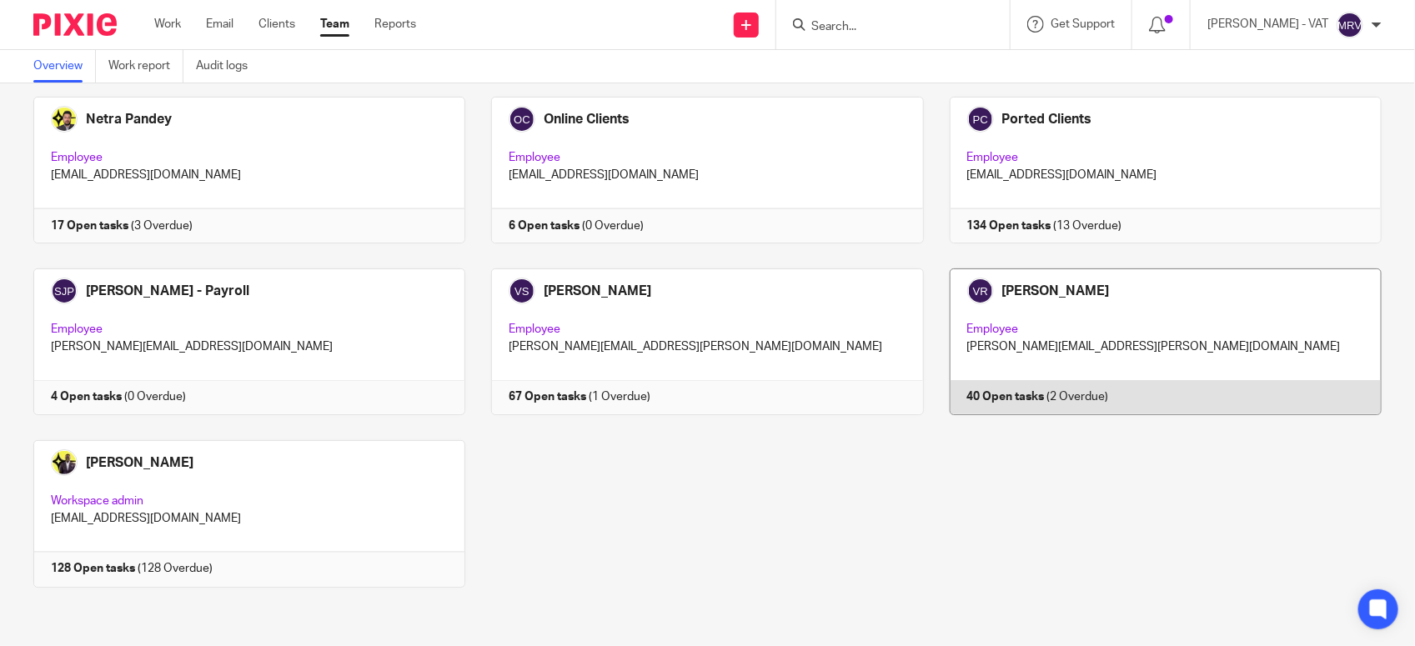
click at [1136, 340] on link at bounding box center [1153, 341] width 458 height 147
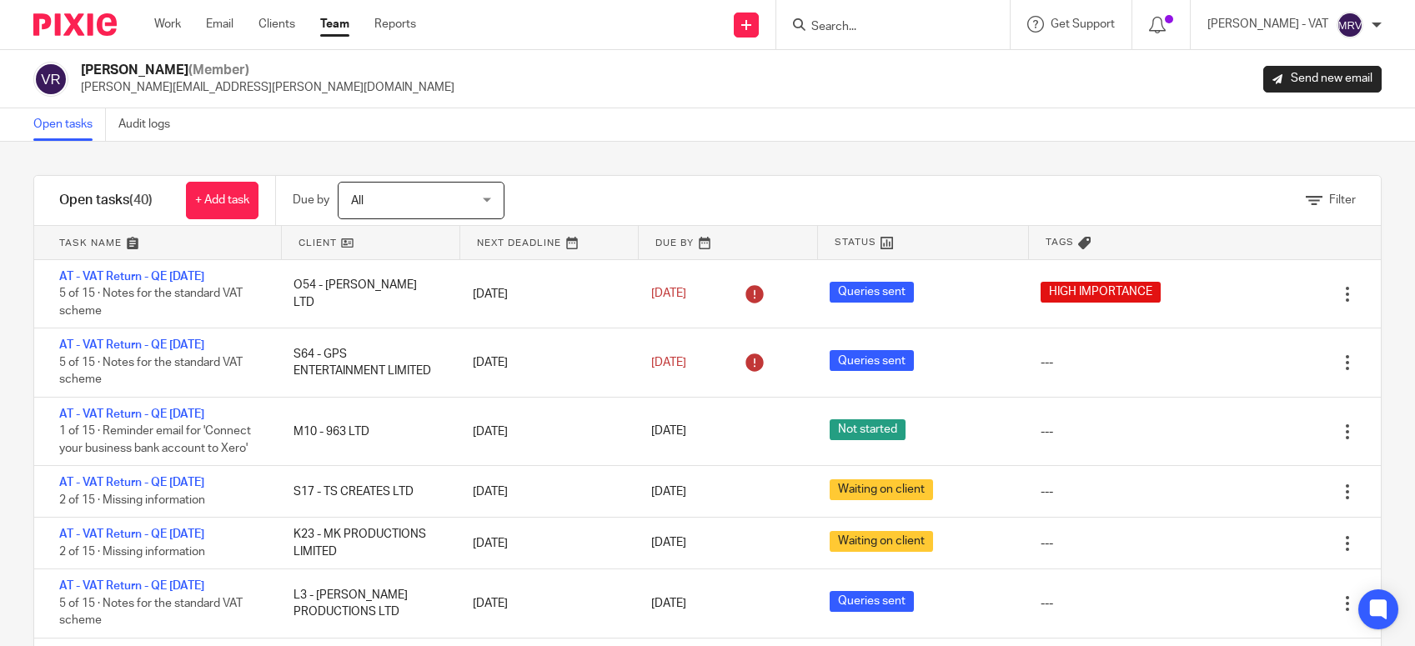
click at [798, 136] on div "Open tasks Audit logs" at bounding box center [707, 124] width 1415 height 33
click at [344, 30] on link "Team" at bounding box center [334, 24] width 29 height 17
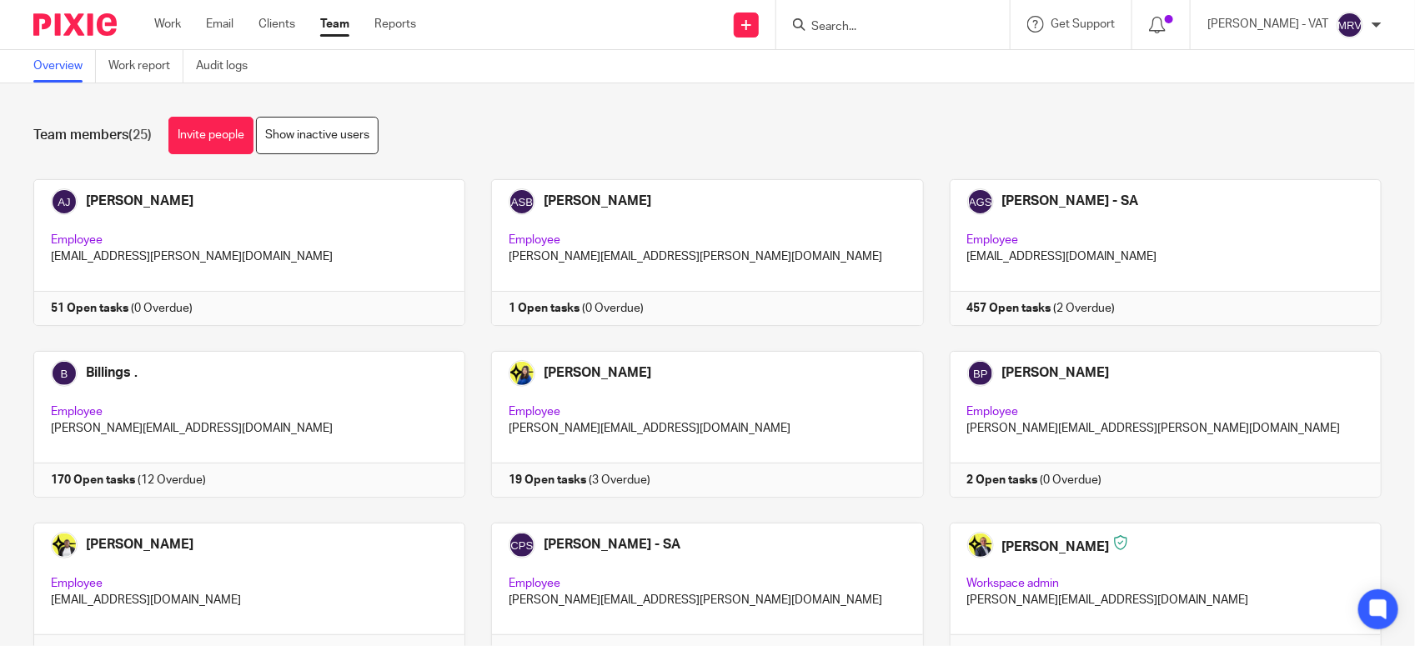
click at [638, 133] on div "Team members (25) Invite people Show inactive users" at bounding box center [707, 136] width 1348 height 38
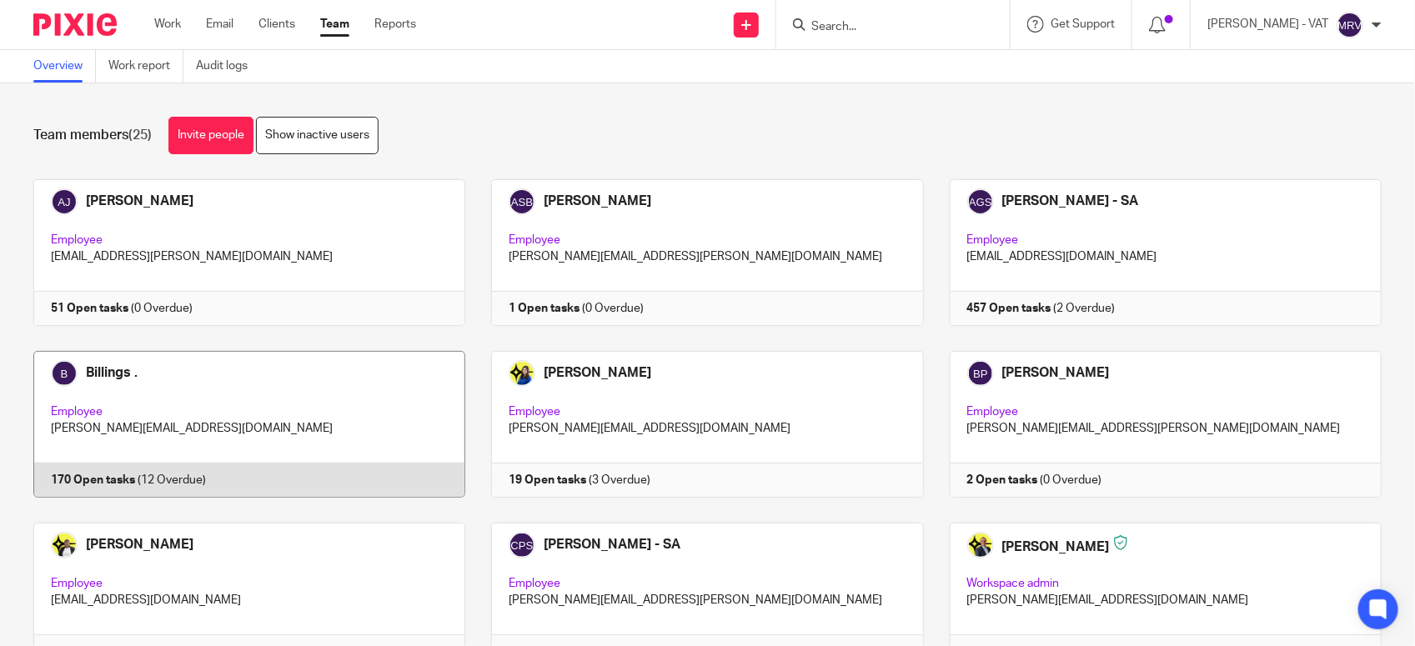
click at [297, 375] on link at bounding box center [237, 424] width 458 height 147
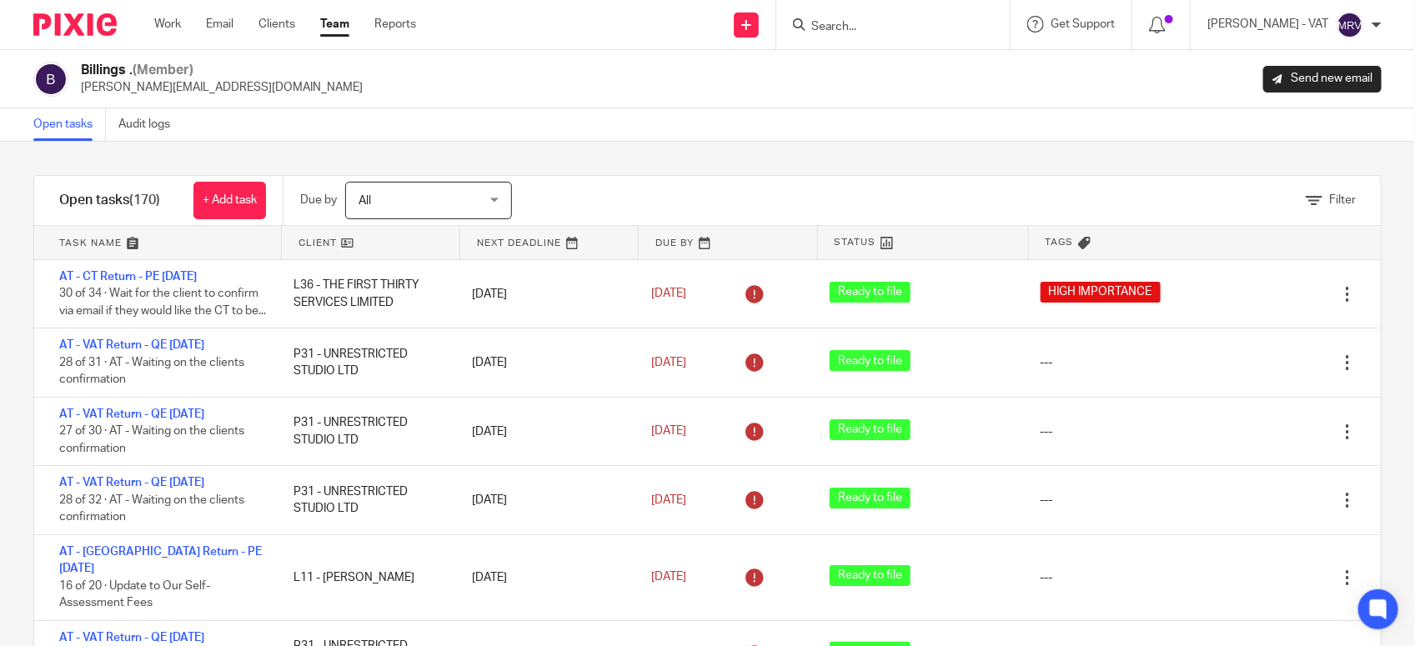
click at [690, 158] on div "Filter tasks Only show tasks matching all of these conditions 1 Client name Is …" at bounding box center [707, 394] width 1415 height 504
click at [171, 28] on link "Work" at bounding box center [167, 24] width 27 height 17
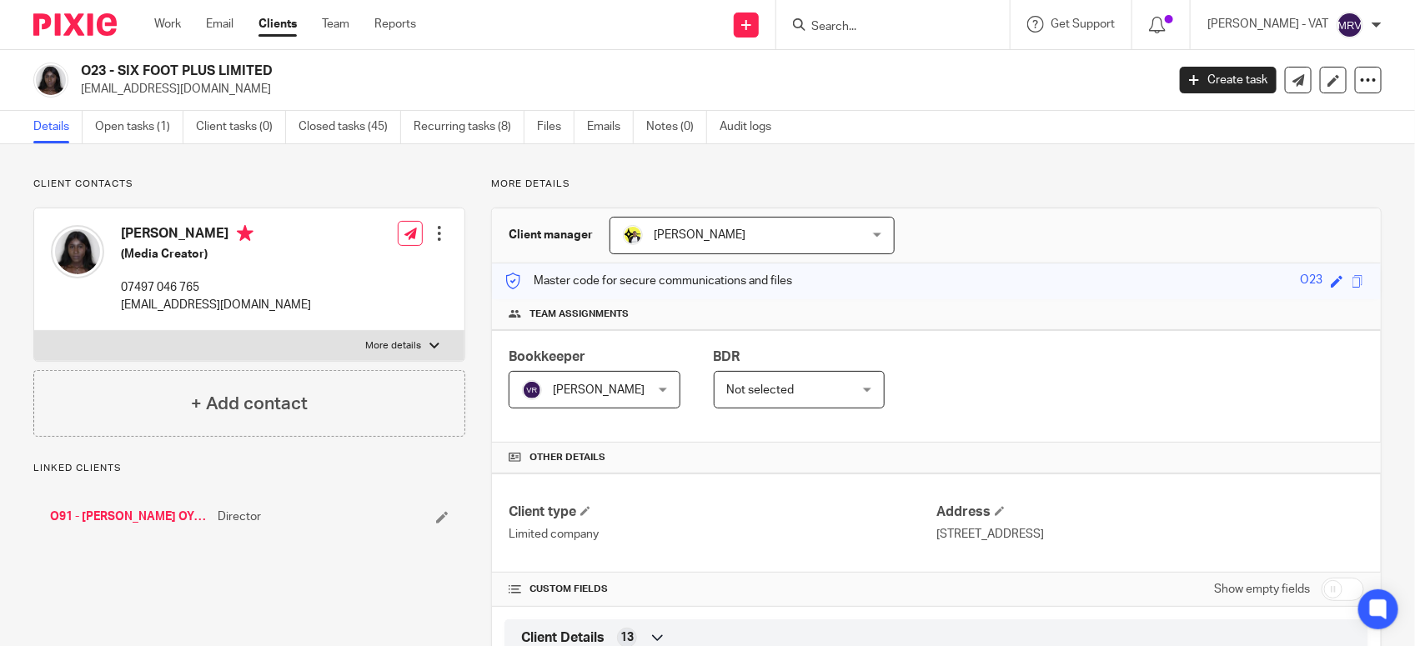
click at [981, 415] on div "Bookkeeper [PERSON_NAME] [PERSON_NAME] Not selected [PERSON_NAME] [PERSON_NAME]…" at bounding box center [936, 386] width 889 height 113
click at [890, 20] on input "Search" at bounding box center [885, 27] width 150 height 15
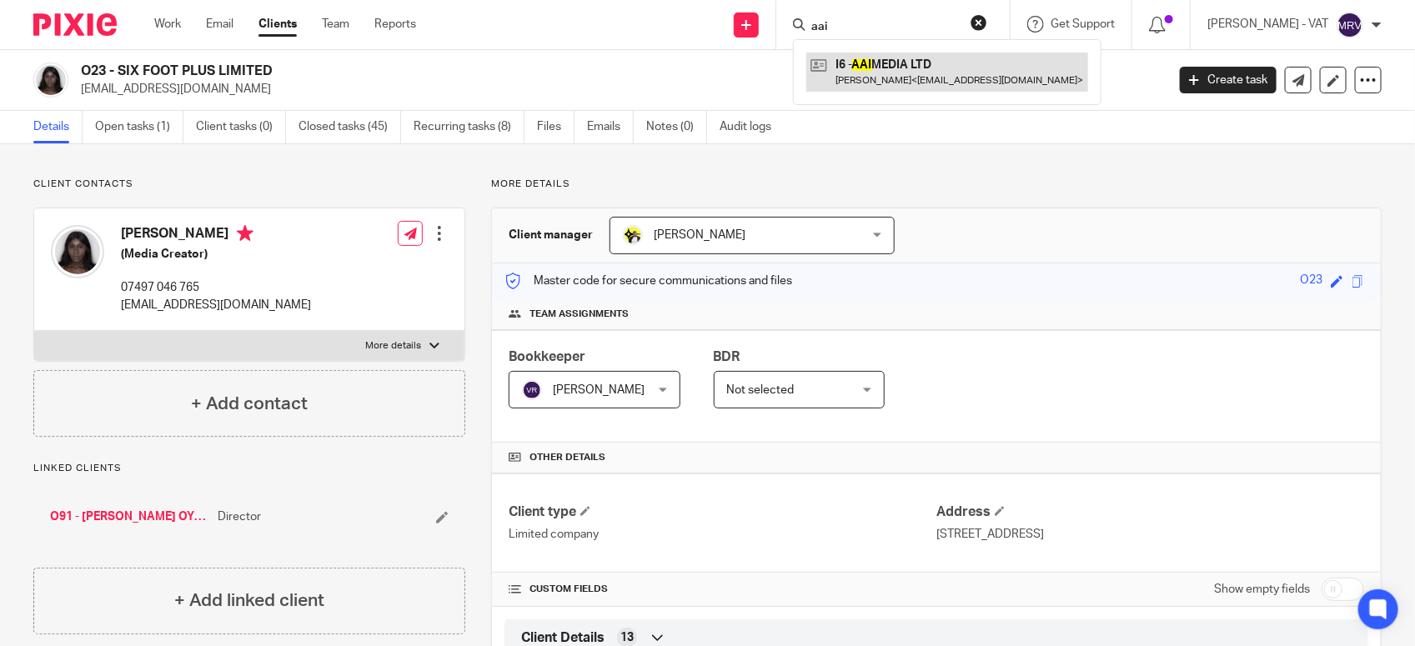
type input "aai"
click at [895, 68] on link at bounding box center [947, 72] width 282 height 38
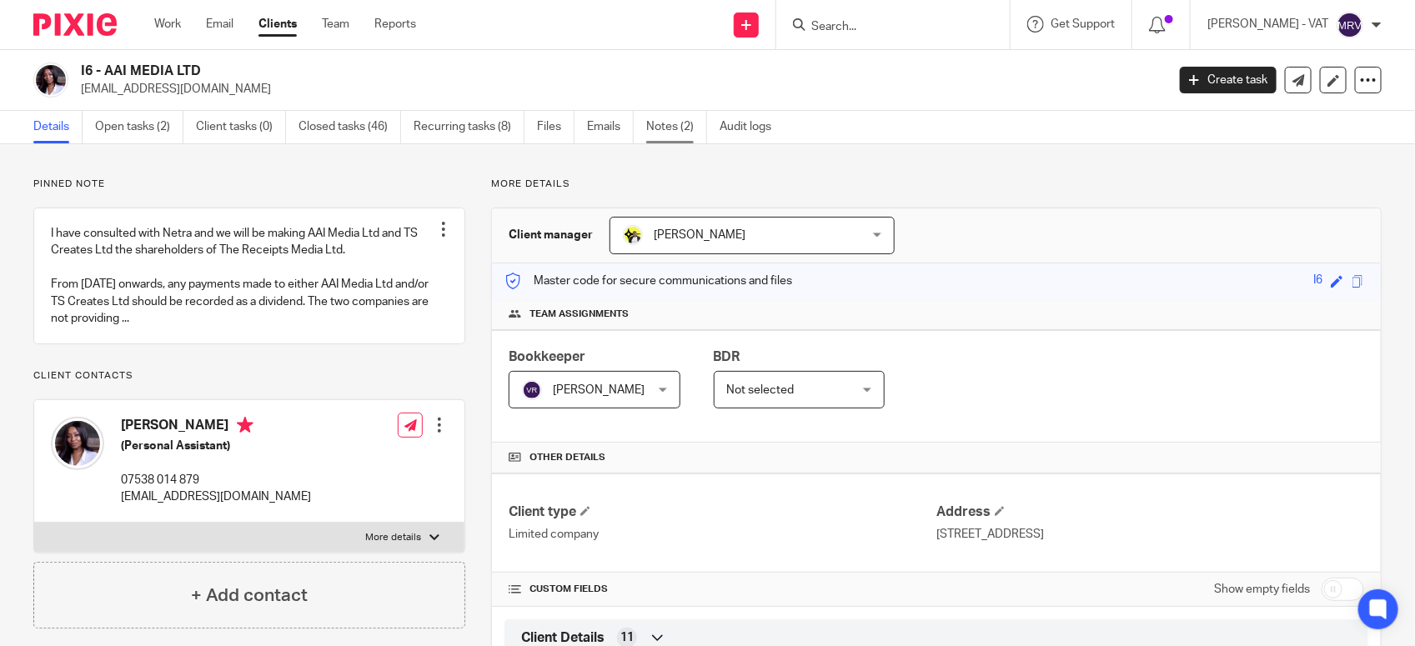
click at [682, 128] on link "Notes (2)" at bounding box center [676, 127] width 61 height 33
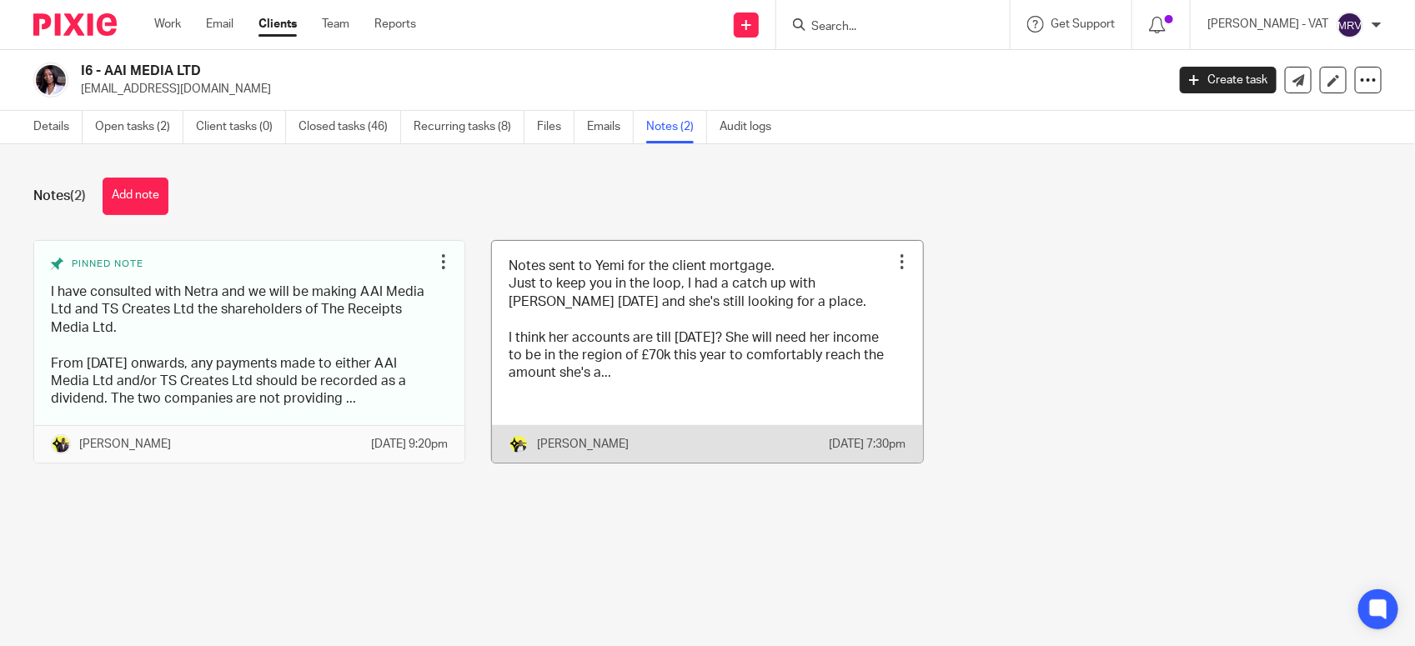
click at [645, 308] on link at bounding box center [707, 352] width 430 height 222
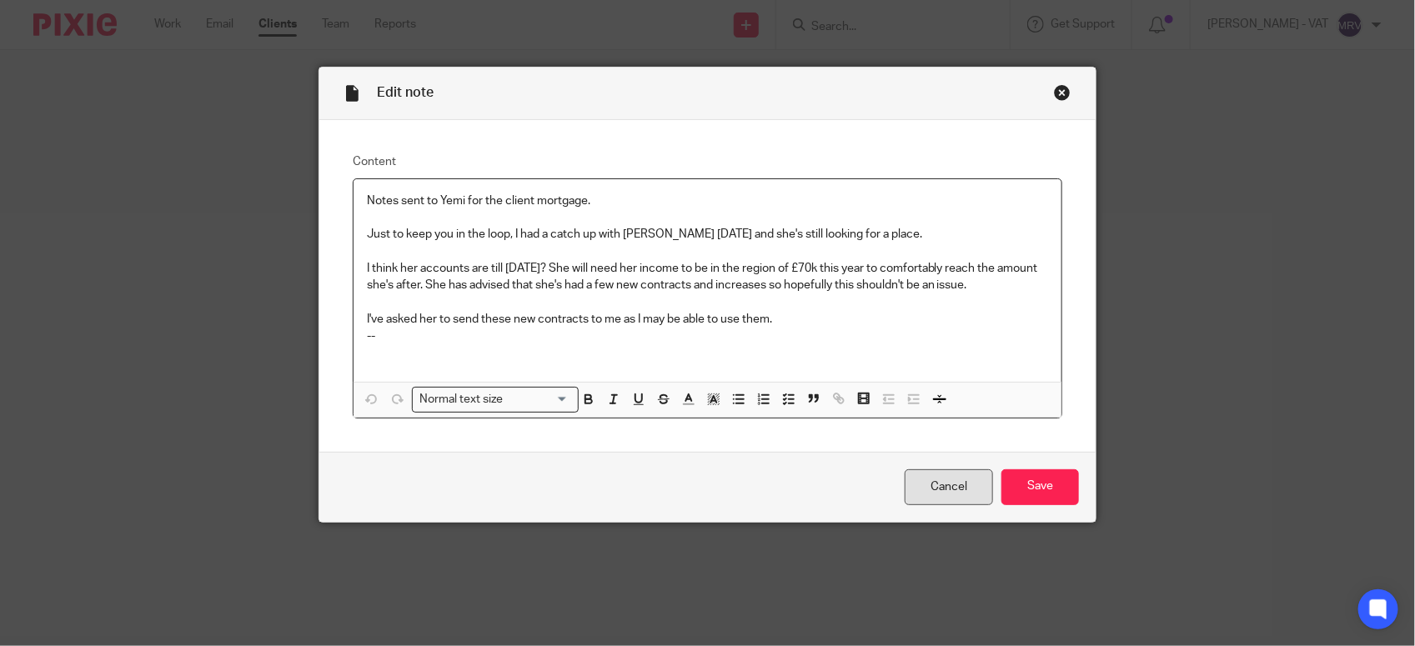
click at [930, 489] on link "Cancel" at bounding box center [949, 487] width 88 height 36
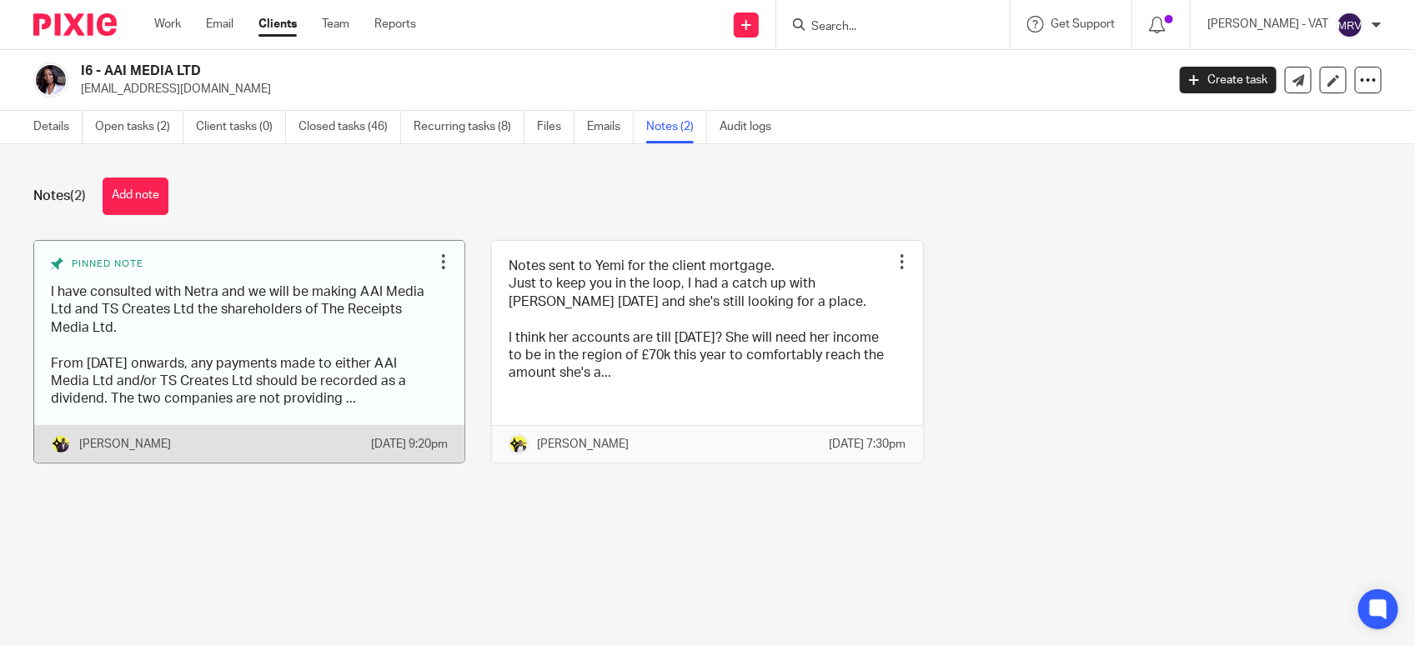
click at [379, 398] on link at bounding box center [249, 352] width 430 height 222
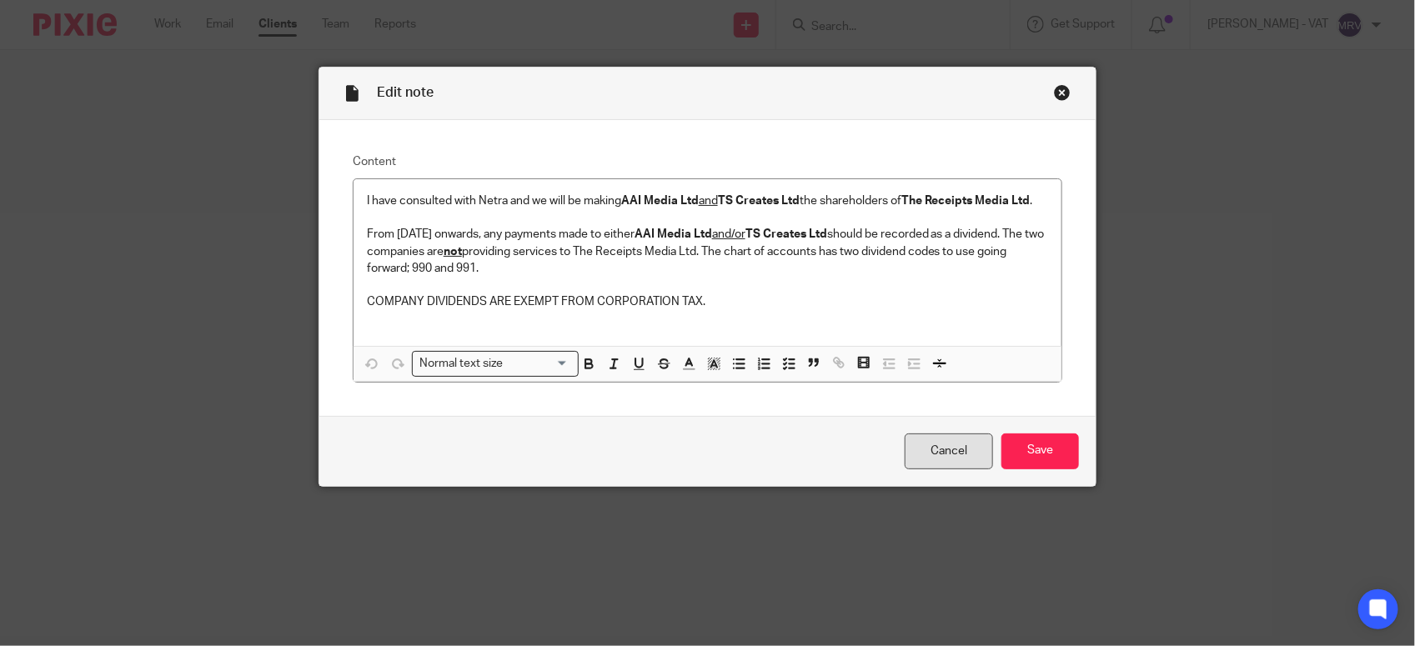
click at [919, 449] on link "Cancel" at bounding box center [949, 452] width 88 height 36
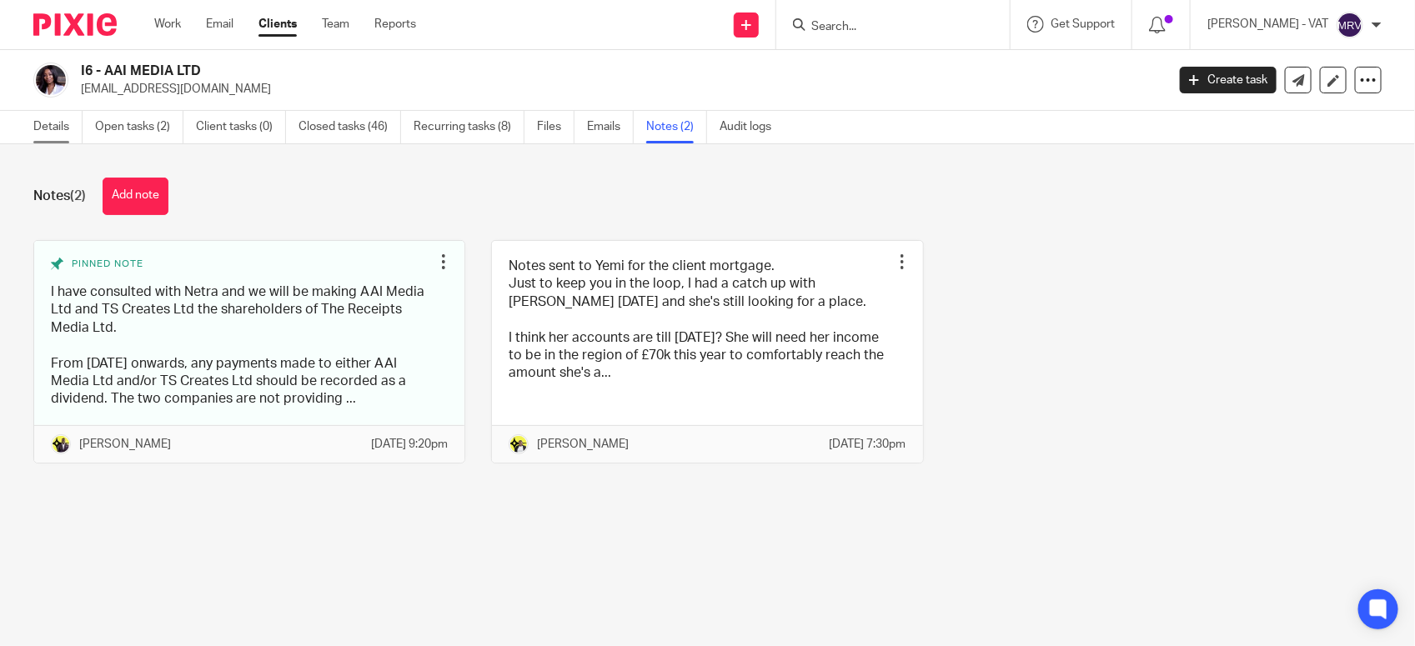
click at [50, 125] on link "Details" at bounding box center [57, 127] width 49 height 33
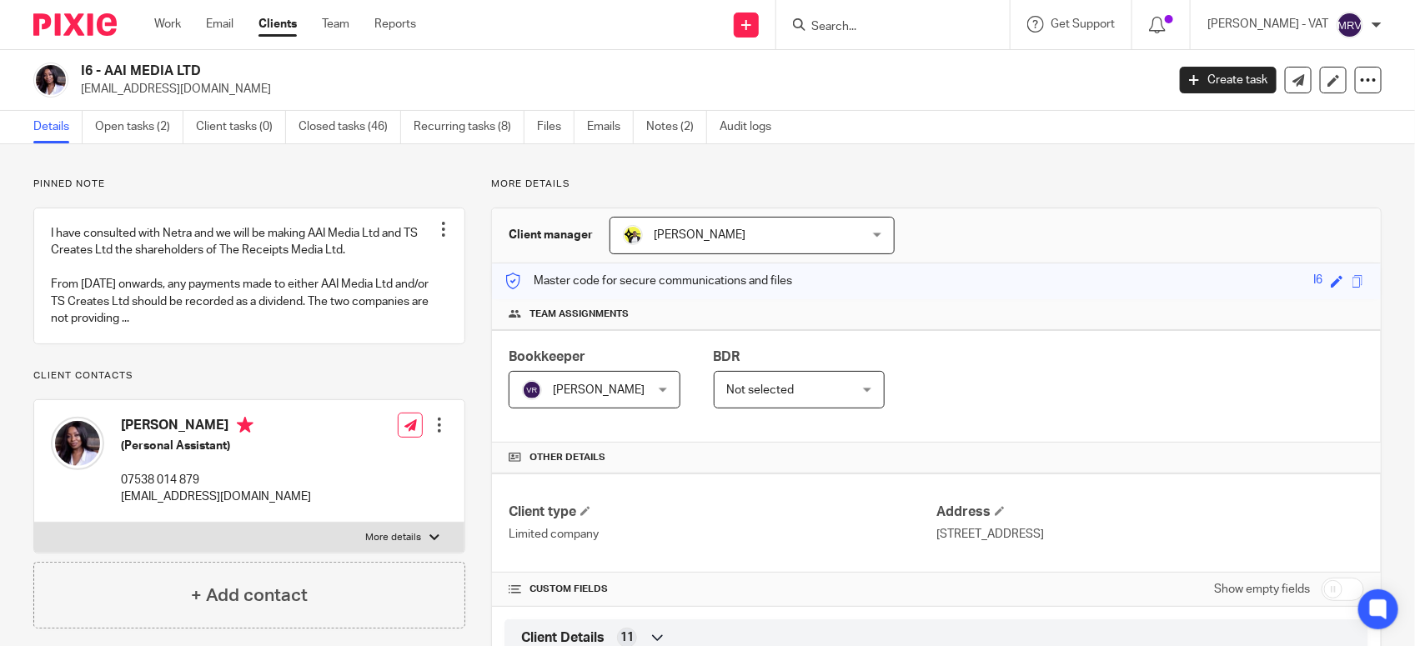
drag, startPoint x: 104, startPoint y: 71, endPoint x: 215, endPoint y: 79, distance: 111.2
click at [215, 79] on h2 "I6 - AAI MEDIA LTD" at bounding box center [510, 72] width 859 height 18
copy h2 "AAI MEDIA LTD"
